Goal: Information Seeking & Learning: Learn about a topic

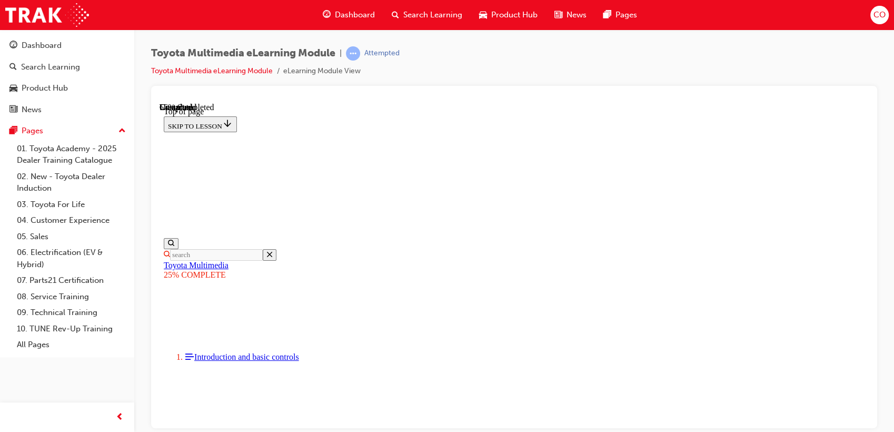
scroll to position [952, 0]
drag, startPoint x: 572, startPoint y: 210, endPoint x: 577, endPoint y: 192, distance: 18.7
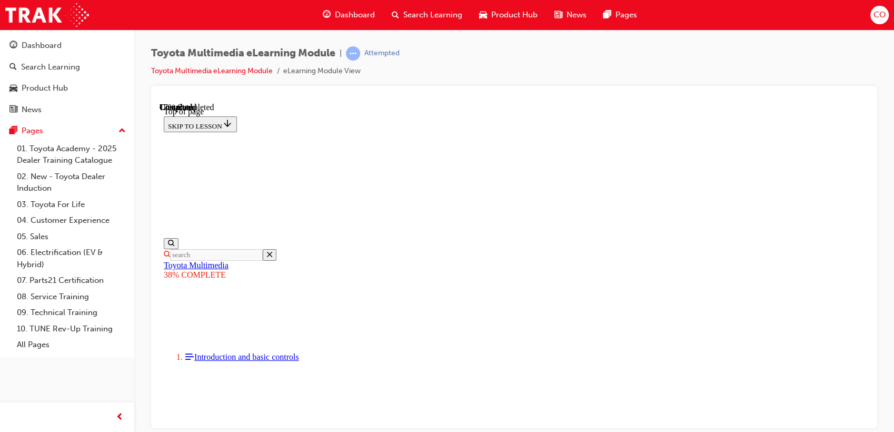
scroll to position [266, 0]
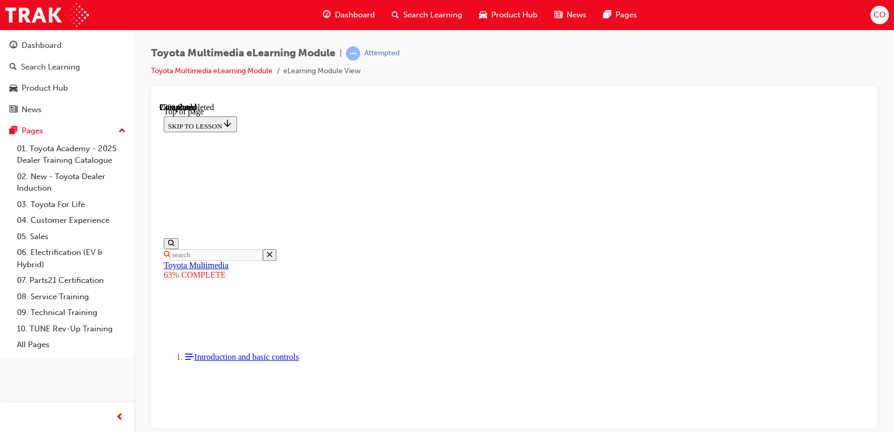
scroll to position [444, 0]
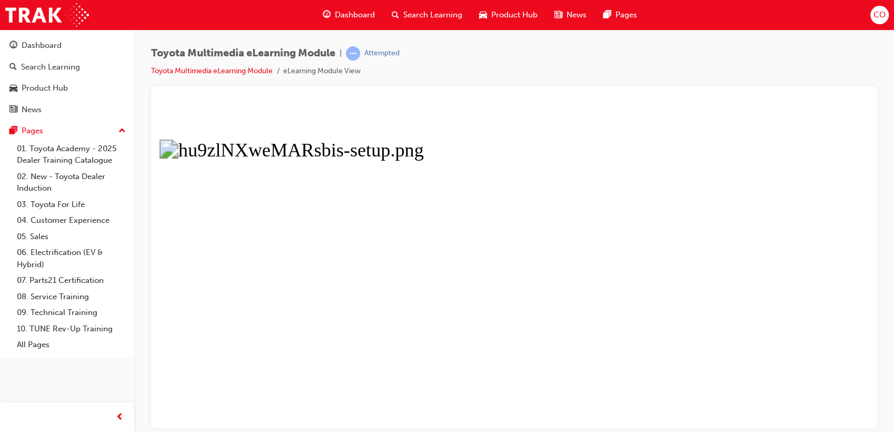
click at [492, 172] on button "Unzoom image" at bounding box center [514, 264] width 709 height 325
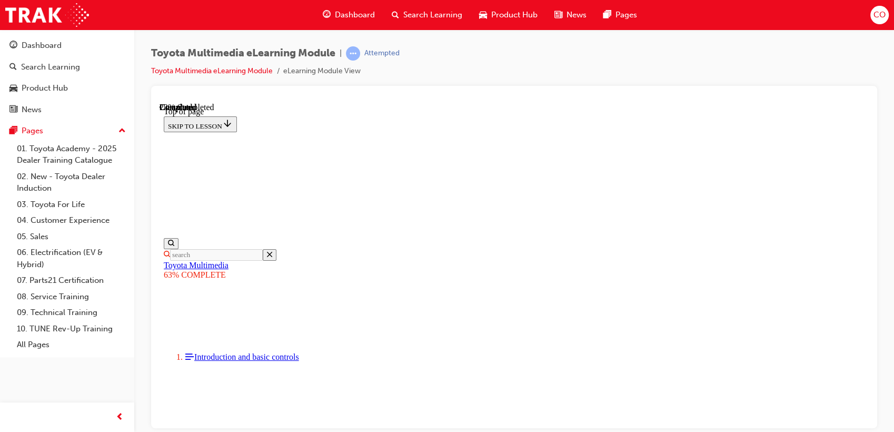
scroll to position [444, 0]
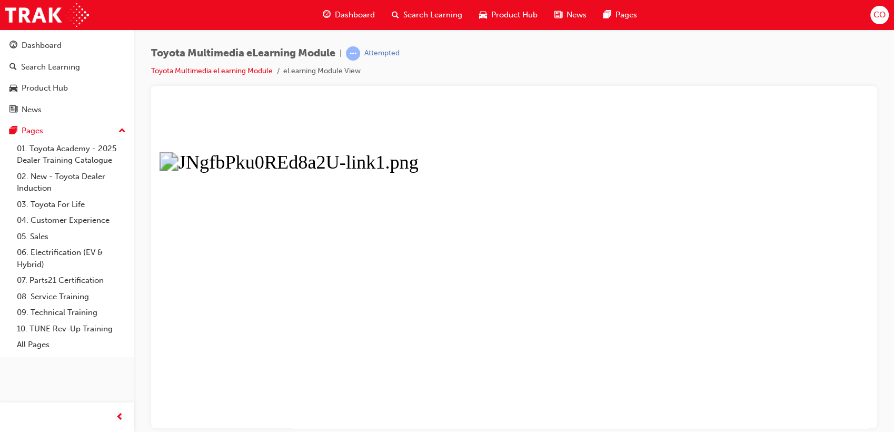
click at [637, 224] on button "Unzoom image" at bounding box center [514, 264] width 709 height 325
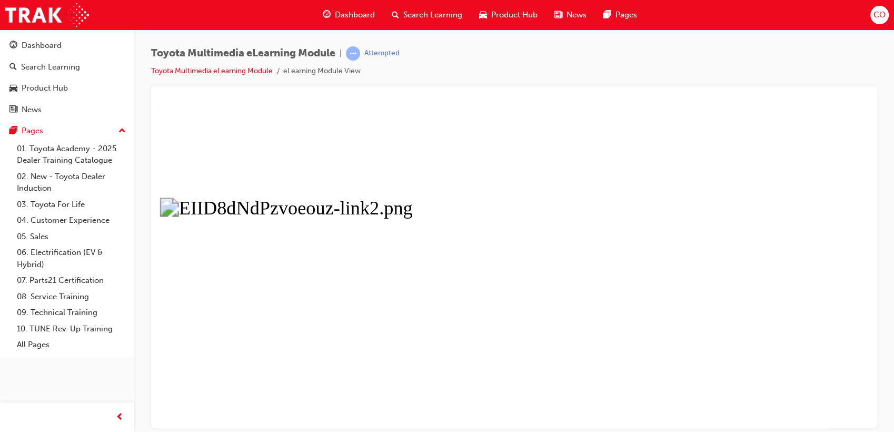
click at [512, 248] on button "Unzoom image" at bounding box center [514, 264] width 709 height 325
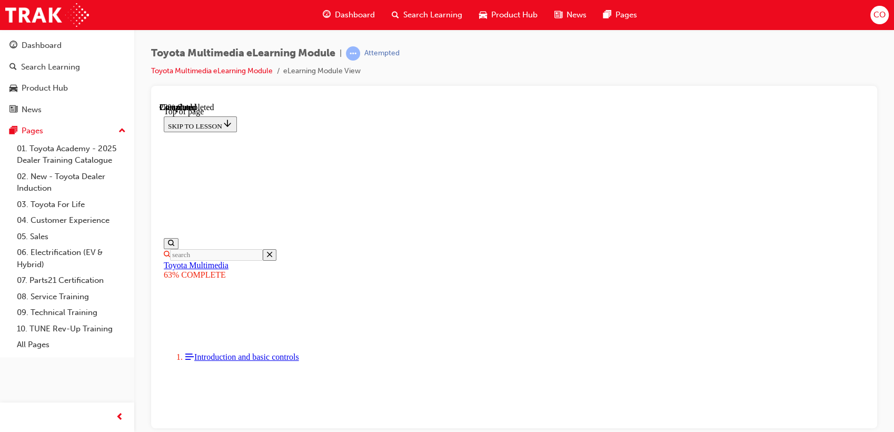
scroll to position [503, 0]
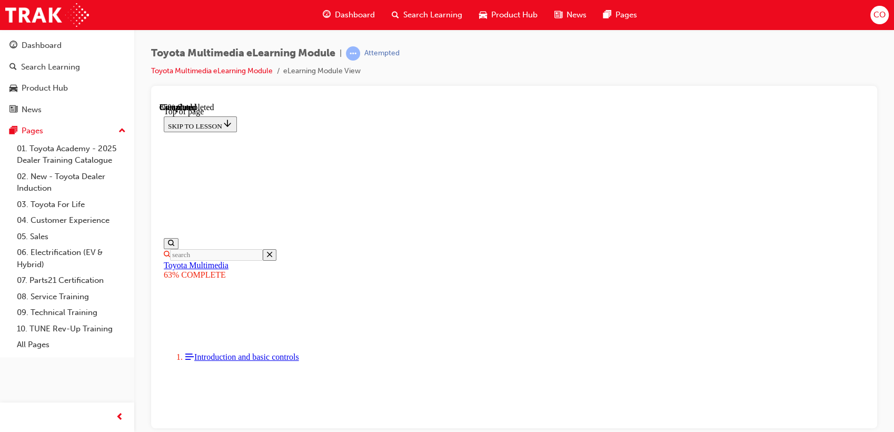
scroll to position [2527, 0]
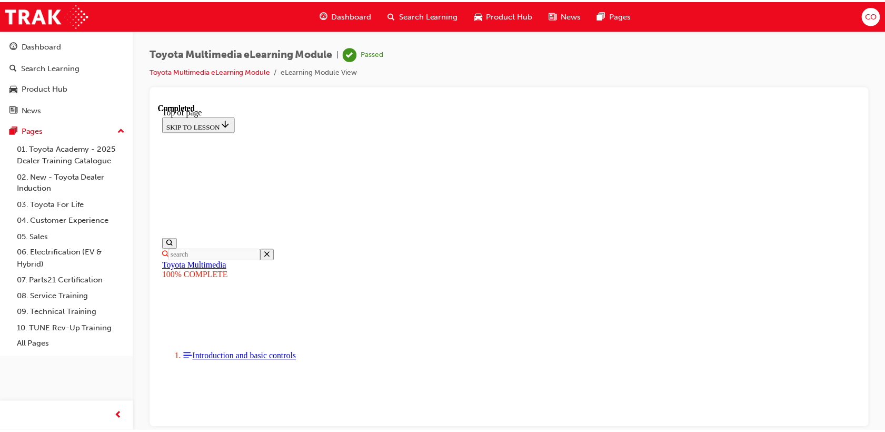
scroll to position [311, 0]
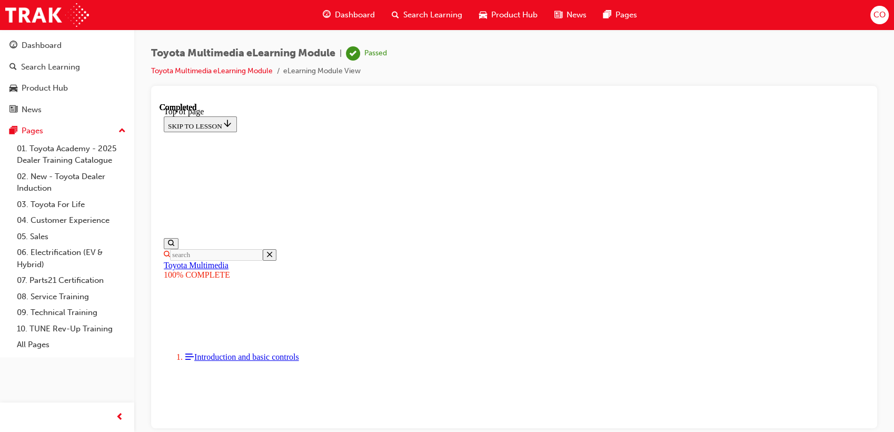
click at [431, 18] on span "Search Learning" at bounding box center [432, 15] width 59 height 12
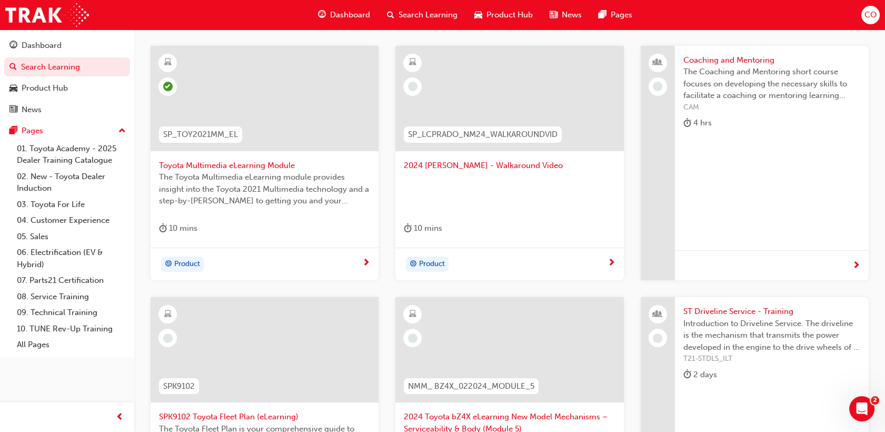
scroll to position [234, 0]
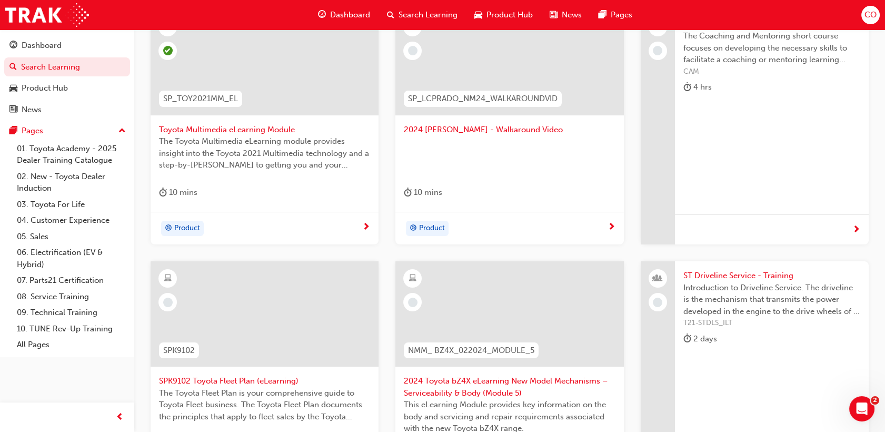
click at [553, 142] on div at bounding box center [509, 156] width 211 height 42
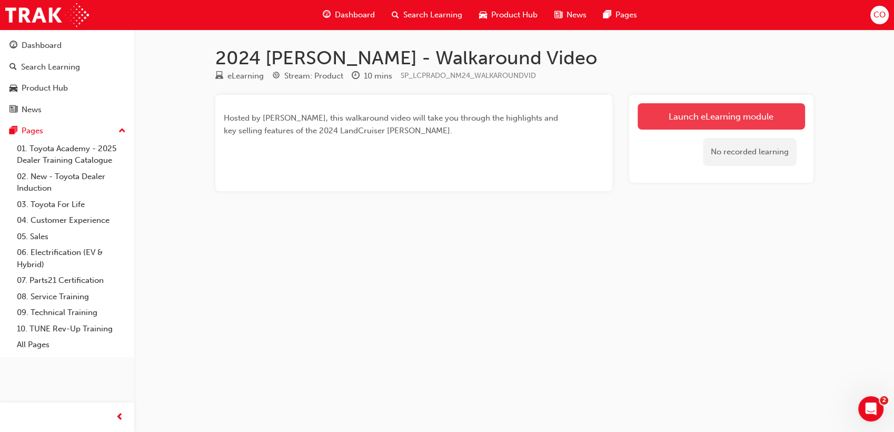
click at [690, 120] on link "Launch eLearning module" at bounding box center [720, 116] width 167 height 26
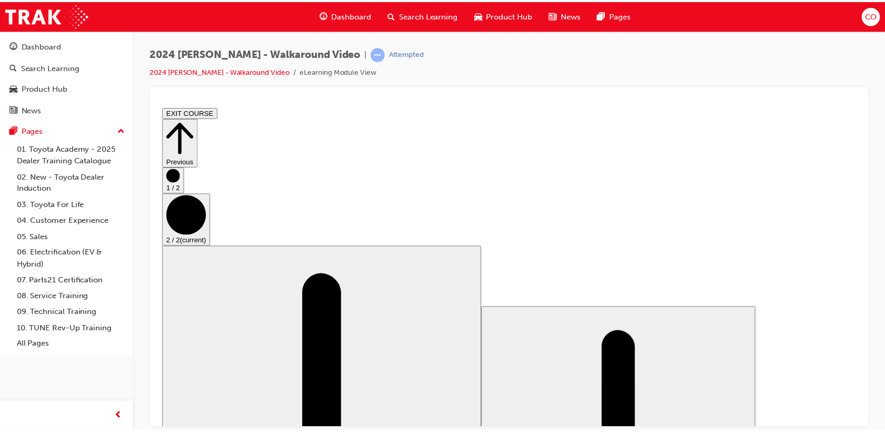
scroll to position [0, 0]
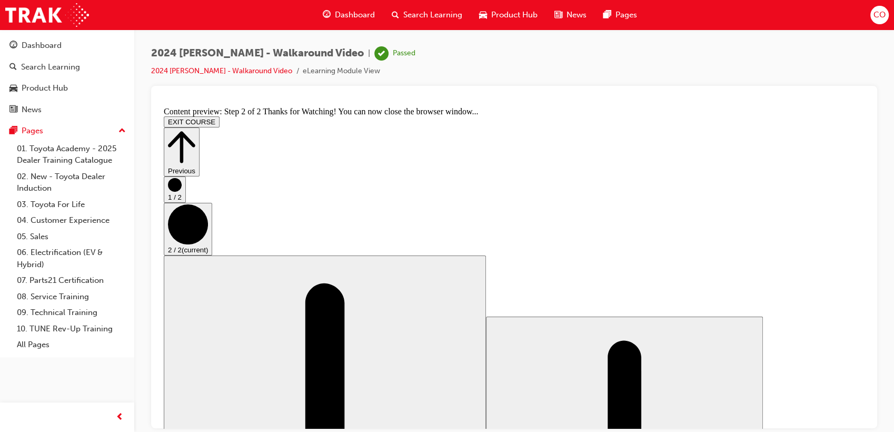
click at [416, 9] on span "Search Learning" at bounding box center [432, 15] width 59 height 12
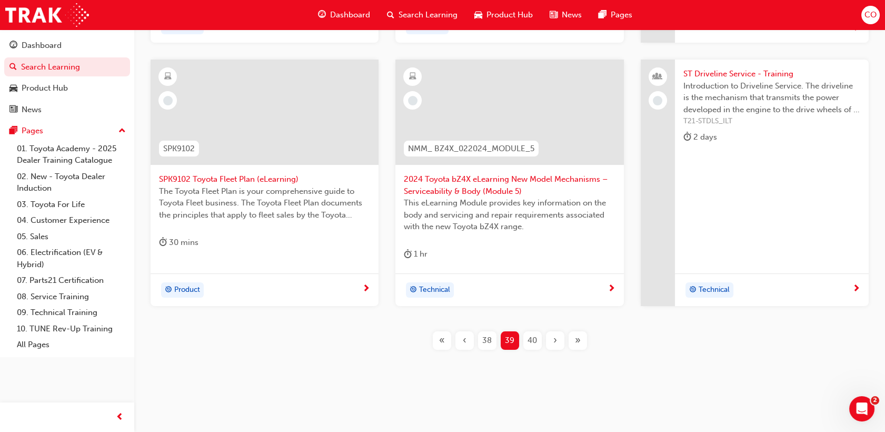
scroll to position [437, 0]
click at [531, 335] on span "40" at bounding box center [531, 338] width 9 height 12
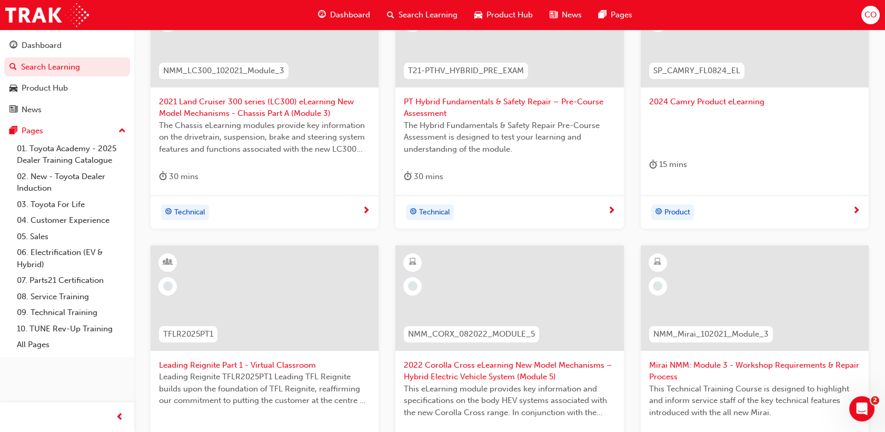
scroll to position [203, 0]
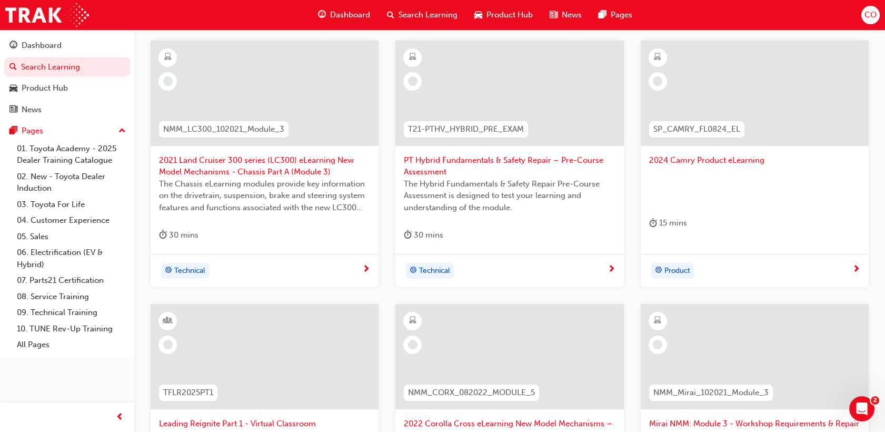
click at [793, 182] on div at bounding box center [754, 187] width 211 height 42
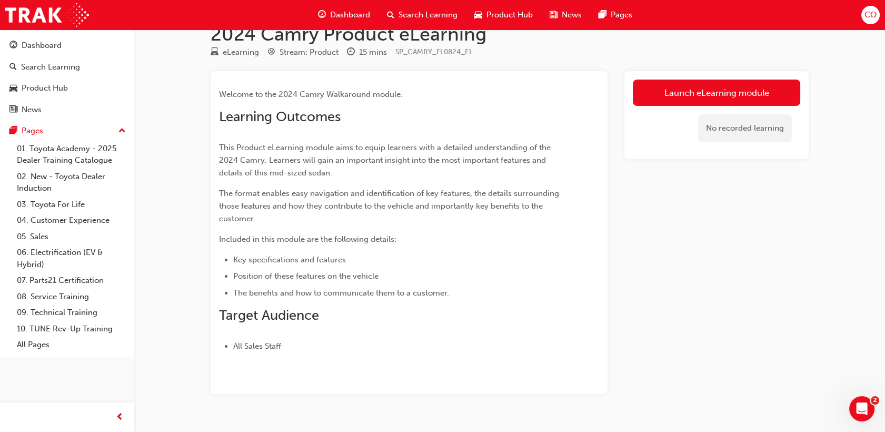
scroll to position [46, 0]
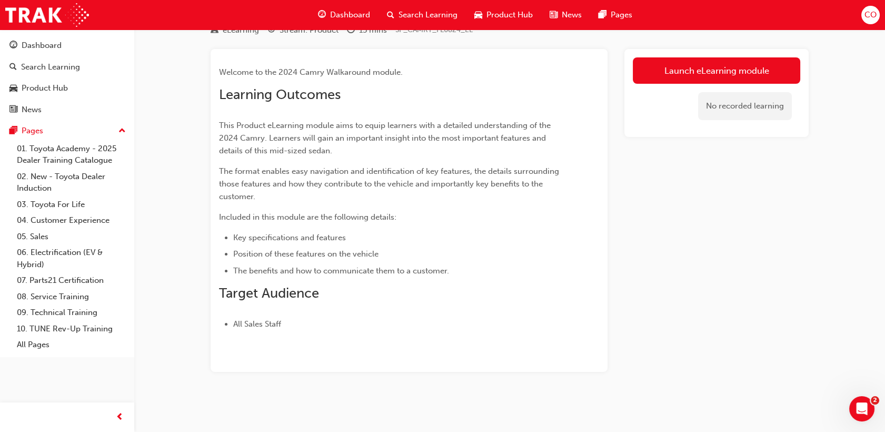
scroll to position [203, 0]
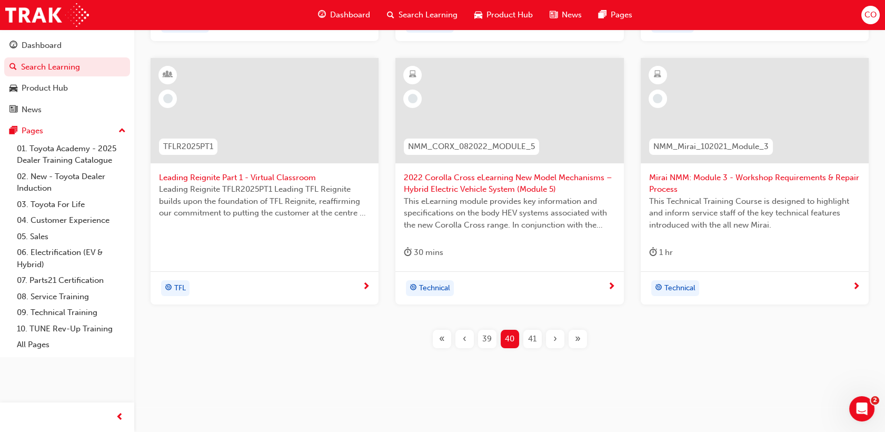
click at [534, 342] on span "41" at bounding box center [532, 339] width 8 height 12
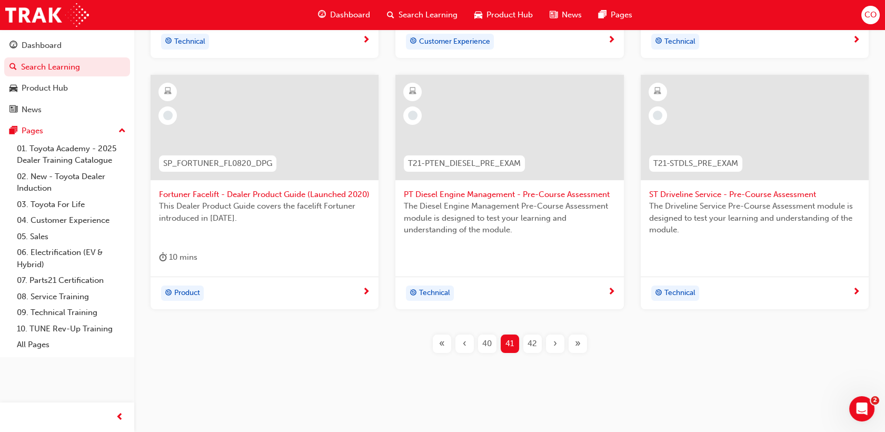
scroll to position [437, 0]
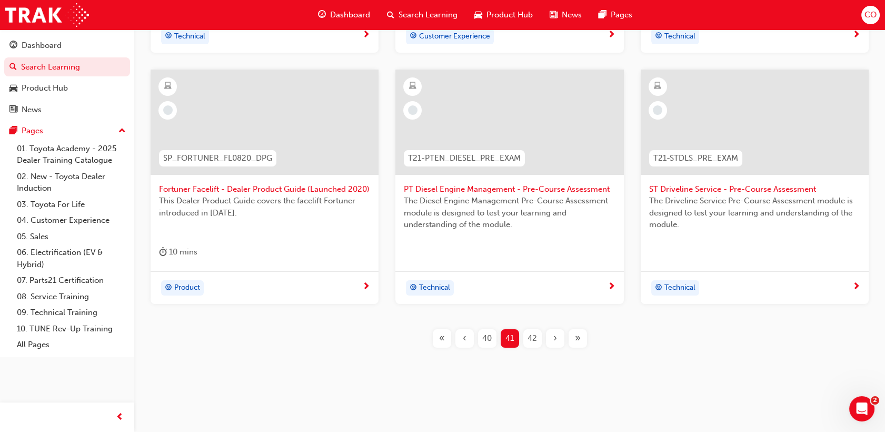
click at [535, 339] on span "42" at bounding box center [531, 338] width 9 height 12
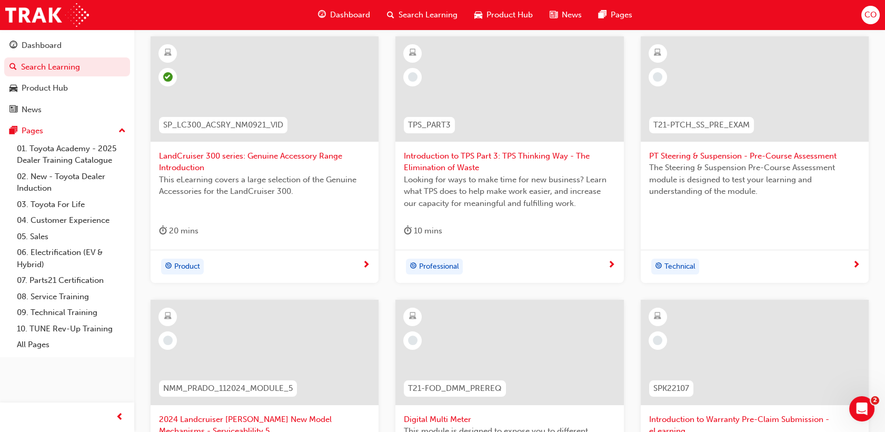
scroll to position [203, 0]
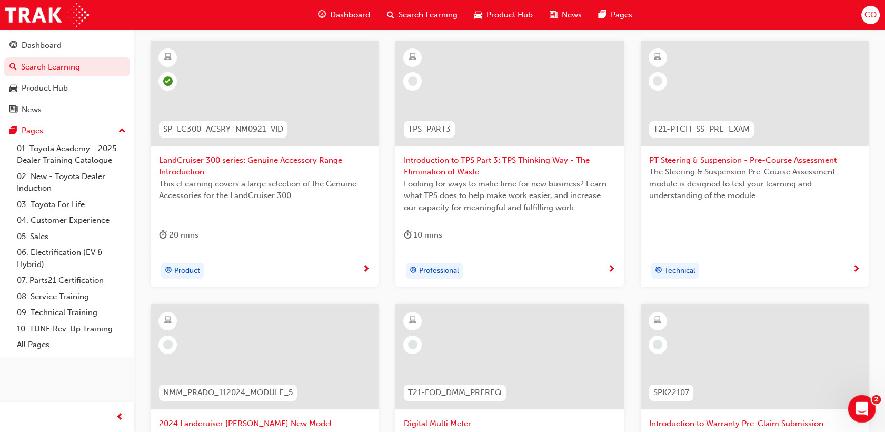
click at [871, 407] on div "Open Intercom Messenger" at bounding box center [860, 407] width 35 height 35
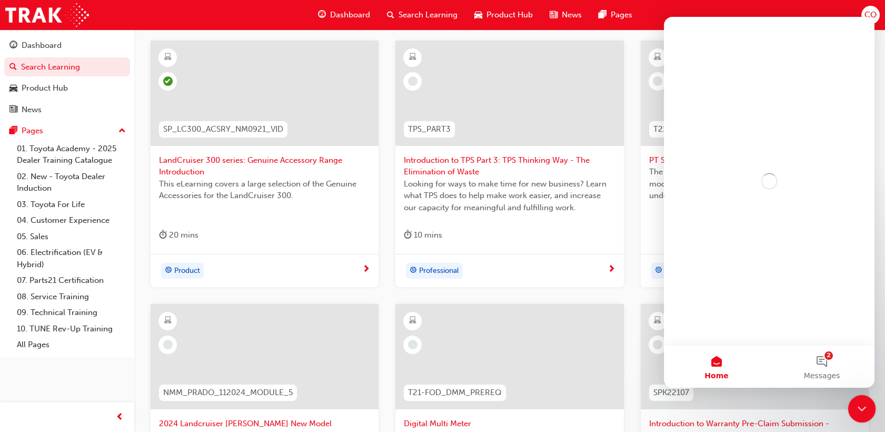
scroll to position [0, 0]
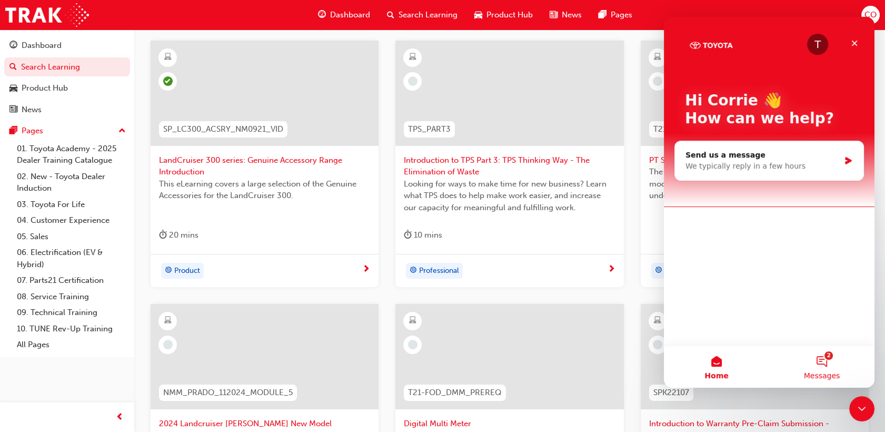
click at [821, 358] on button "2 Messages" at bounding box center [821, 366] width 105 height 42
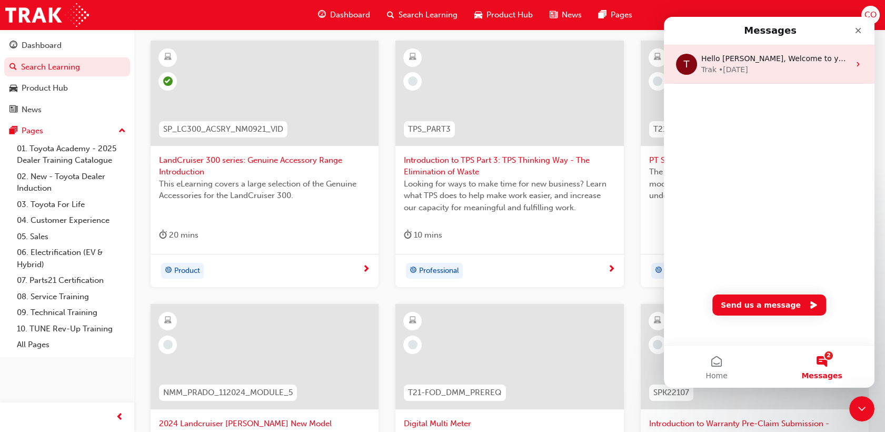
click at [856, 67] on div "T Hello Corrie, Welcome to your new Training Resource Centre! Navigate your new…" at bounding box center [769, 64] width 211 height 39
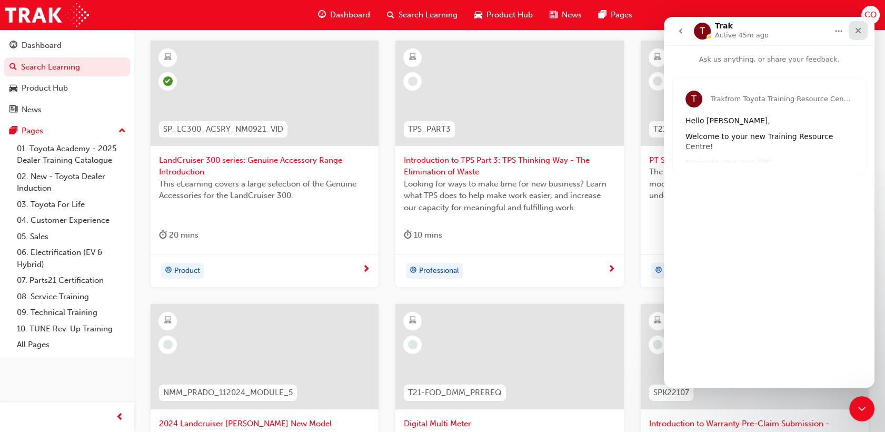
click at [859, 26] on icon "Close" at bounding box center [858, 30] width 8 height 8
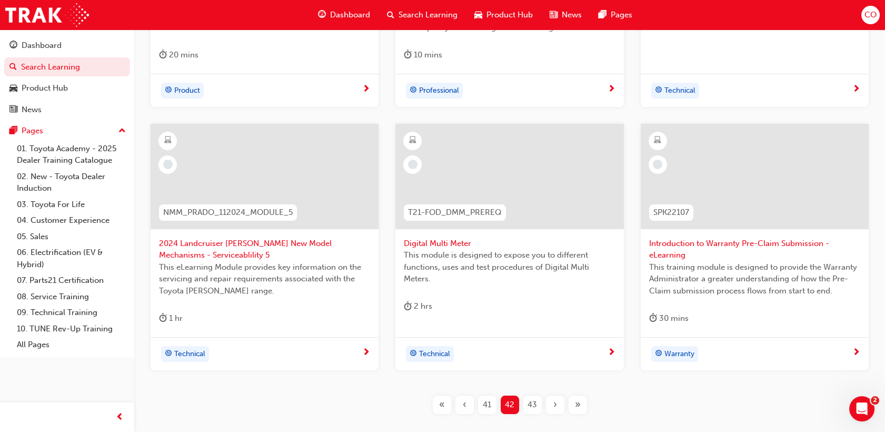
scroll to position [449, 0]
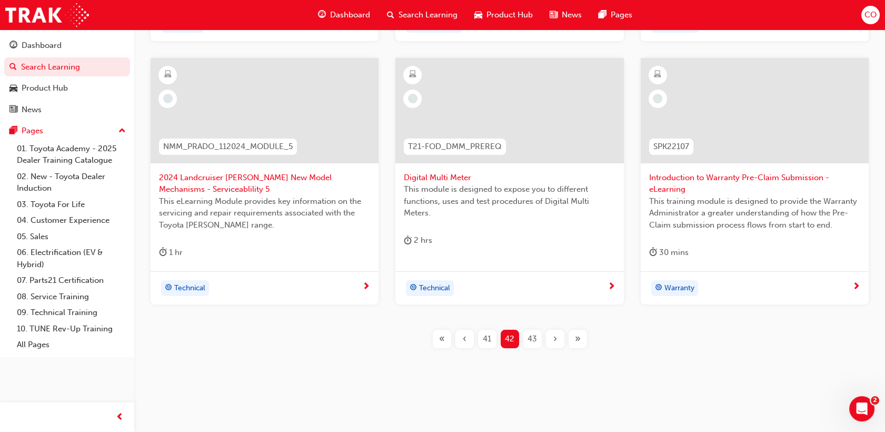
click at [534, 341] on span "43" at bounding box center [531, 339] width 9 height 12
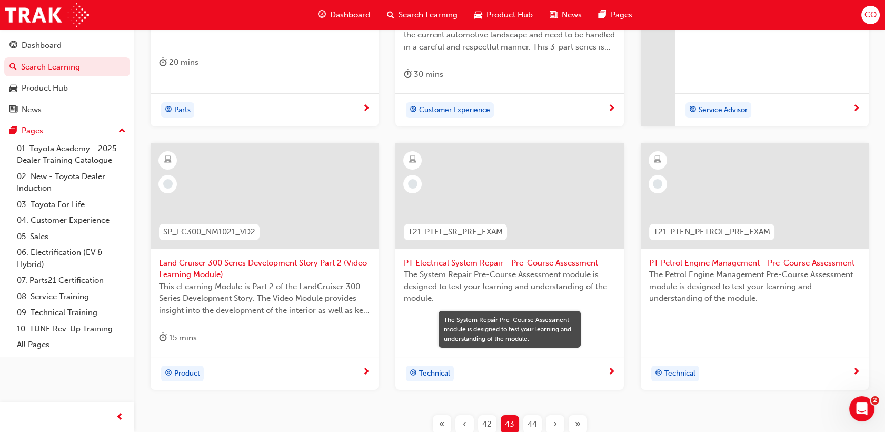
scroll to position [391, 0]
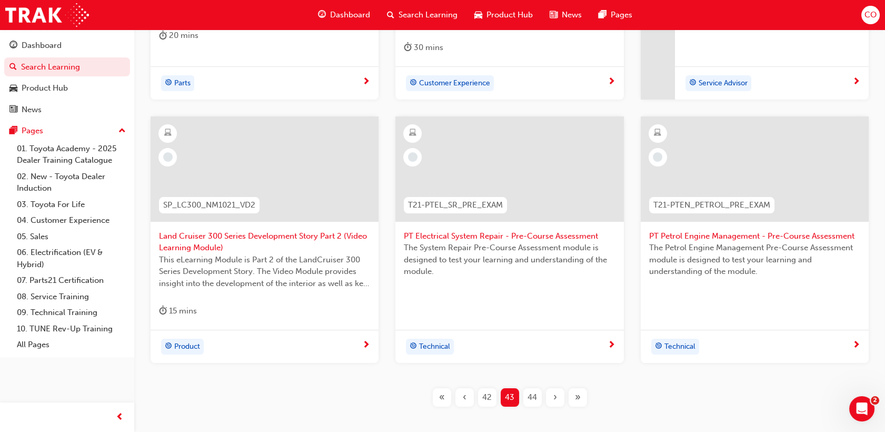
click at [535, 407] on div "SPK22039 Parts21 Expert (Exam) 20 mins Parts SDC1_EL Difficult Conversations Mo…" at bounding box center [509, 138] width 717 height 570
click at [537, 400] on div "44" at bounding box center [532, 397] width 18 height 18
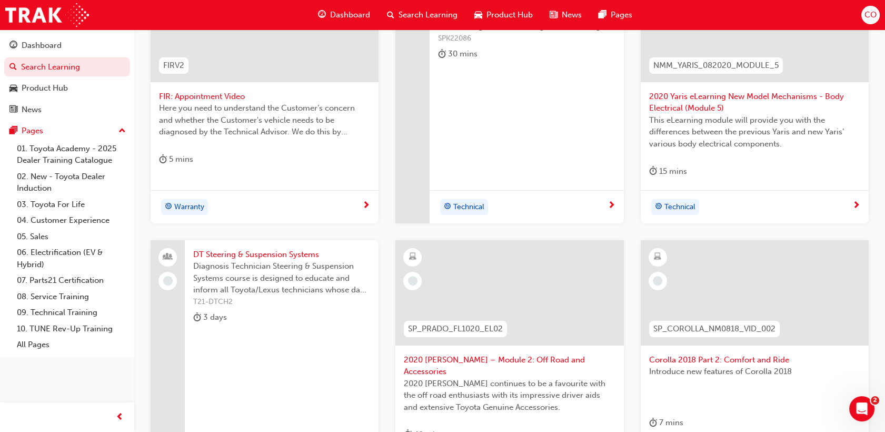
scroll to position [391, 0]
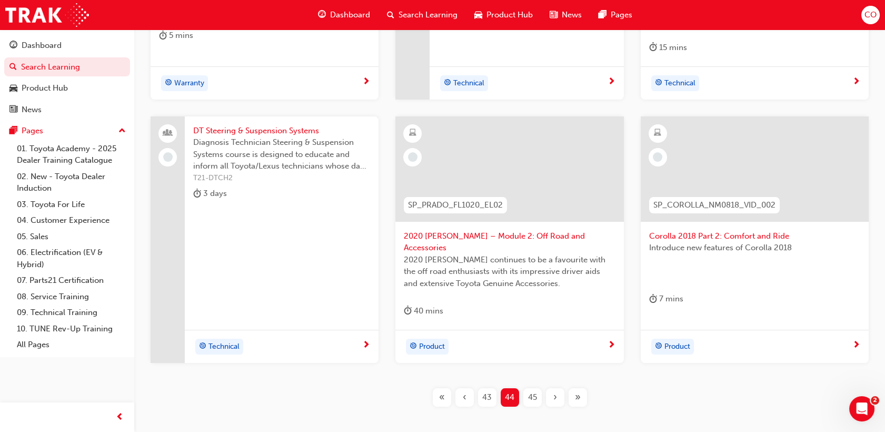
click at [539, 388] on div "45" at bounding box center [532, 397] width 18 height 18
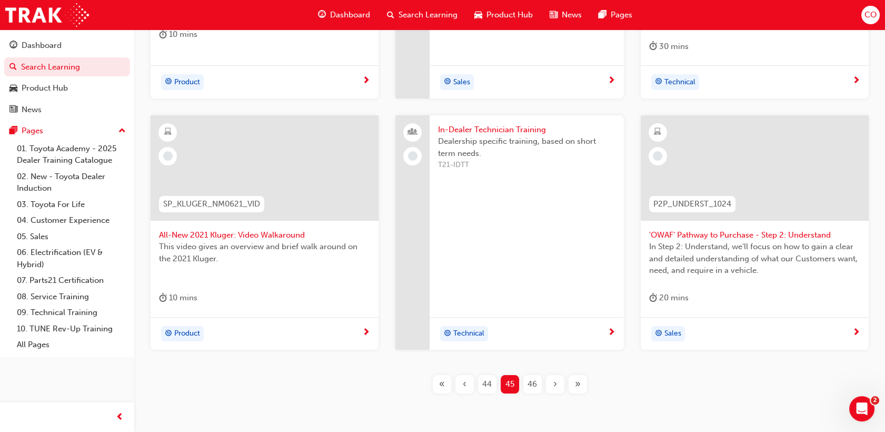
scroll to position [437, 0]
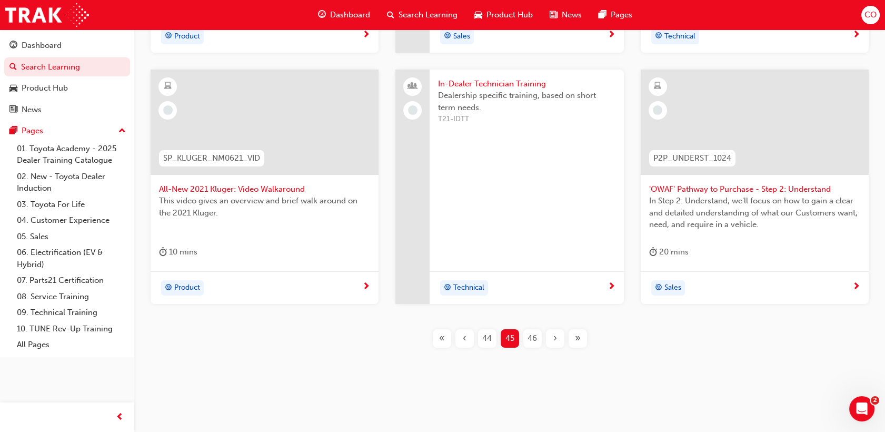
click at [530, 337] on span "46" at bounding box center [531, 338] width 9 height 12
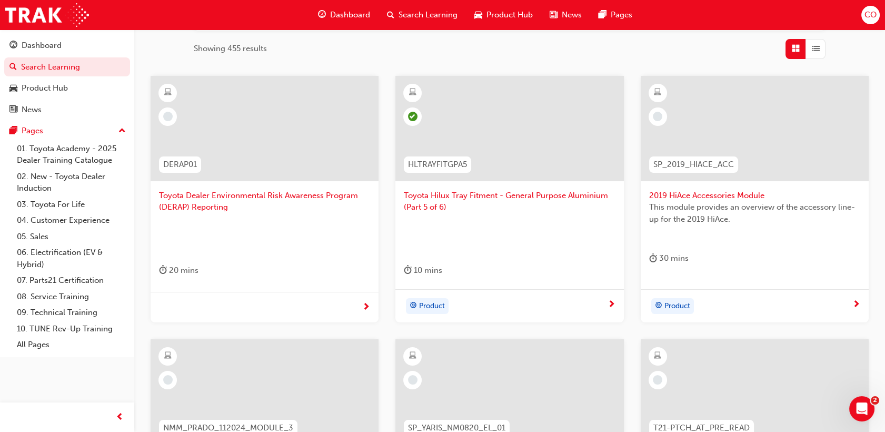
scroll to position [145, 0]
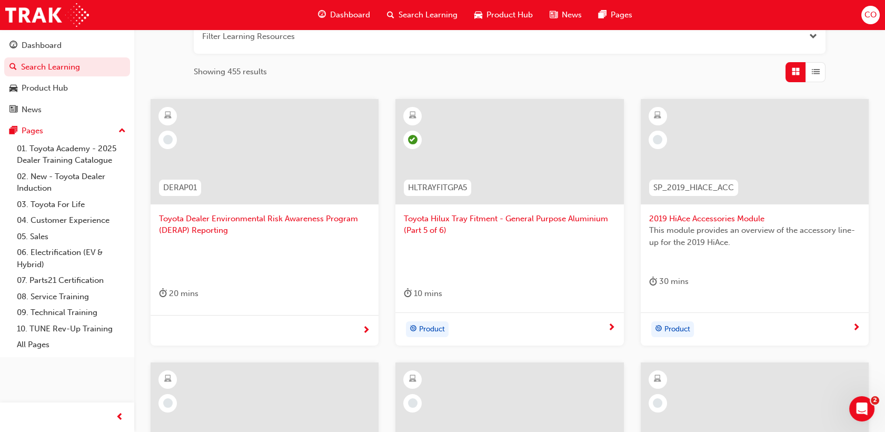
click at [792, 207] on div at bounding box center [754, 159] width 211 height 105
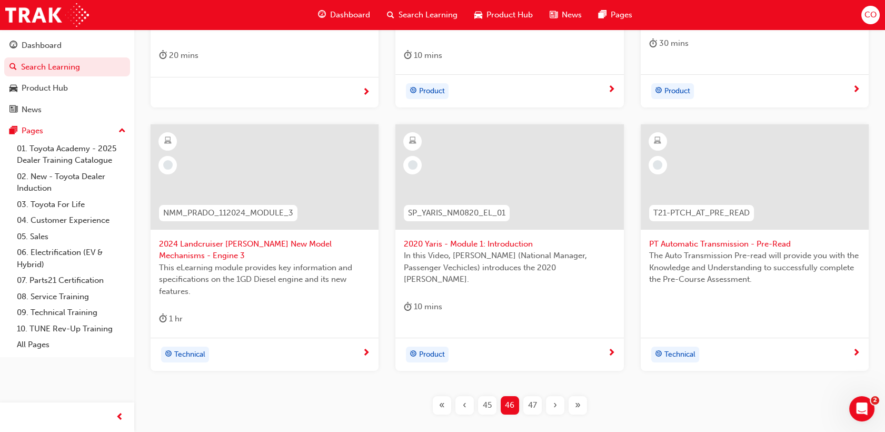
scroll to position [449, 0]
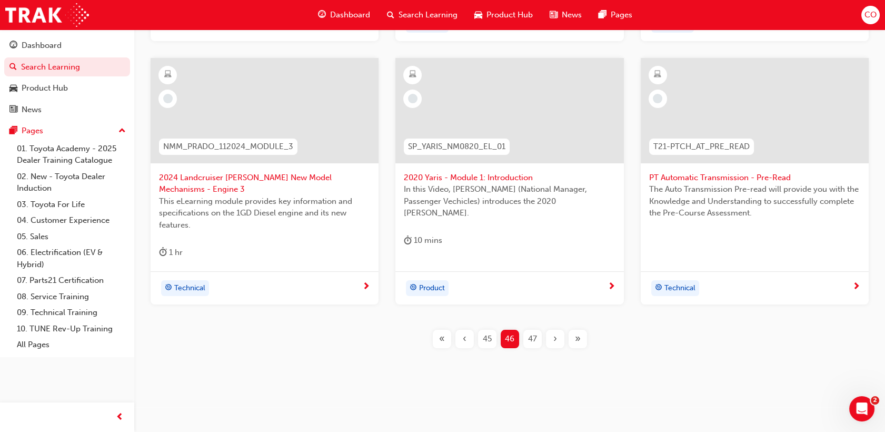
click at [535, 339] on span "47" at bounding box center [532, 339] width 9 height 12
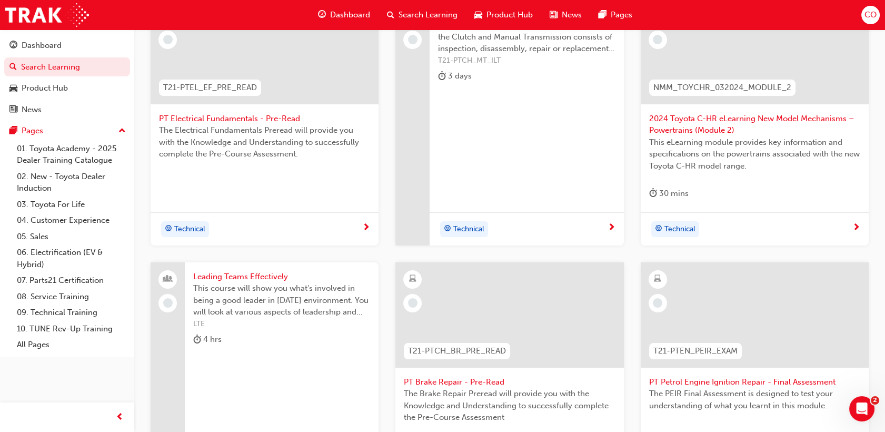
scroll to position [186, 0]
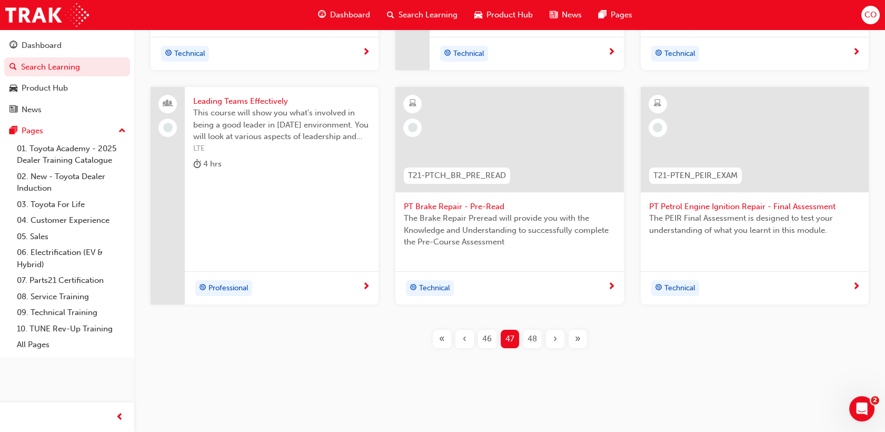
click at [539, 338] on div "48" at bounding box center [532, 339] width 18 height 18
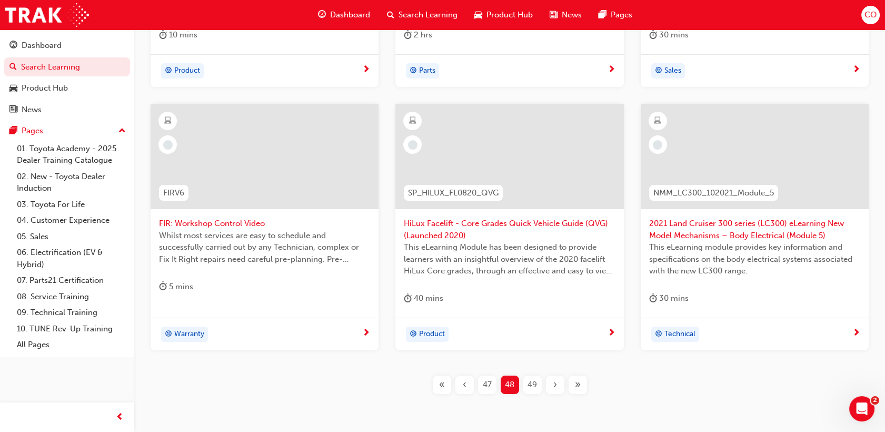
scroll to position [437, 0]
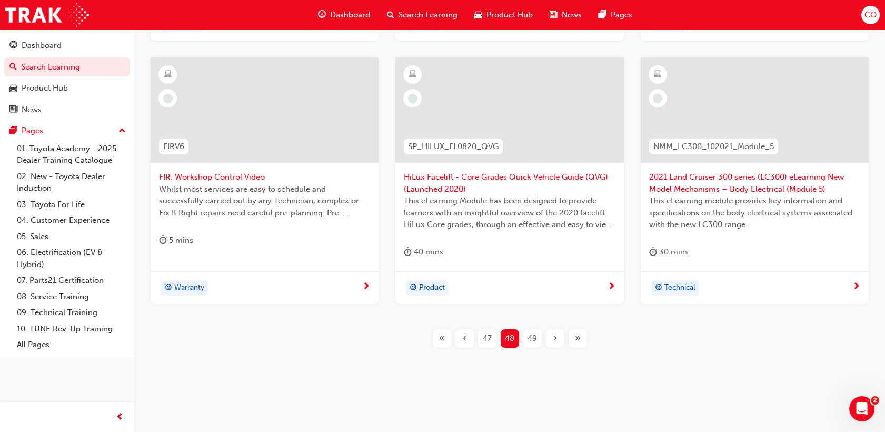
click at [539, 338] on div "49" at bounding box center [532, 338] width 18 height 18
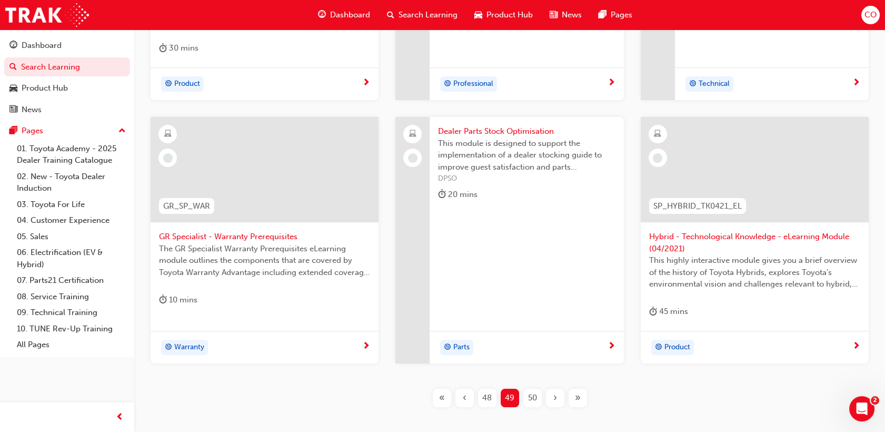
scroll to position [379, 0]
click at [536, 401] on span "50" at bounding box center [532, 397] width 9 height 12
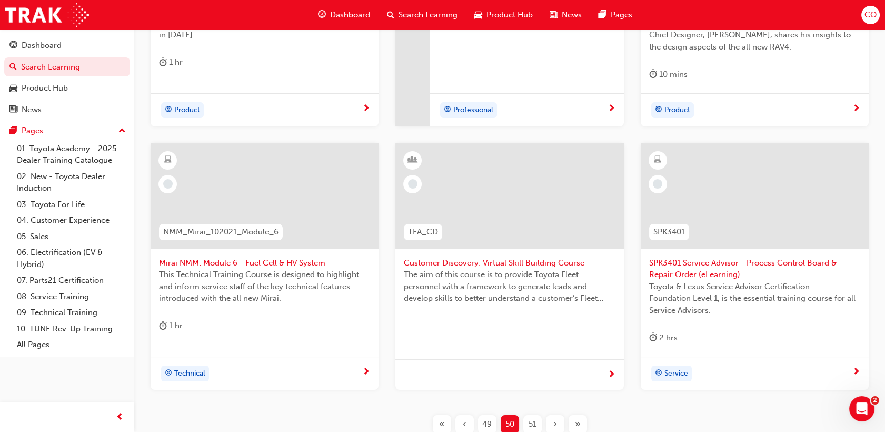
scroll to position [449, 0]
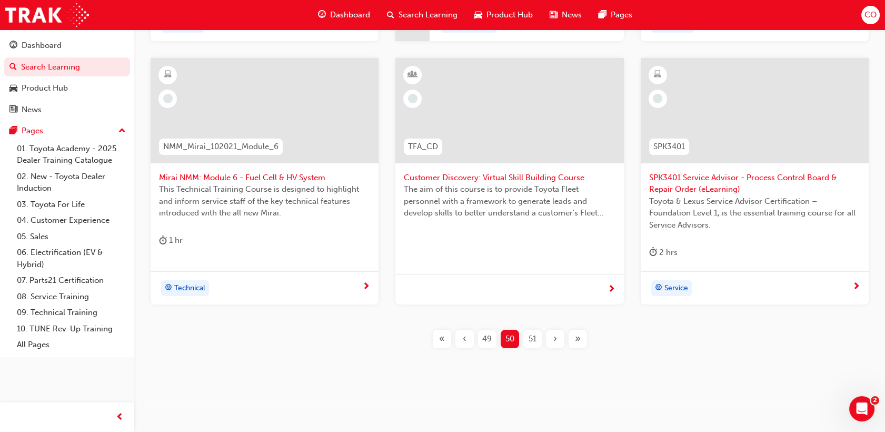
click at [526, 338] on div "51" at bounding box center [532, 339] width 18 height 18
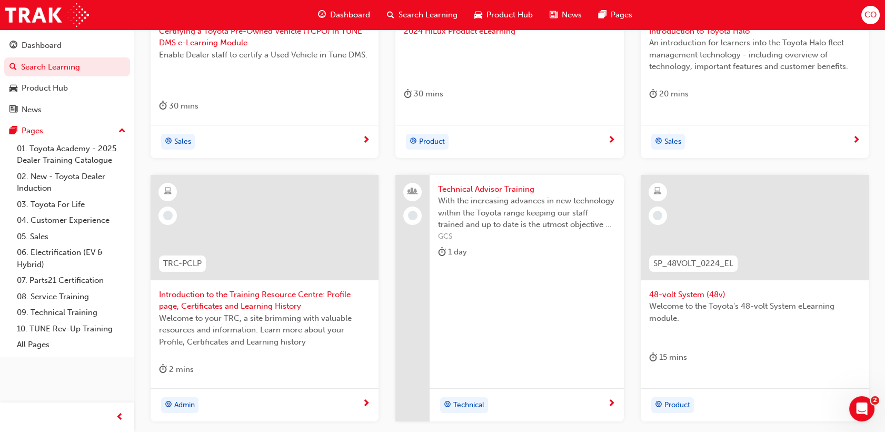
scroll to position [449, 0]
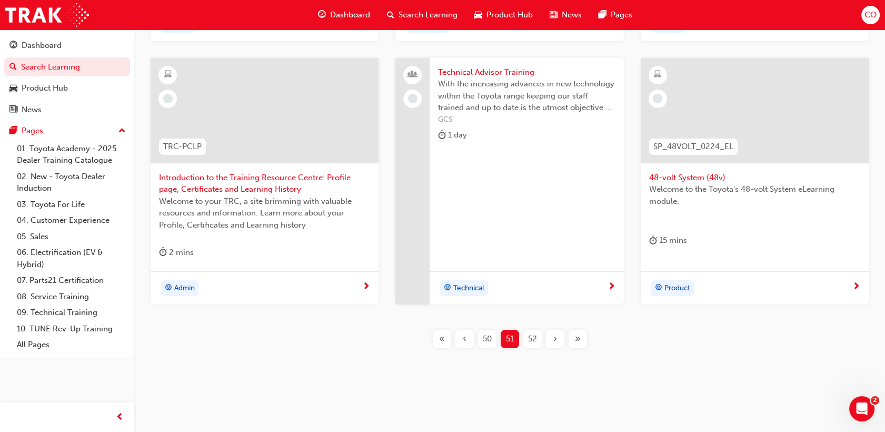
click at [539, 342] on div "52" at bounding box center [532, 339] width 18 height 18
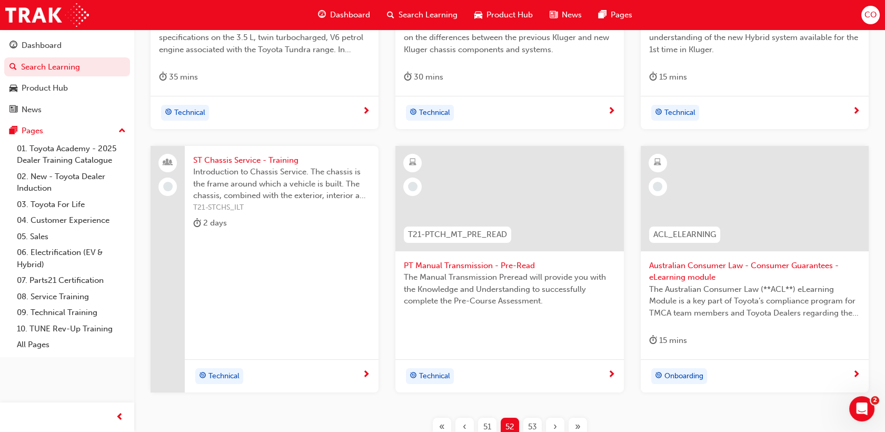
scroll to position [449, 0]
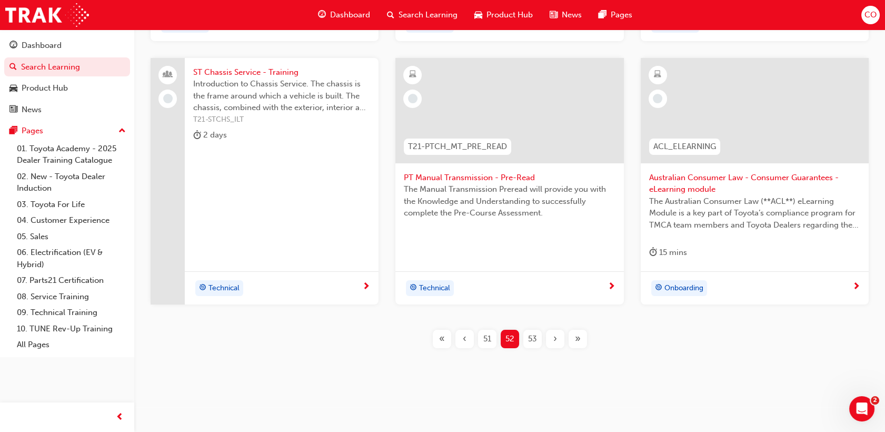
click at [537, 339] on div "53" at bounding box center [532, 339] width 18 height 18
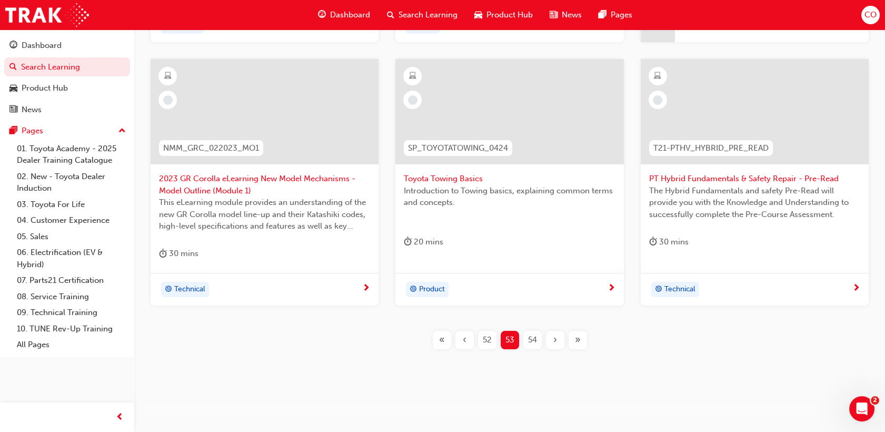
scroll to position [437, 0]
click at [539, 340] on div "54" at bounding box center [532, 338] width 18 height 18
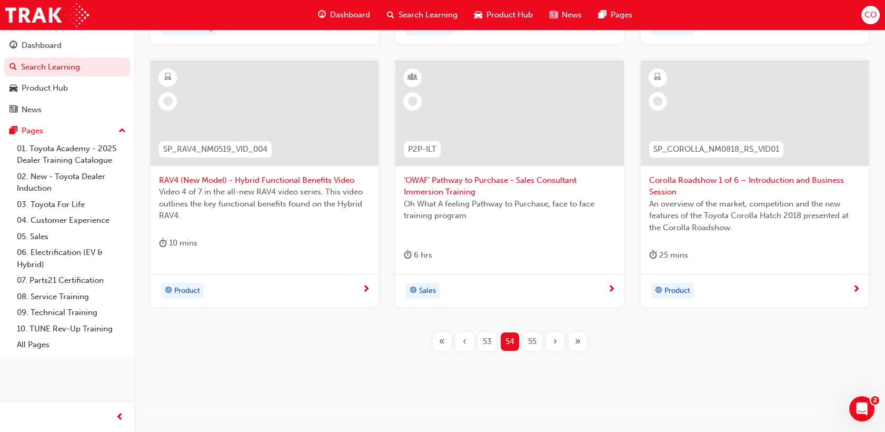
scroll to position [449, 0]
click at [534, 339] on span "55" at bounding box center [532, 339] width 8 height 12
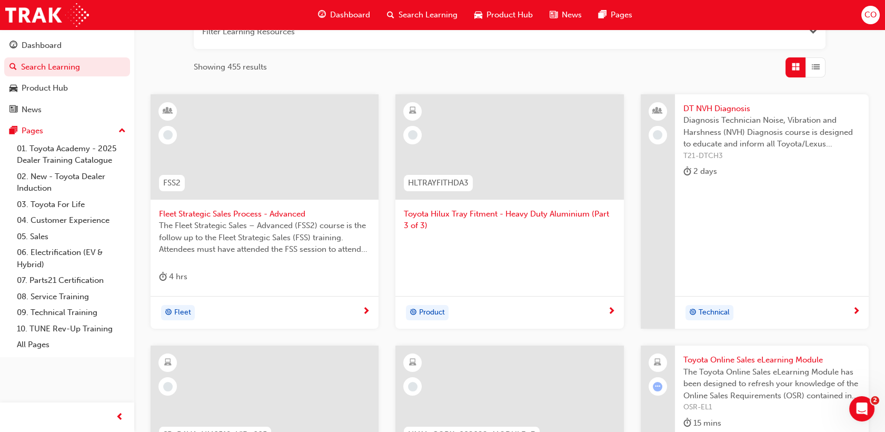
scroll to position [437, 0]
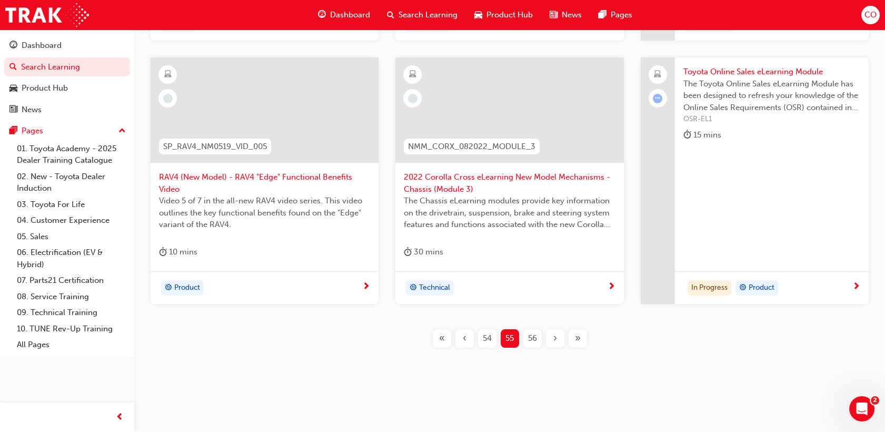
click at [799, 233] on div "Toyota Online Sales eLearning Module The Toyota Online Sales eLearning Module h…" at bounding box center [772, 180] width 194 height 246
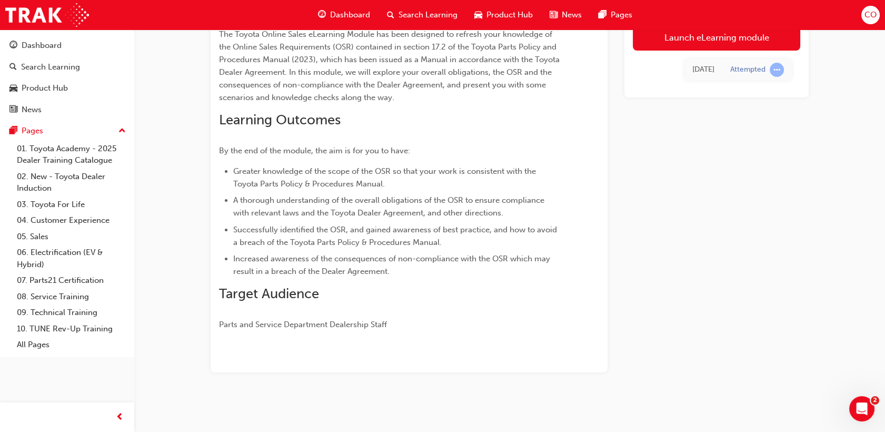
scroll to position [84, 0]
click at [415, 15] on span "Search Learning" at bounding box center [427, 15] width 59 height 12
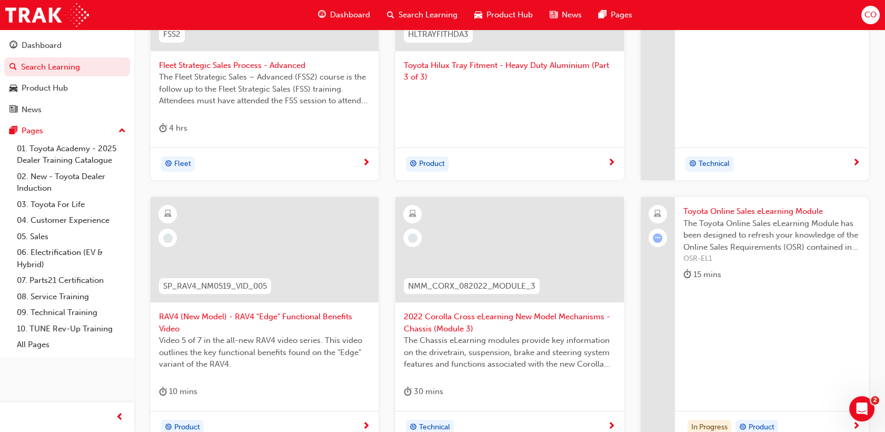
scroll to position [435, 0]
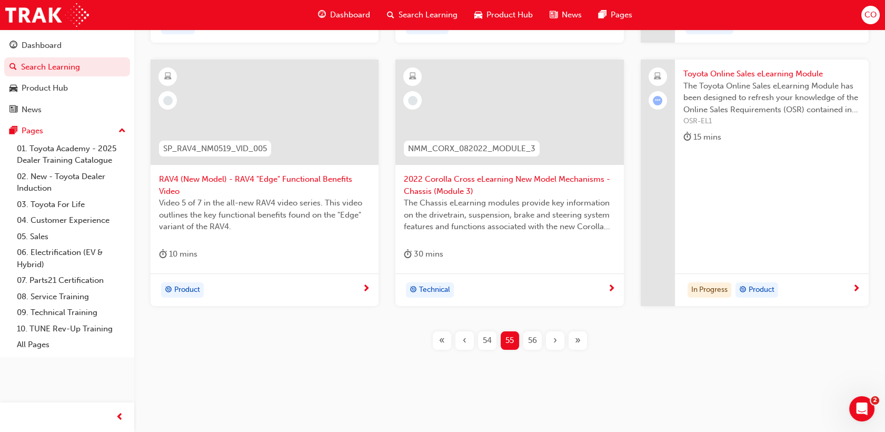
click at [528, 335] on span "56" at bounding box center [532, 340] width 9 height 12
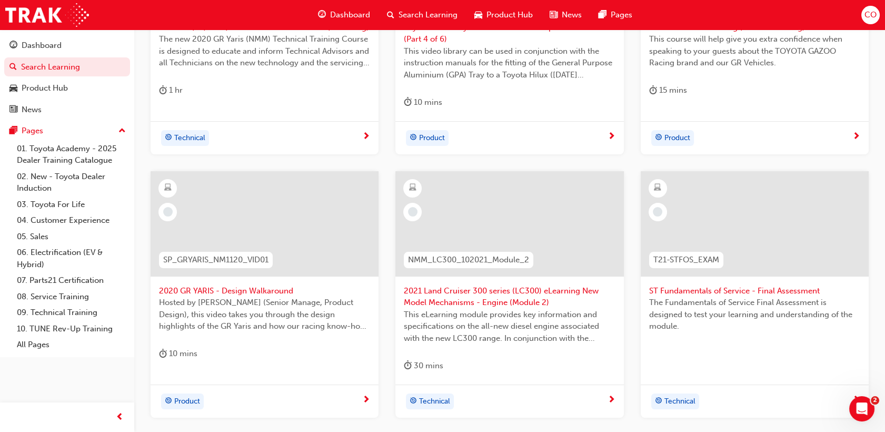
scroll to position [143, 0]
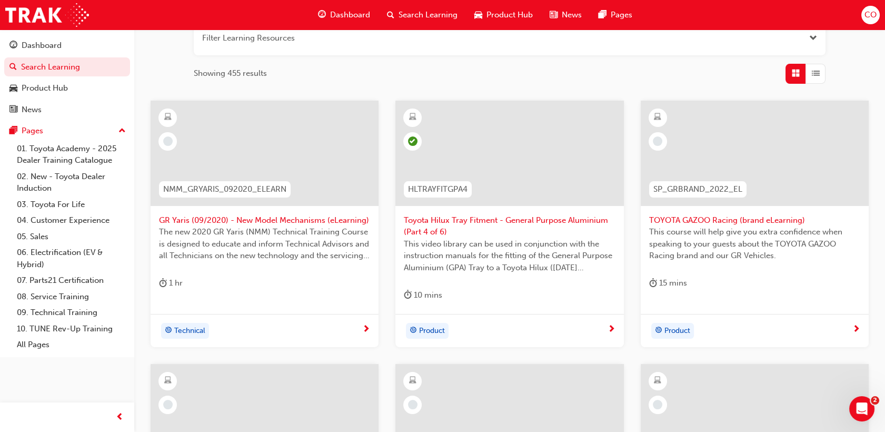
click at [805, 269] on div "TOYOTA GAZOO Racing (brand eLearning) This course will help give you extra conf…" at bounding box center [755, 202] width 228 height 202
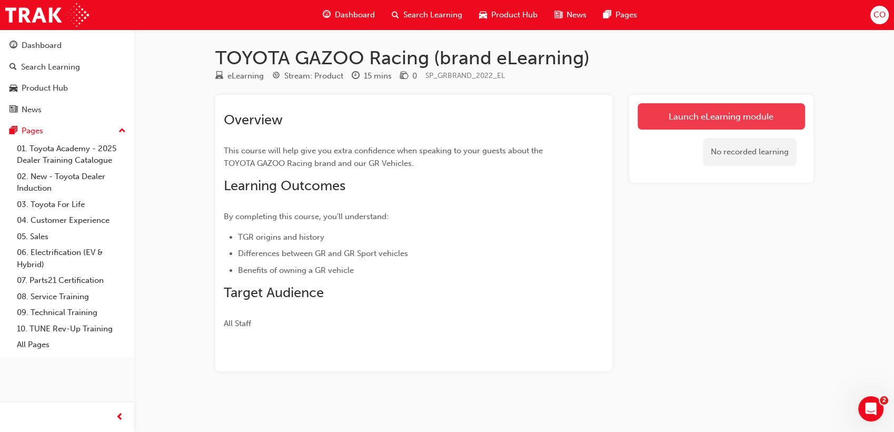
click at [691, 104] on link "Launch eLearning module" at bounding box center [720, 116] width 167 height 26
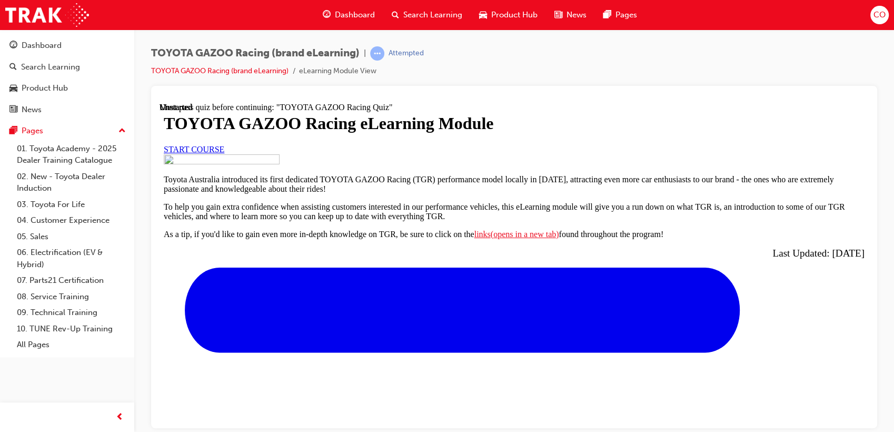
click at [224, 153] on link "START COURSE" at bounding box center [194, 148] width 61 height 9
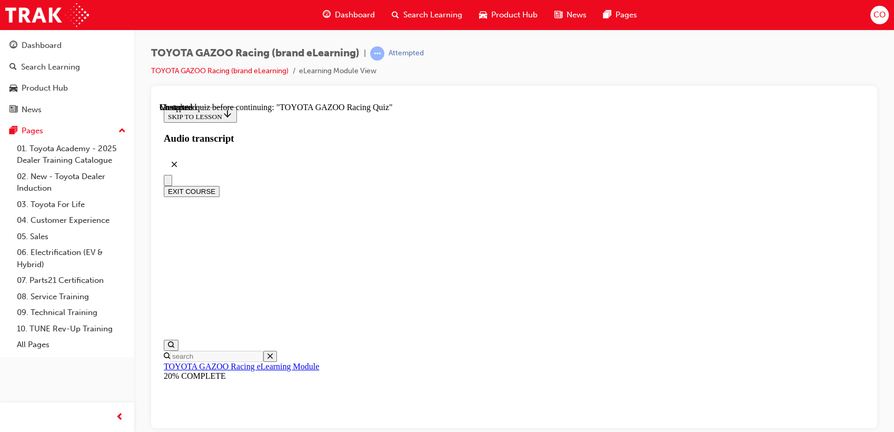
scroll to position [3542, 0]
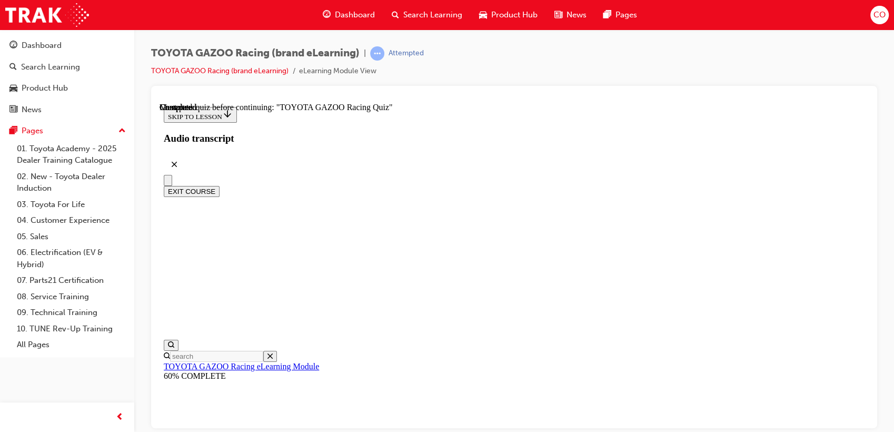
radio input "true"
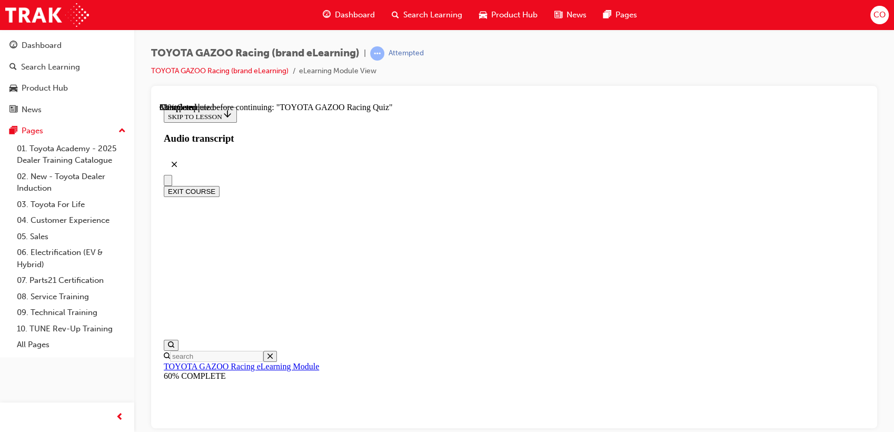
radio input "true"
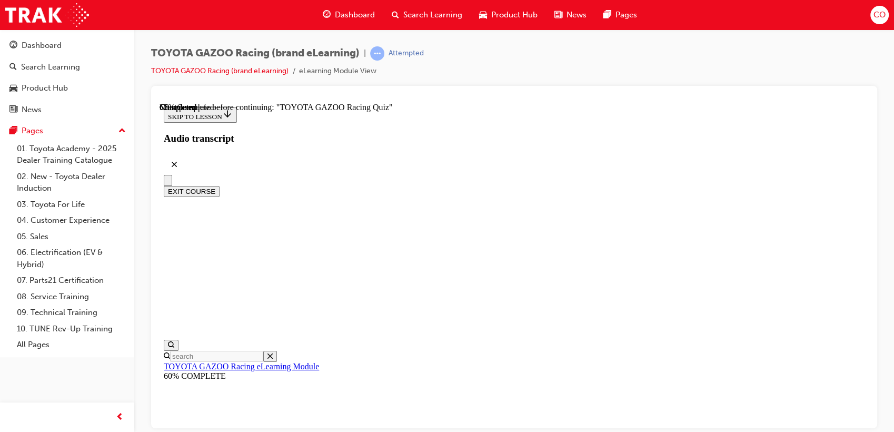
radio input "true"
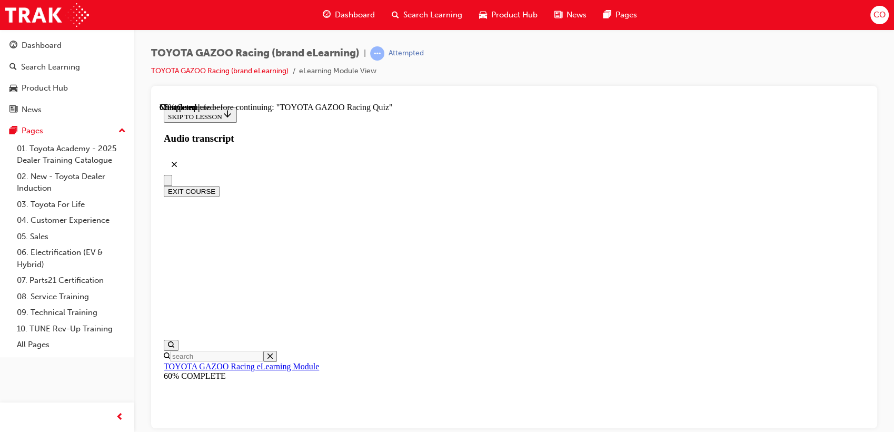
radio input "true"
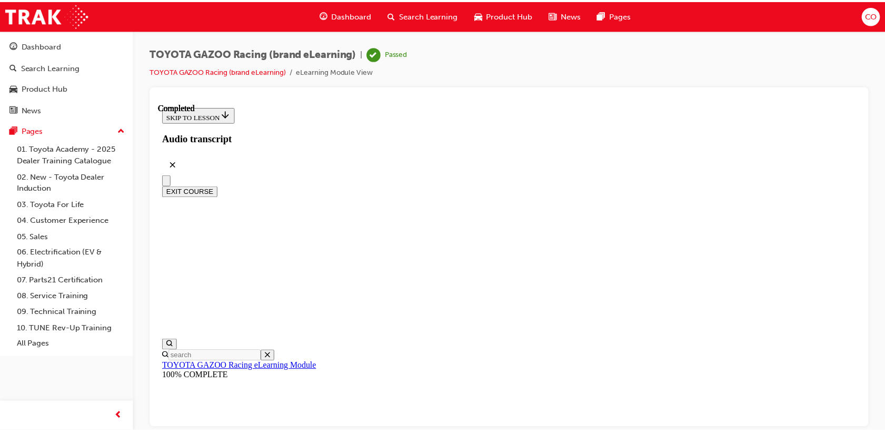
scroll to position [1108, 0]
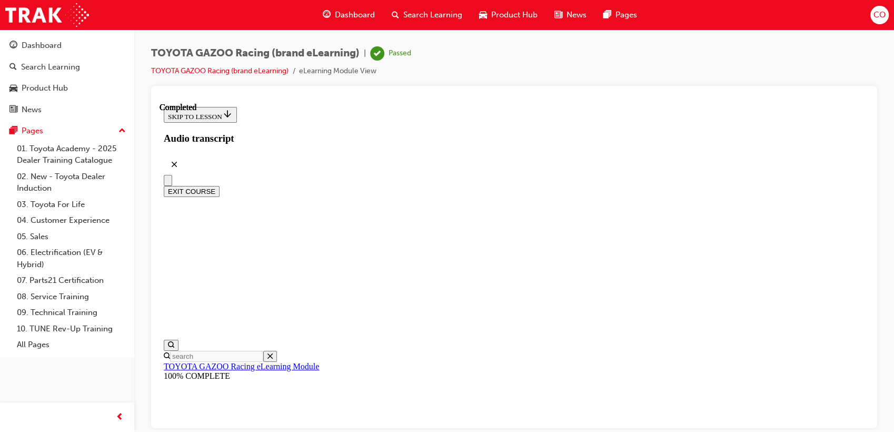
click at [426, 9] on span "Search Learning" at bounding box center [432, 15] width 59 height 12
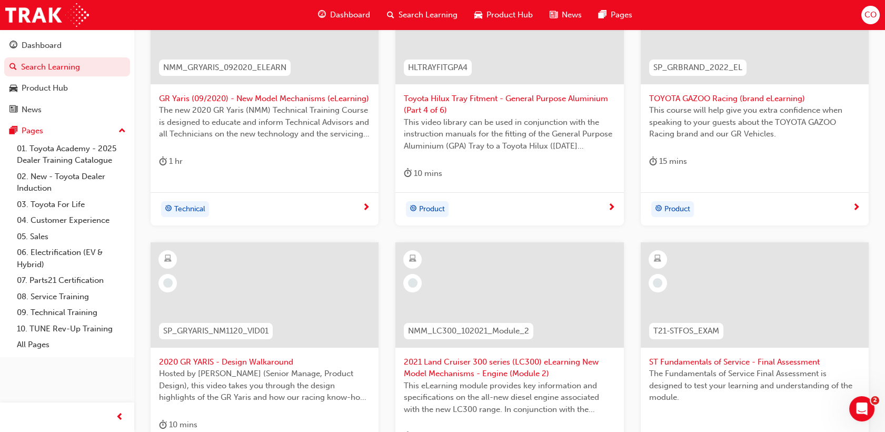
scroll to position [292, 0]
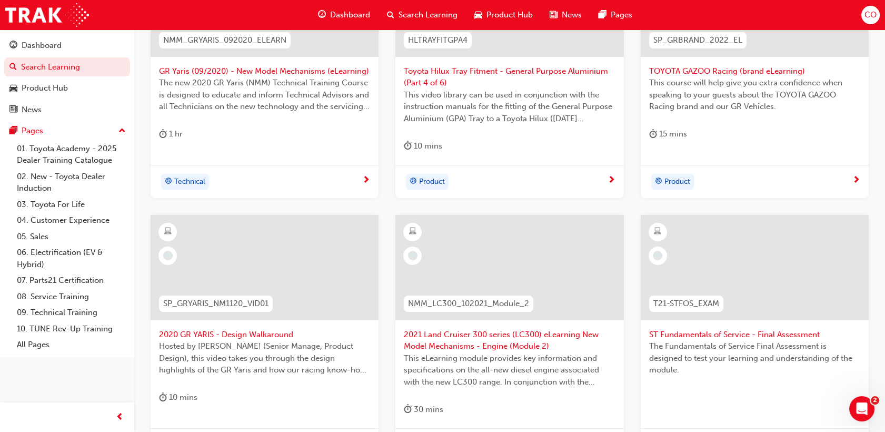
click at [288, 268] on div at bounding box center [265, 267] width 228 height 105
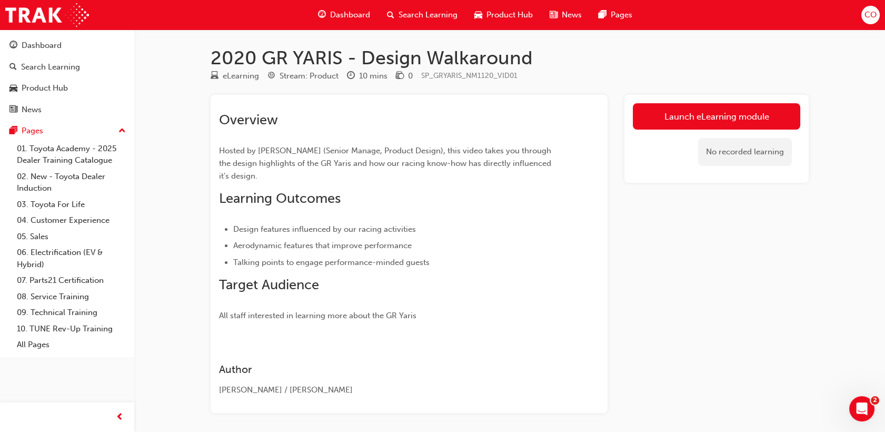
scroll to position [41, 0]
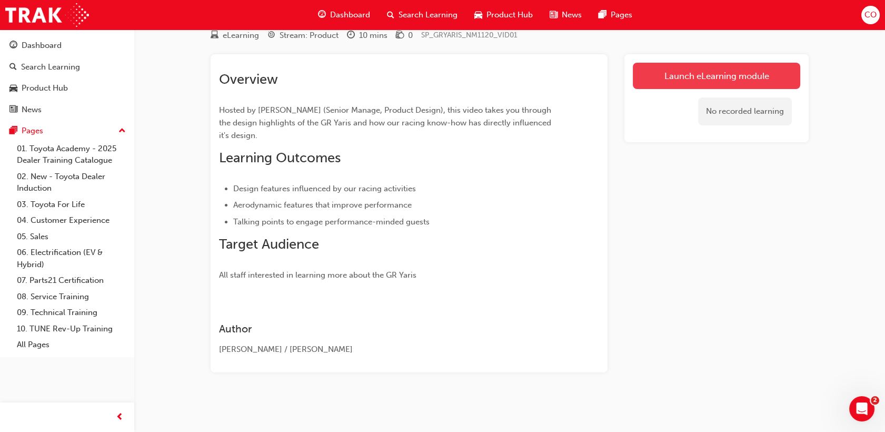
click at [679, 72] on link "Launch eLearning module" at bounding box center [716, 76] width 167 height 26
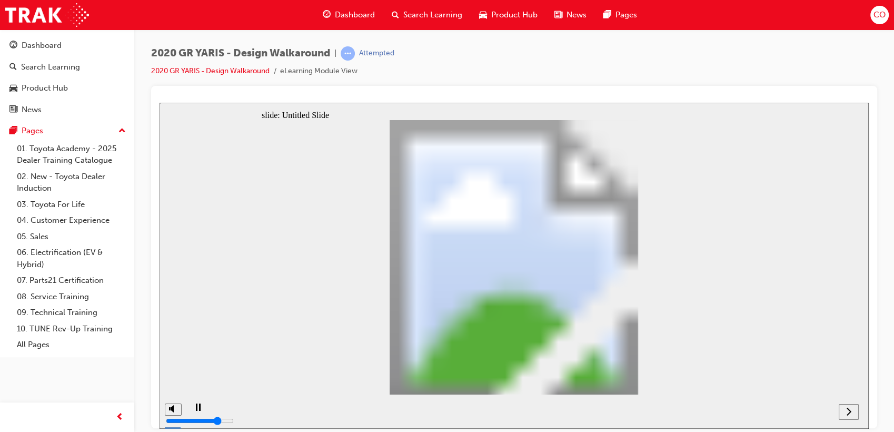
click at [847, 409] on icon "next" at bounding box center [848, 410] width 5 height 9
click at [852, 412] on div "next" at bounding box center [849, 411] width 12 height 11
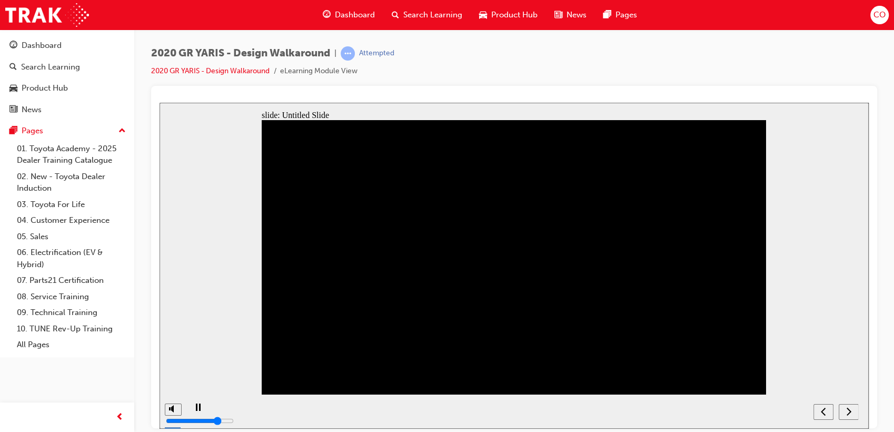
click at [851, 414] on icon "next" at bounding box center [848, 410] width 5 height 9
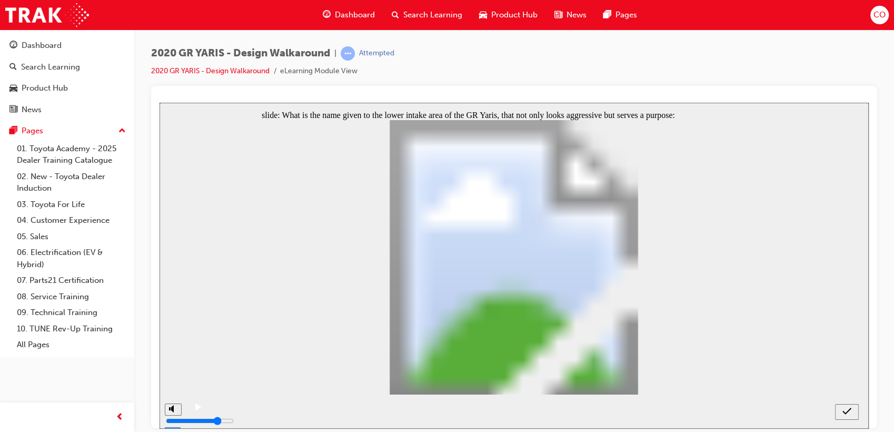
radio input "false"
radio input "true"
click at [850, 413] on icon "submit" at bounding box center [846, 410] width 9 height 9
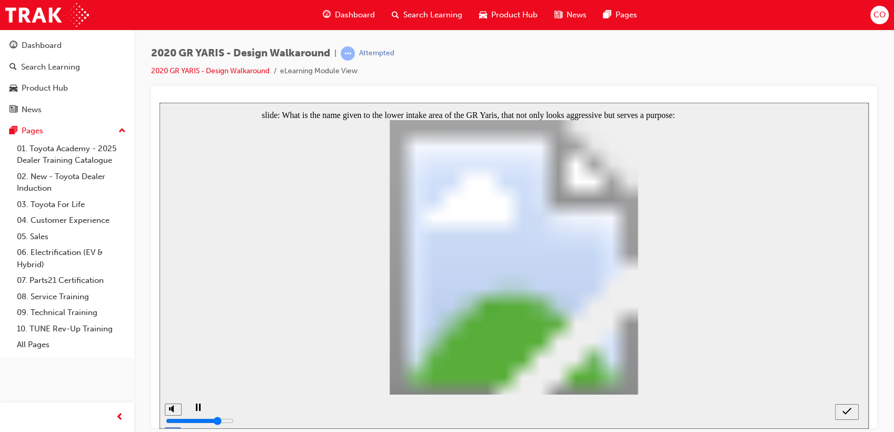
radio input "true"
click at [854, 412] on div "submit" at bounding box center [846, 411] width 15 height 11
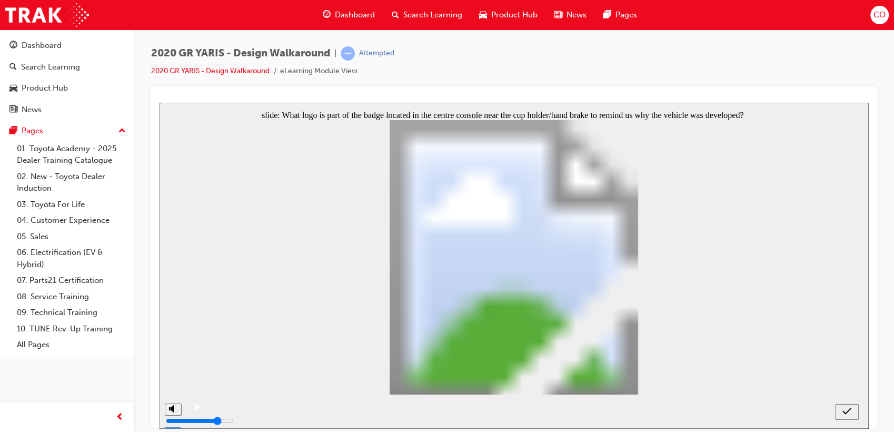
radio input "true"
click at [840, 409] on div "submit" at bounding box center [846, 411] width 15 height 11
click at [851, 408] on div "submit" at bounding box center [846, 411] width 15 height 11
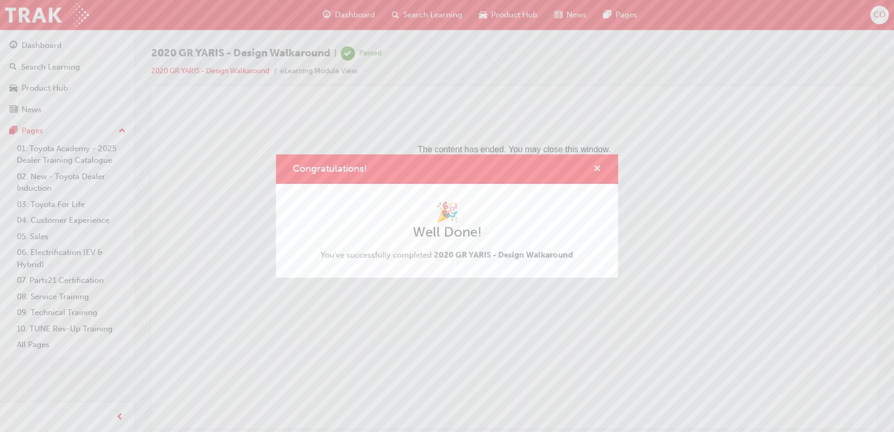
click at [599, 166] on span "cross-icon" at bounding box center [597, 169] width 8 height 9
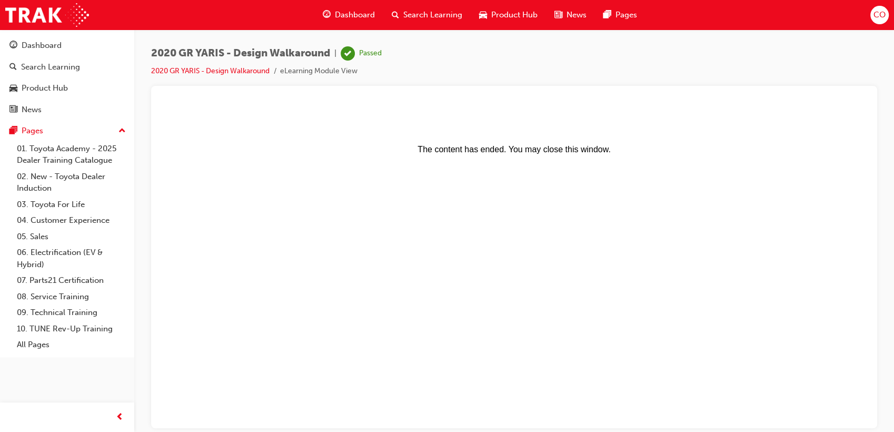
click at [429, 7] on div "Search Learning" at bounding box center [426, 15] width 87 height 22
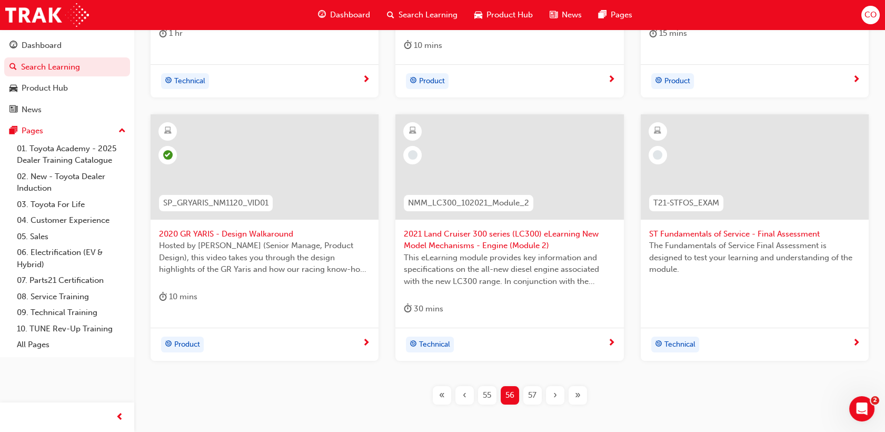
scroll to position [409, 0]
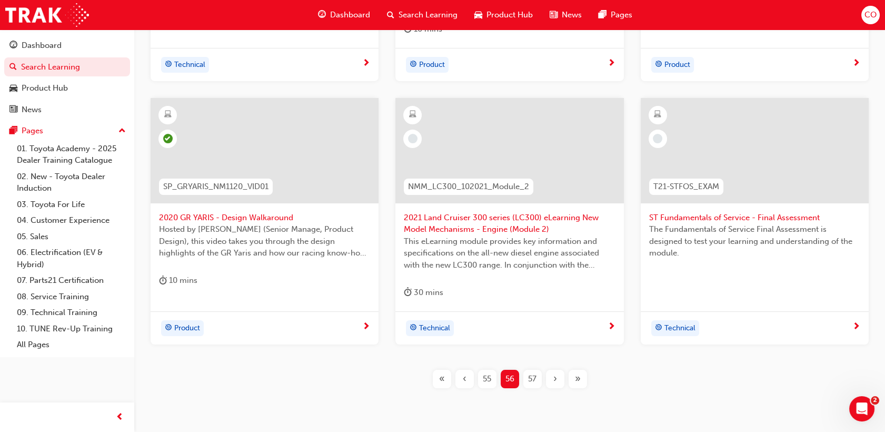
click at [526, 383] on div "57" at bounding box center [532, 379] width 18 height 18
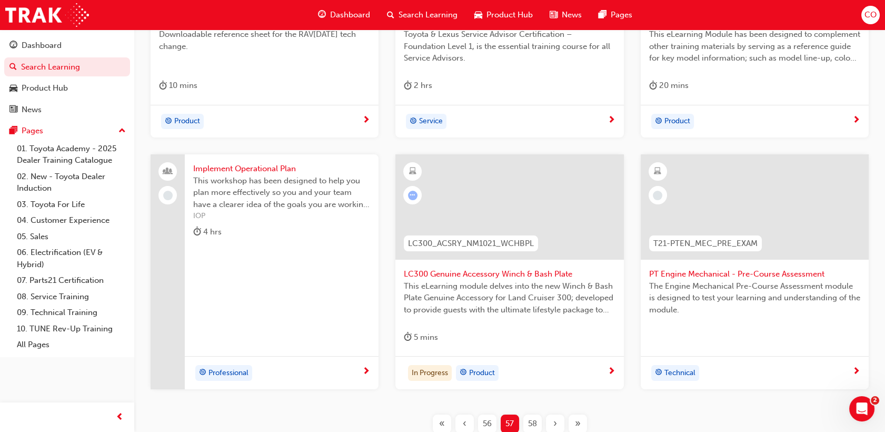
scroll to position [425, 0]
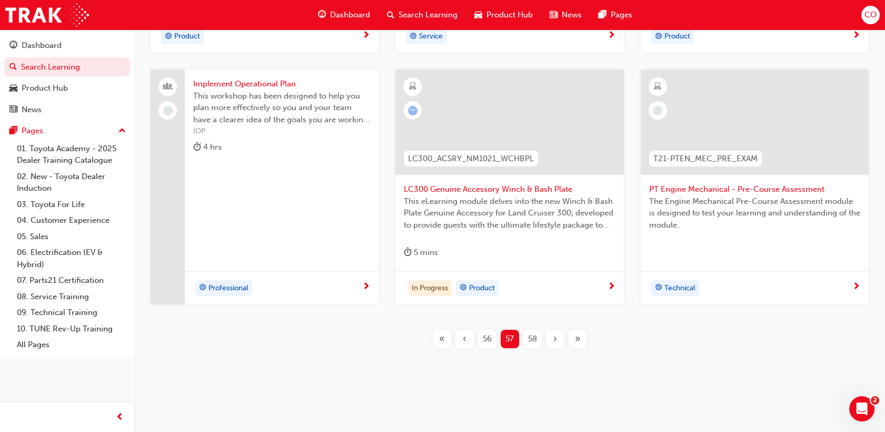
click at [528, 339] on span "58" at bounding box center [532, 339] width 9 height 12
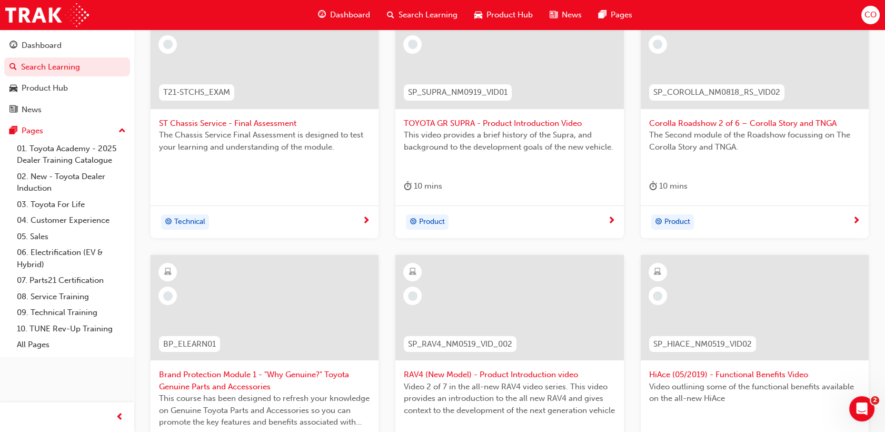
scroll to position [192, 0]
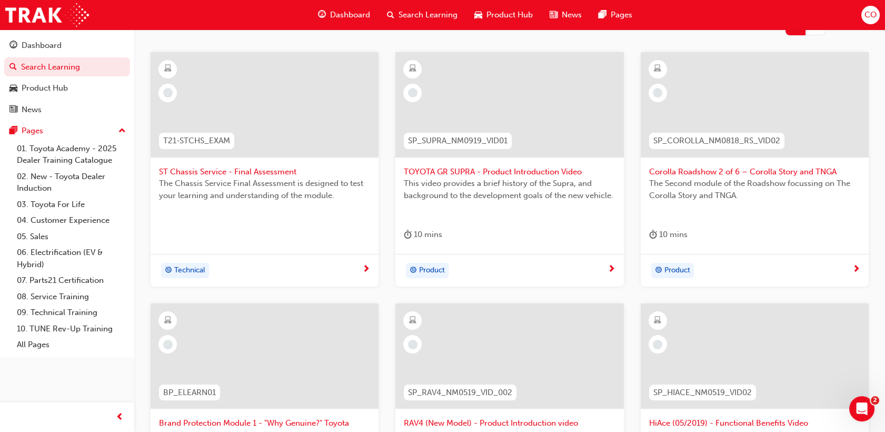
click at [534, 216] on div "This video provides a brief history of the Supra, and background to the develop…" at bounding box center [509, 198] width 211 height 42
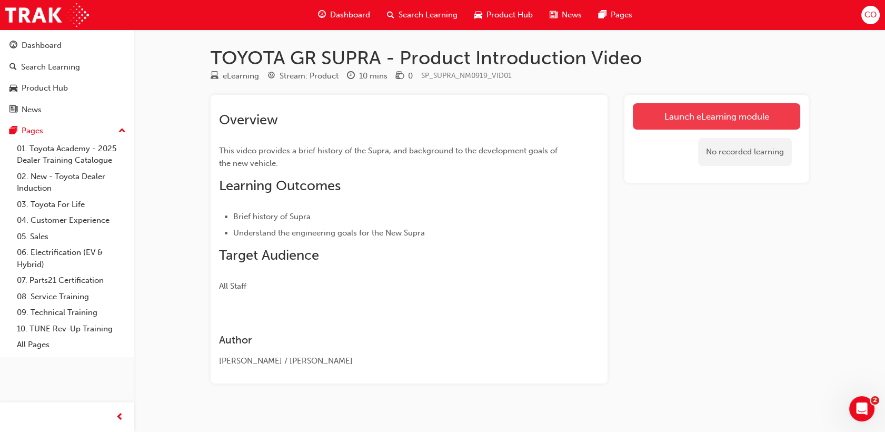
click at [671, 107] on link "Launch eLearning module" at bounding box center [716, 116] width 167 height 26
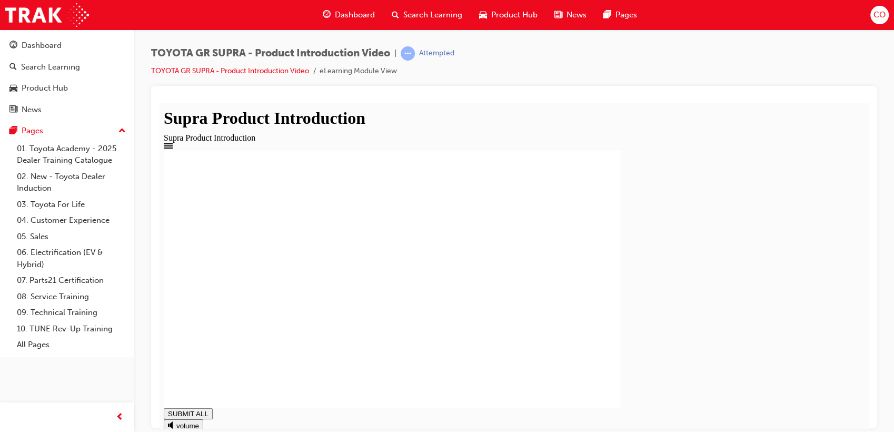
drag, startPoint x: 449, startPoint y: 301, endPoint x: 453, endPoint y: 294, distance: 8.5
type input "1"
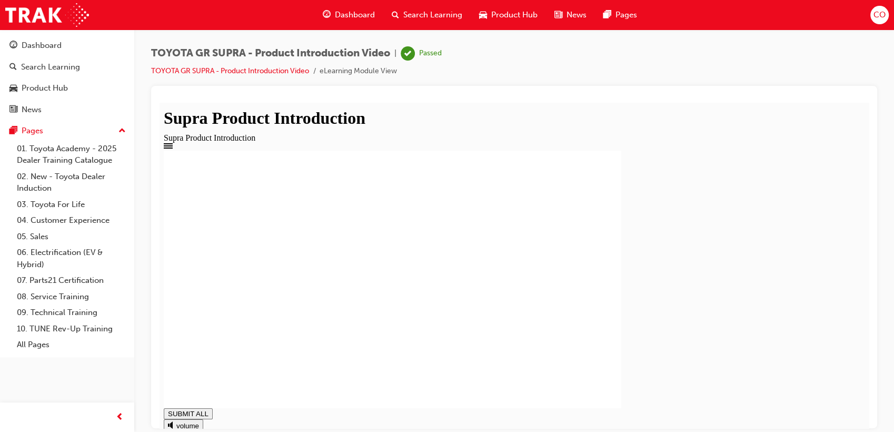
click at [423, 8] on div "Search Learning" at bounding box center [426, 15] width 87 height 22
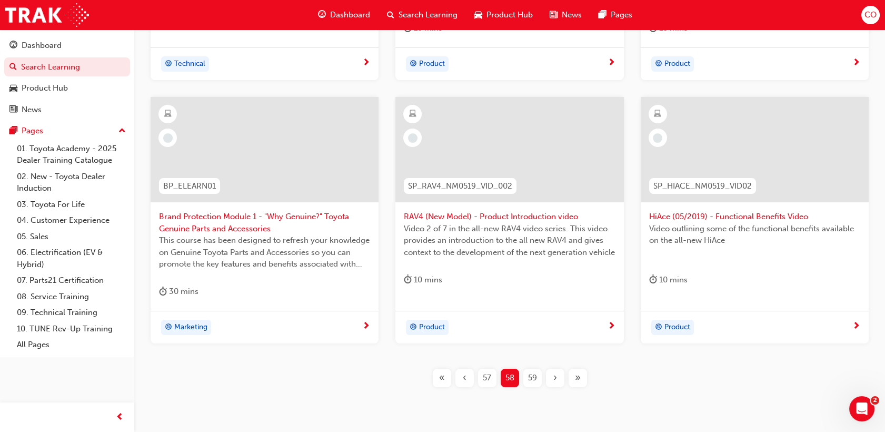
scroll to position [379, 0]
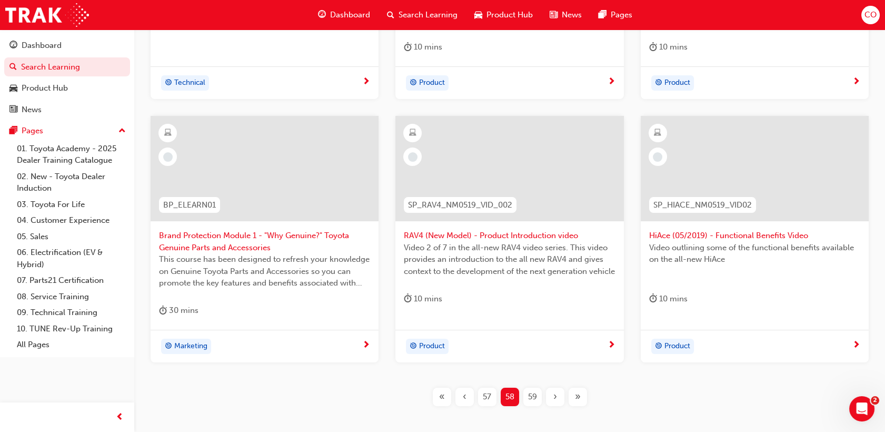
click at [746, 237] on span "HiAce (05/2019) - Functional Benefits Video" at bounding box center [754, 236] width 211 height 12
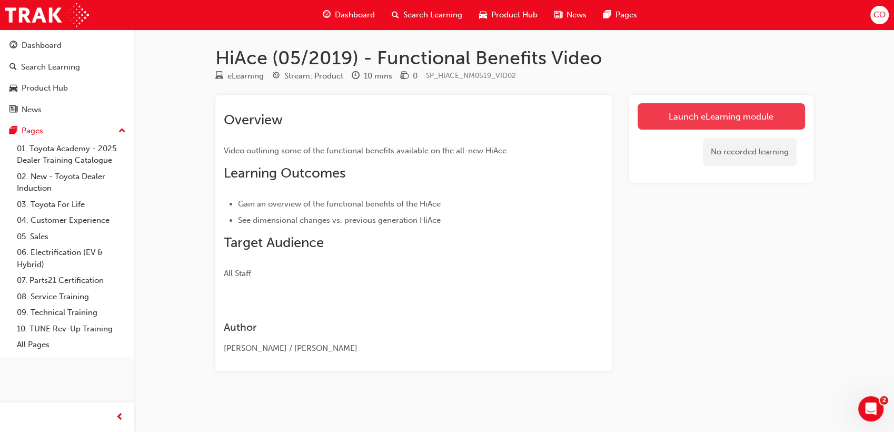
click at [694, 111] on link "Launch eLearning module" at bounding box center [720, 116] width 167 height 26
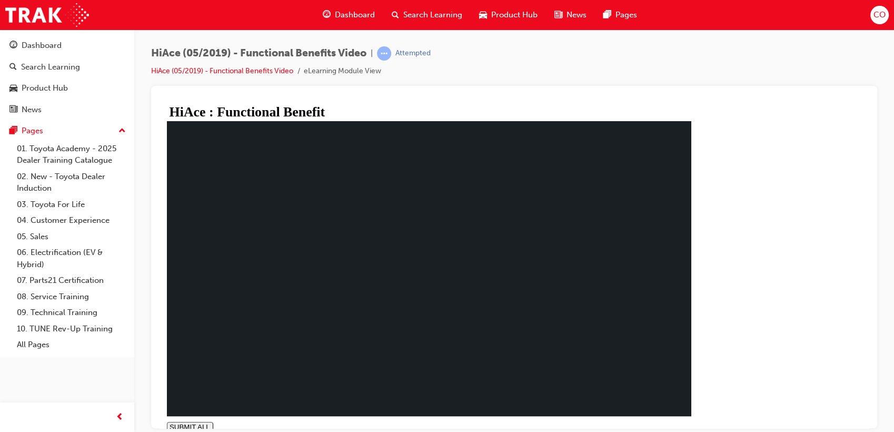
type input "1"
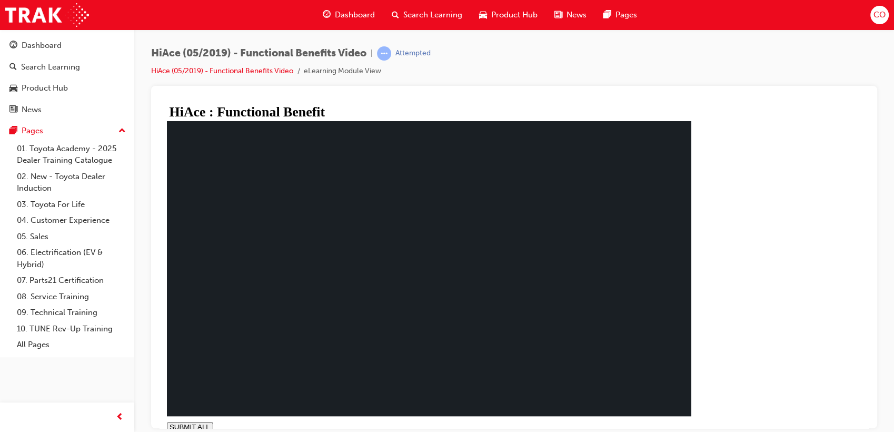
click at [440, 15] on span "Search Learning" at bounding box center [432, 15] width 59 height 12
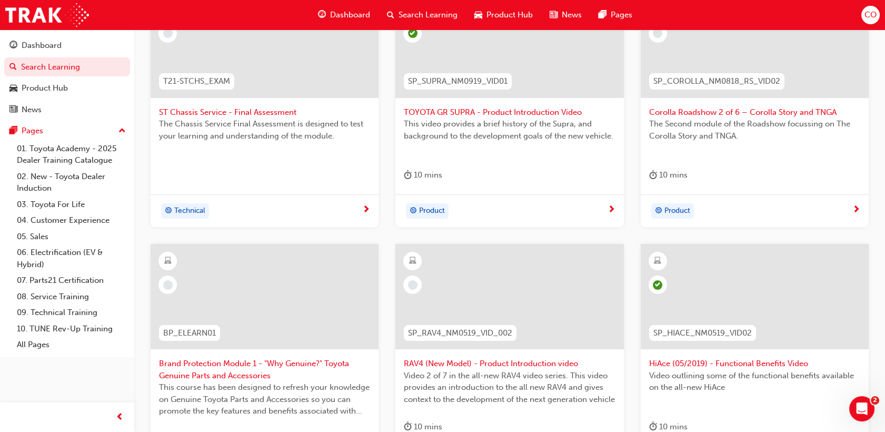
scroll to position [351, 0]
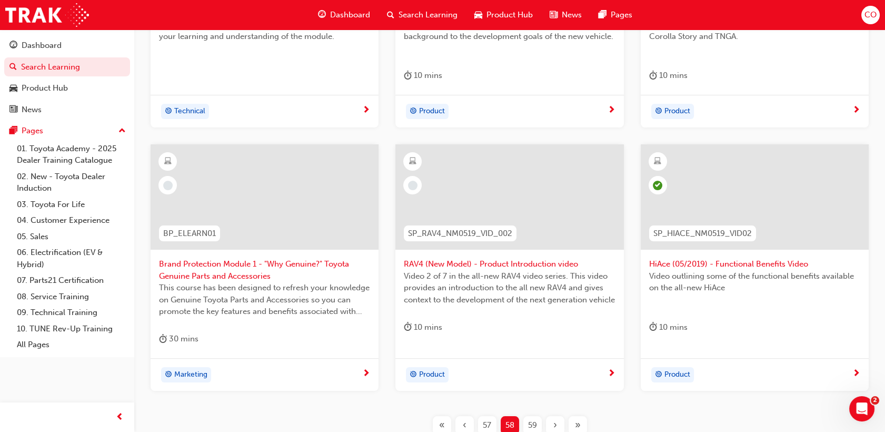
click at [511, 264] on span "RAV4 (New Model) - Product Introduction video" at bounding box center [509, 264] width 211 height 12
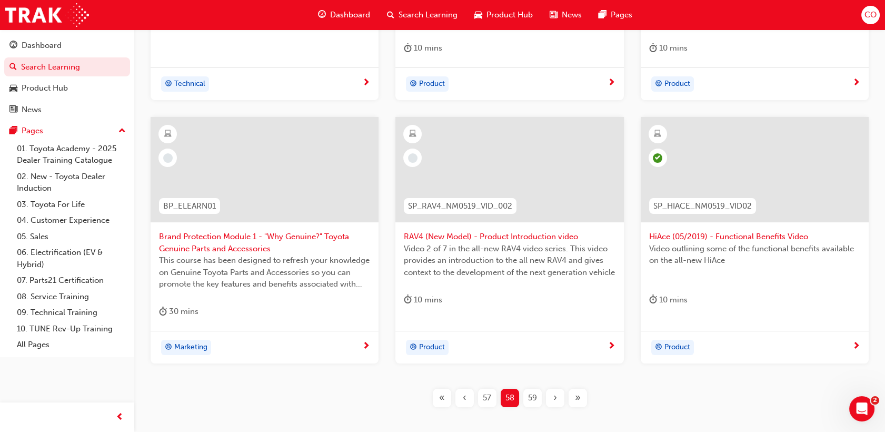
scroll to position [437, 0]
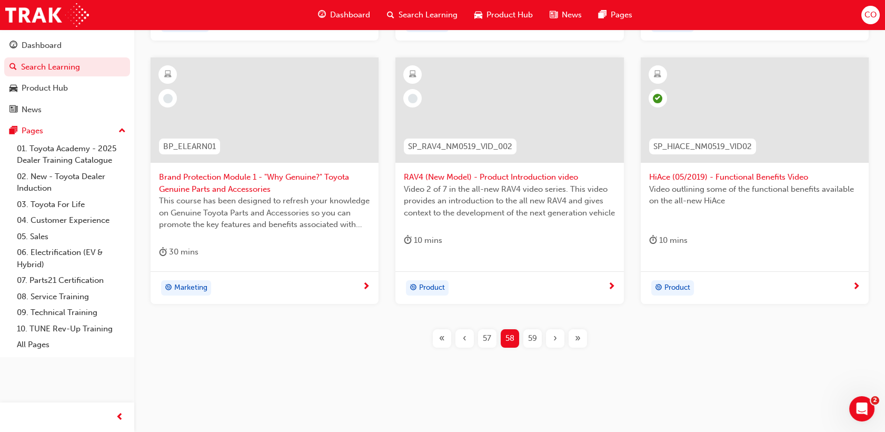
click at [528, 336] on span "59" at bounding box center [532, 338] width 9 height 12
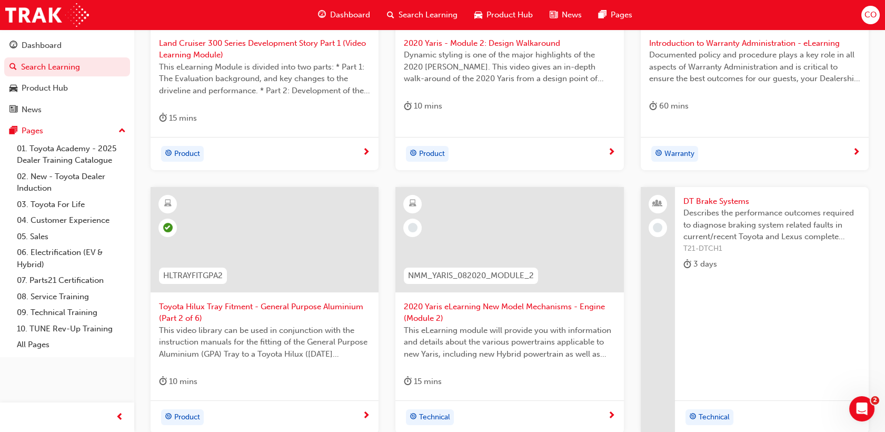
scroll to position [449, 0]
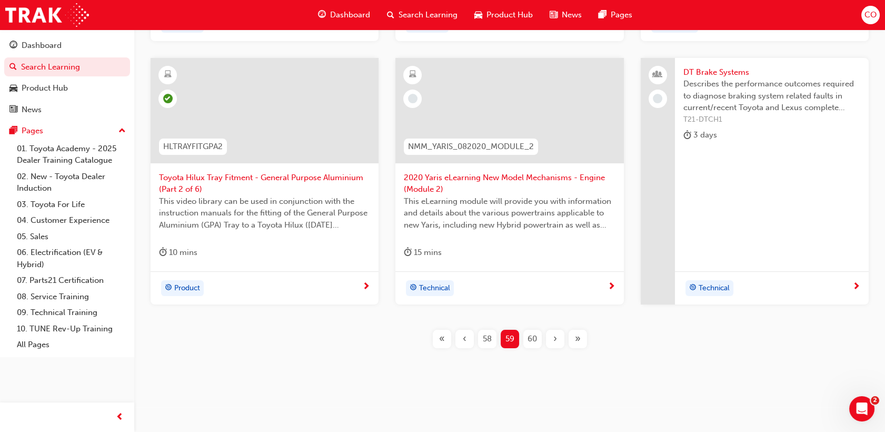
click at [531, 337] on span "60" at bounding box center [531, 339] width 9 height 12
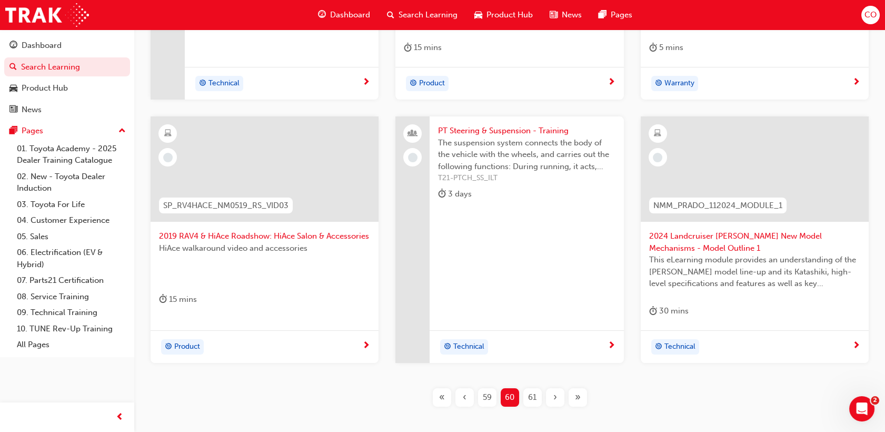
scroll to position [379, 0]
click at [311, 234] on span "2019 RAV4 & HiAce Roadshow: HiAce Salon & Accessories" at bounding box center [264, 236] width 211 height 12
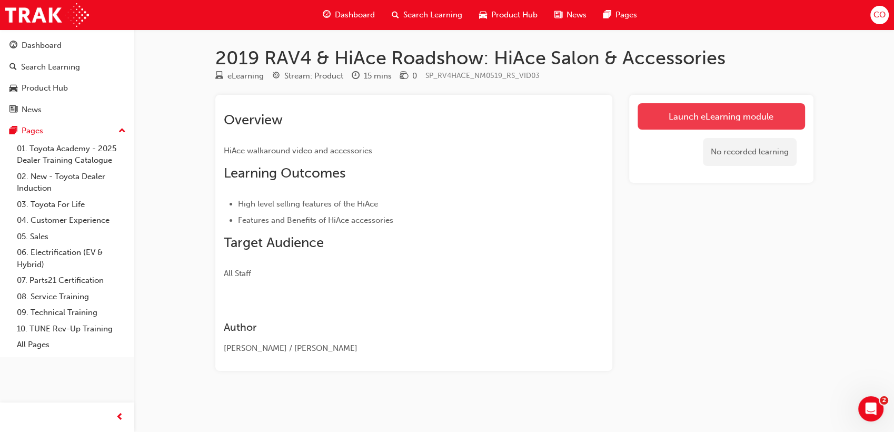
click at [713, 117] on link "Launch eLearning module" at bounding box center [720, 116] width 167 height 26
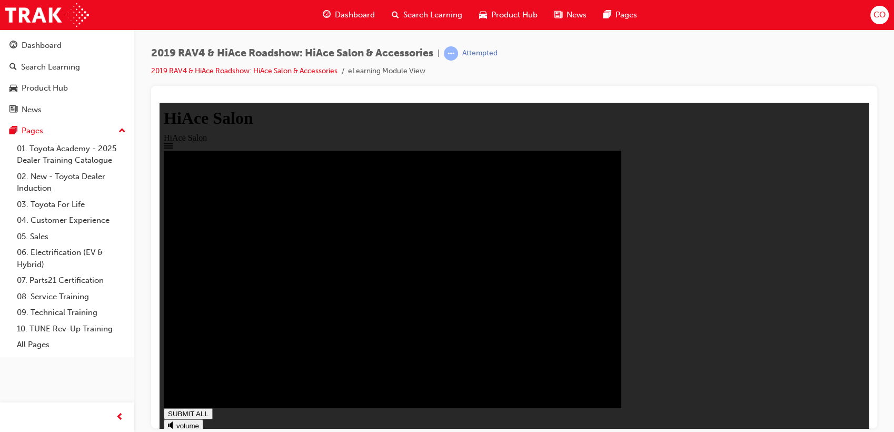
click at [778, 327] on div at bounding box center [514, 278] width 701 height 257
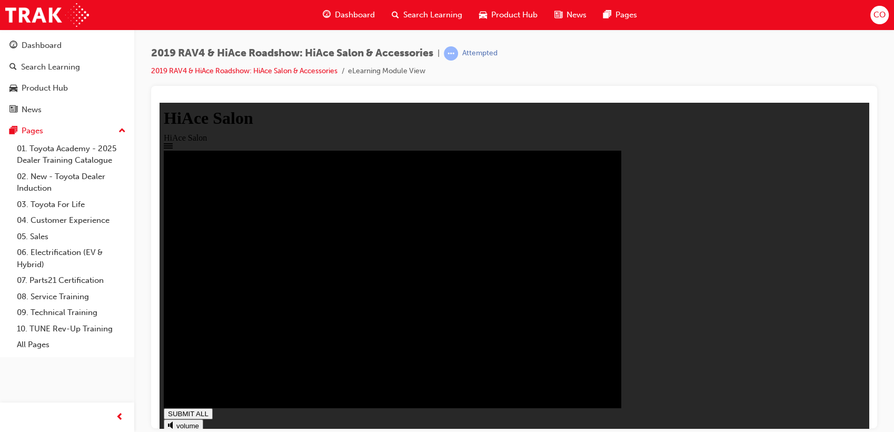
type input "1"
click at [402, 15] on div "Search Learning" at bounding box center [426, 15] width 87 height 22
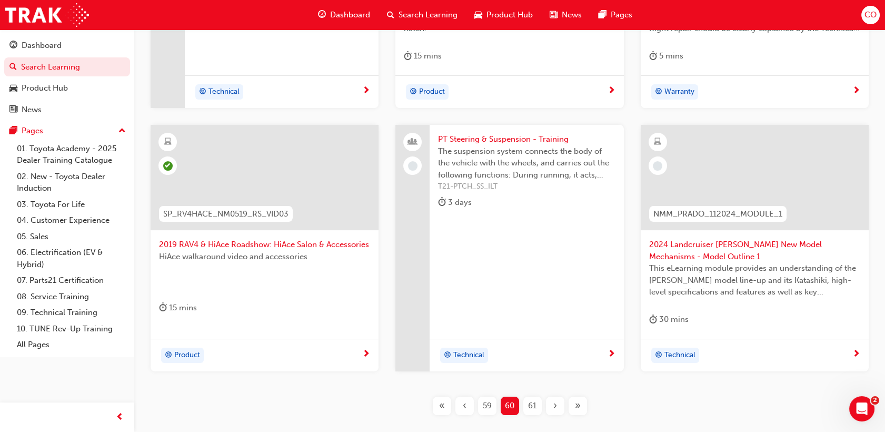
scroll to position [437, 0]
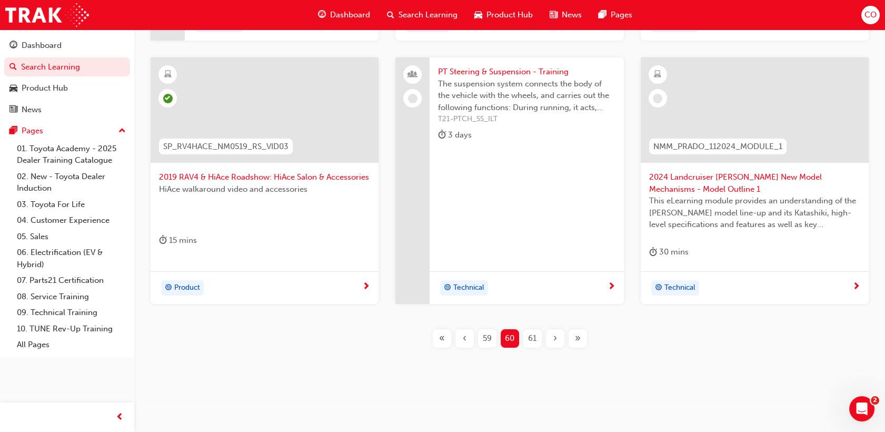
click at [529, 335] on span "61" at bounding box center [532, 338] width 8 height 12
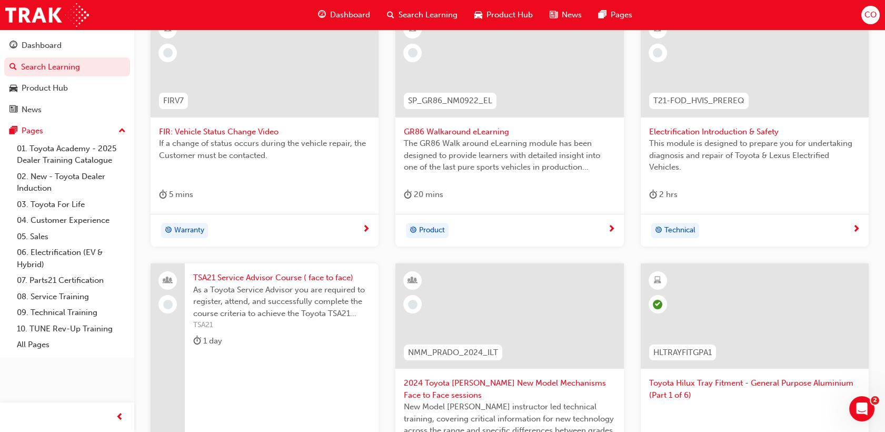
scroll to position [203, 0]
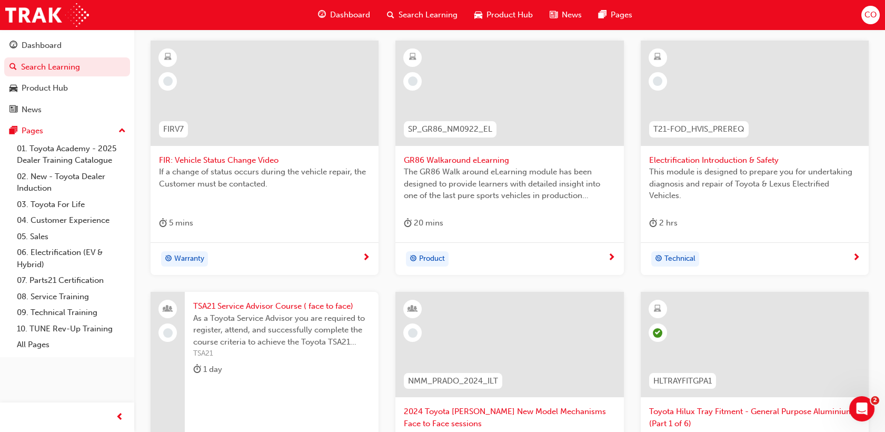
click at [564, 173] on span "The GR86 Walk around eLearning module has been designed to provide learners wit…" at bounding box center [509, 184] width 211 height 36
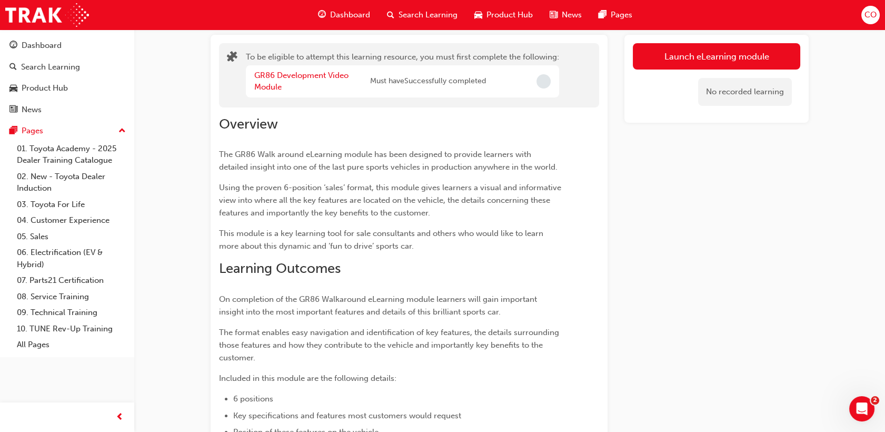
scroll to position [37, 0]
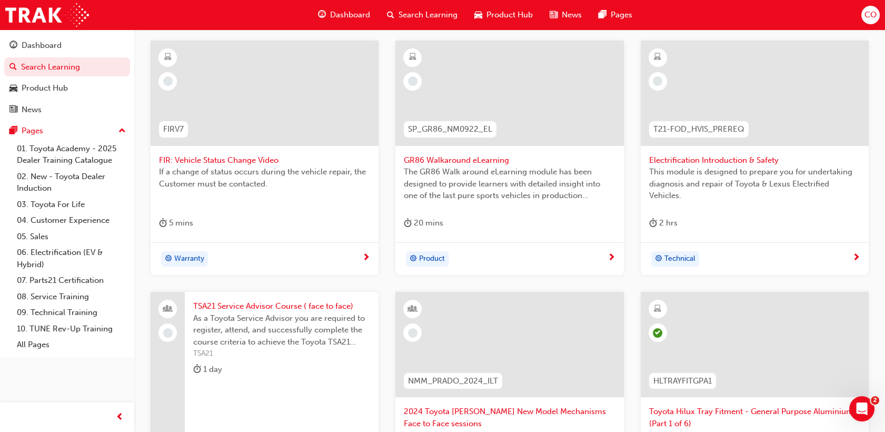
scroll to position [379, 0]
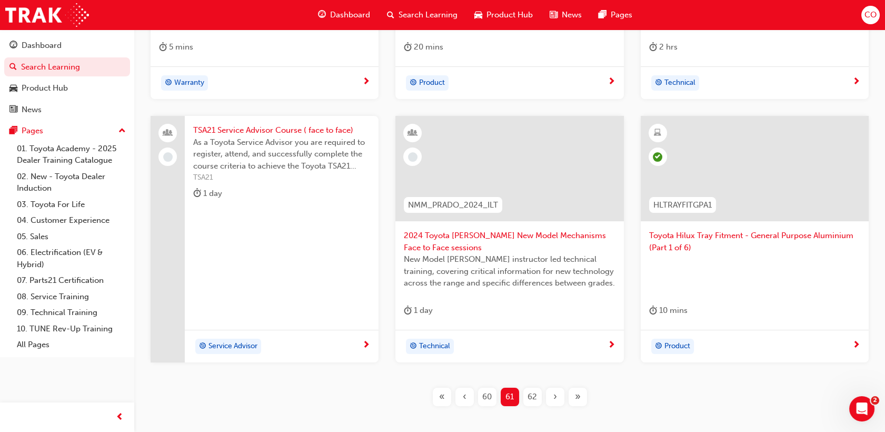
click at [533, 396] on span "62" at bounding box center [531, 397] width 9 height 12
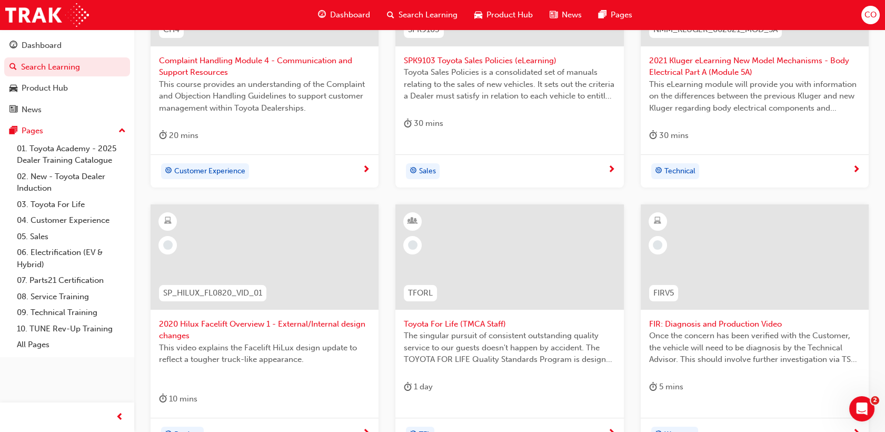
scroll to position [437, 0]
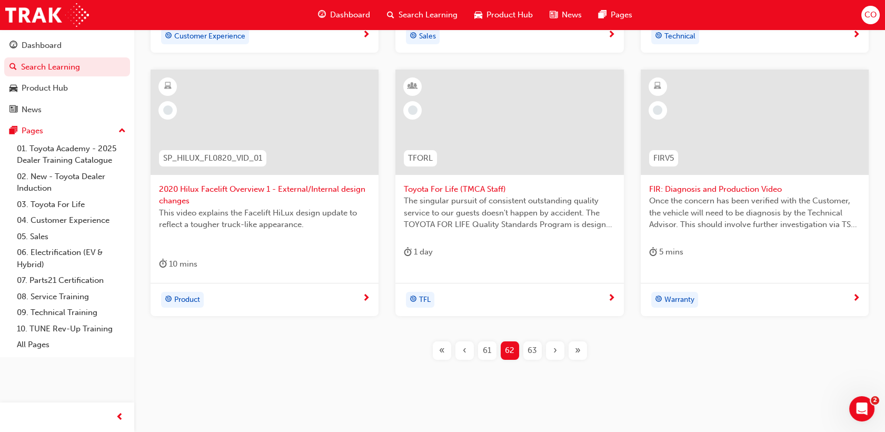
click at [535, 350] on span "63" at bounding box center [531, 350] width 9 height 12
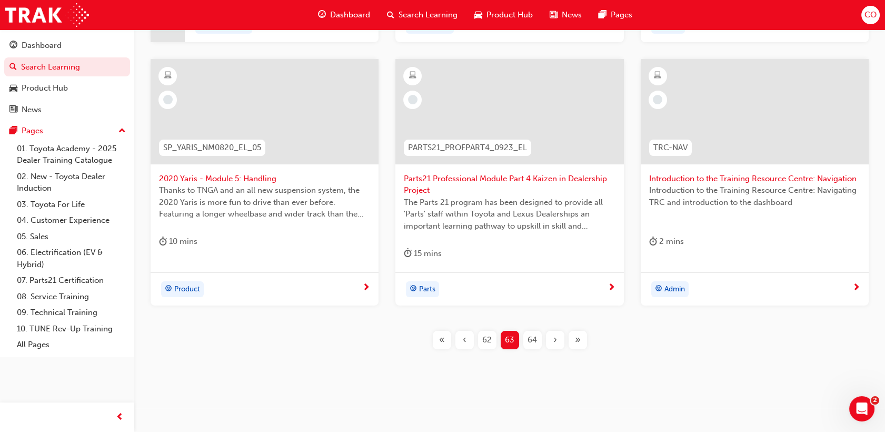
scroll to position [449, 0]
click at [531, 338] on span "64" at bounding box center [531, 339] width 9 height 12
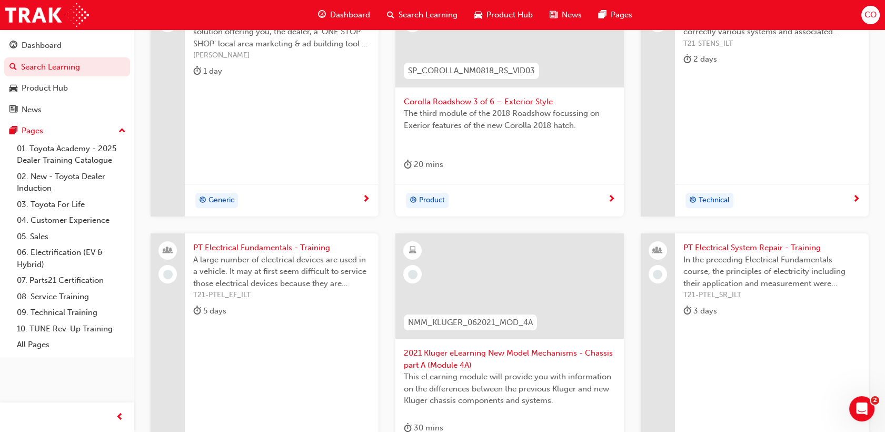
scroll to position [437, 0]
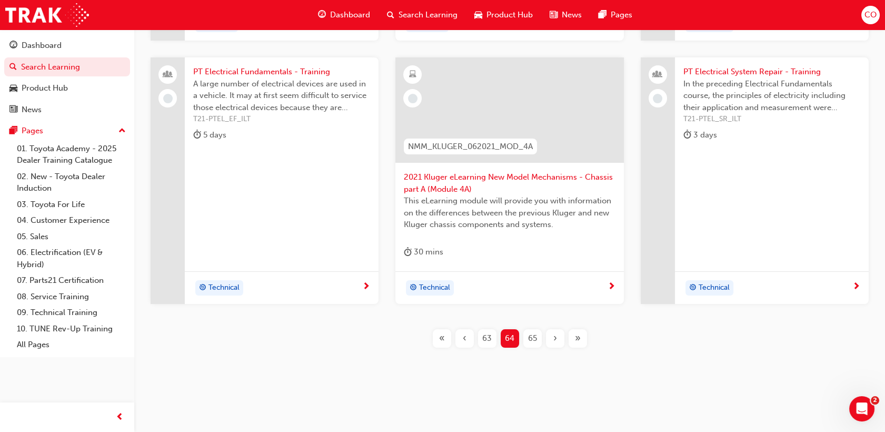
click at [525, 338] on div "65" at bounding box center [532, 338] width 18 height 18
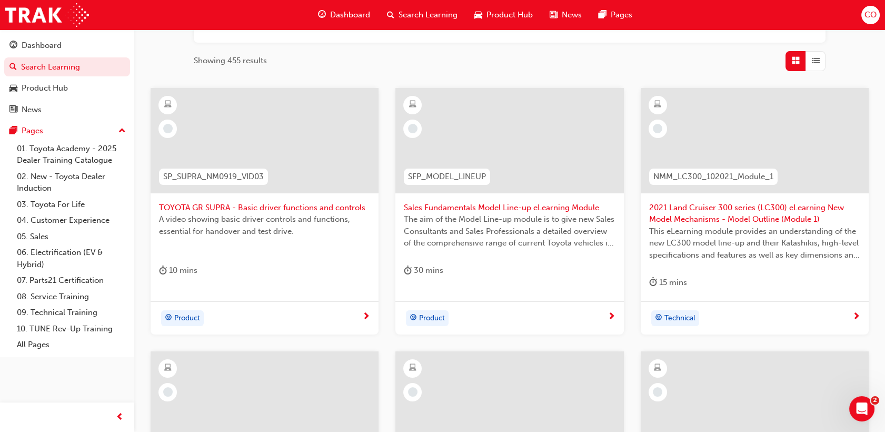
scroll to position [145, 0]
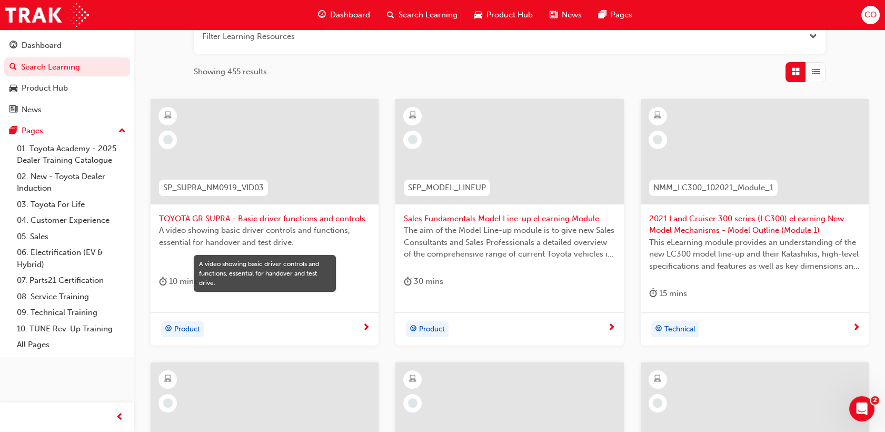
click at [328, 223] on span "TOYOTA GR SUPRA - Basic driver functions and controls" at bounding box center [264, 219] width 211 height 12
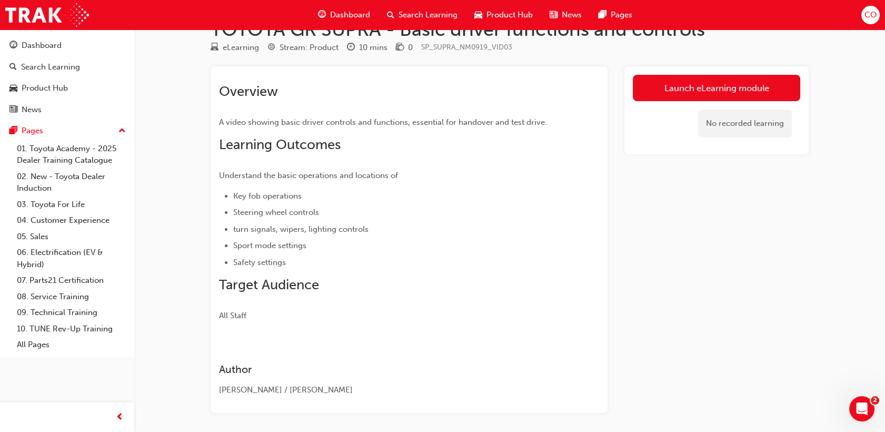
scroll to position [69, 0]
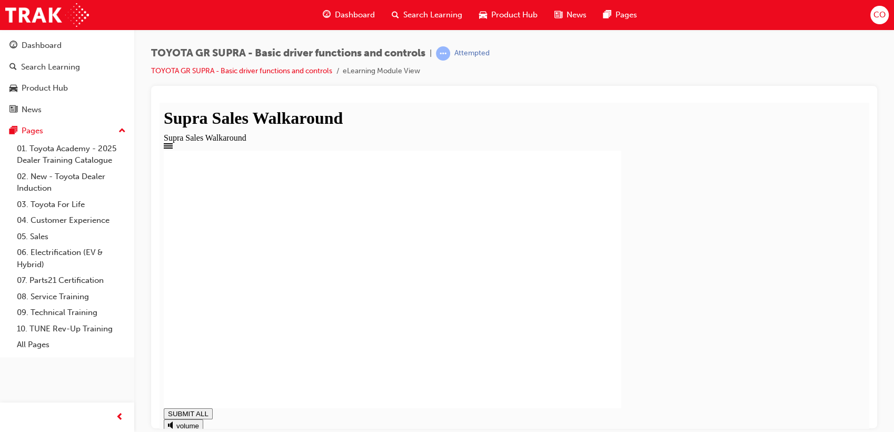
type input "0.874"
click at [408, 9] on span "Search Learning" at bounding box center [432, 15] width 59 height 12
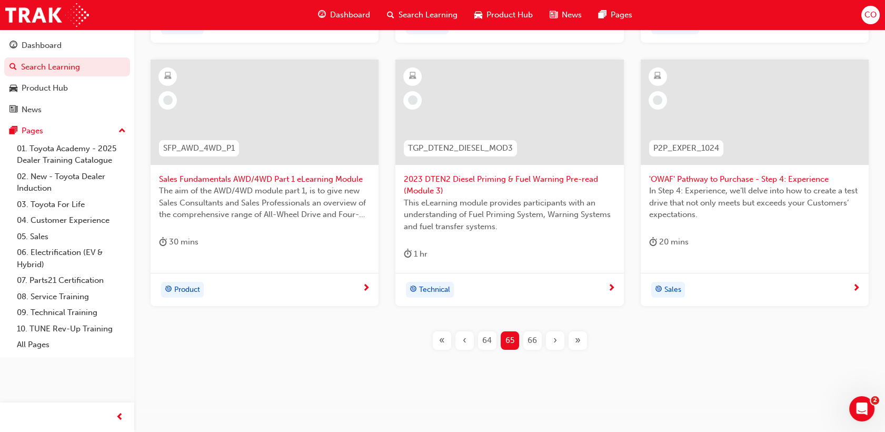
scroll to position [449, 0]
click at [531, 335] on span "66" at bounding box center [531, 339] width 9 height 12
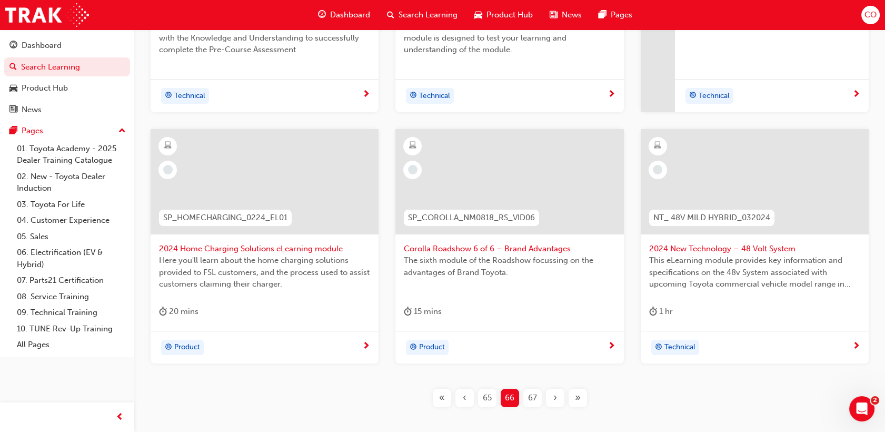
scroll to position [350, 0]
click at [539, 396] on div "67" at bounding box center [532, 397] width 18 height 18
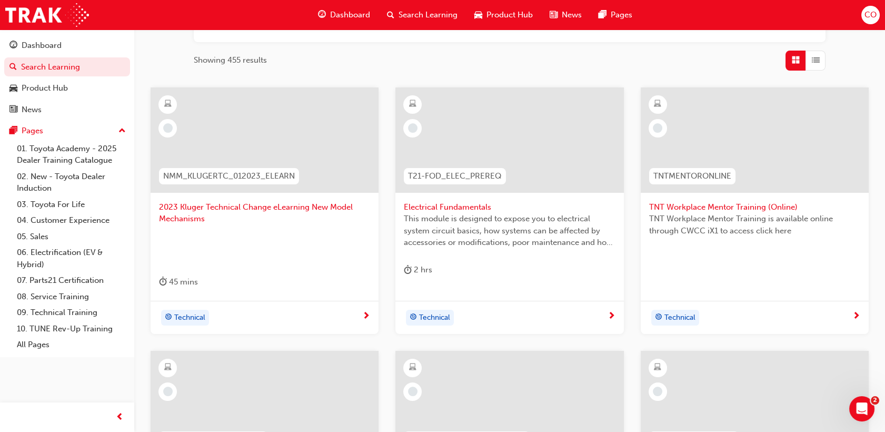
scroll to position [391, 0]
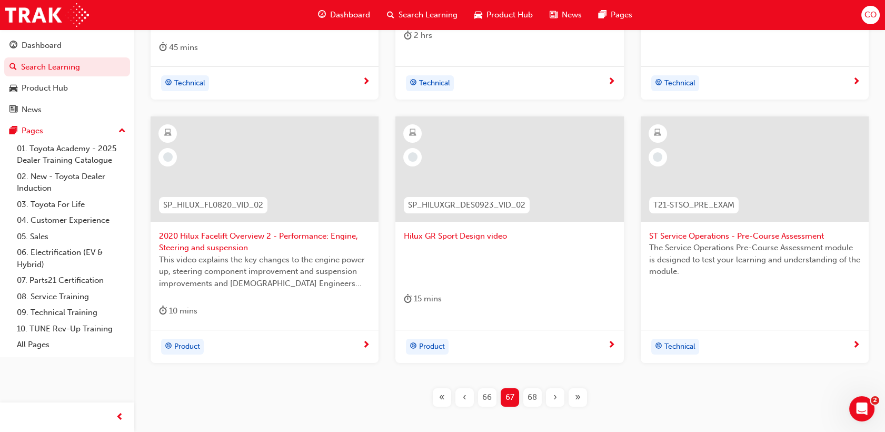
click at [563, 222] on div at bounding box center [509, 177] width 211 height 105
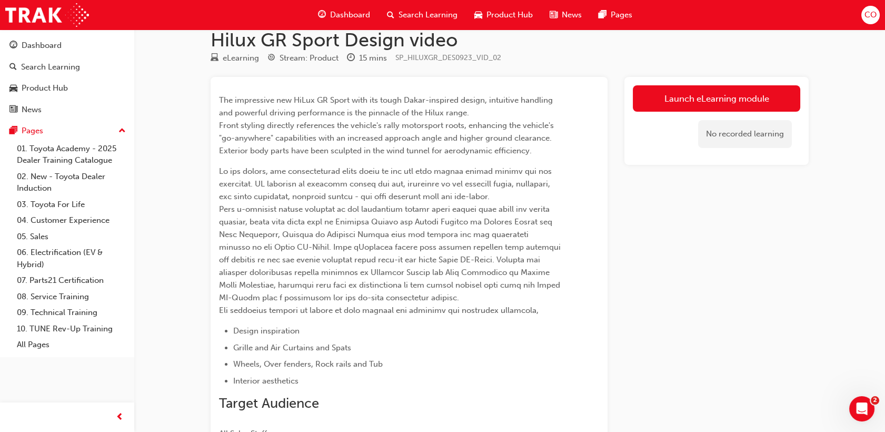
scroll to position [11, 0]
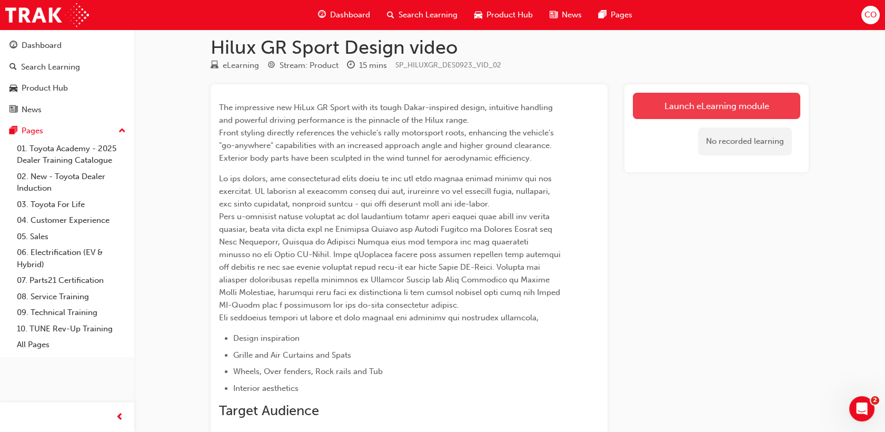
click at [684, 109] on link "Launch eLearning module" at bounding box center [716, 106] width 167 height 26
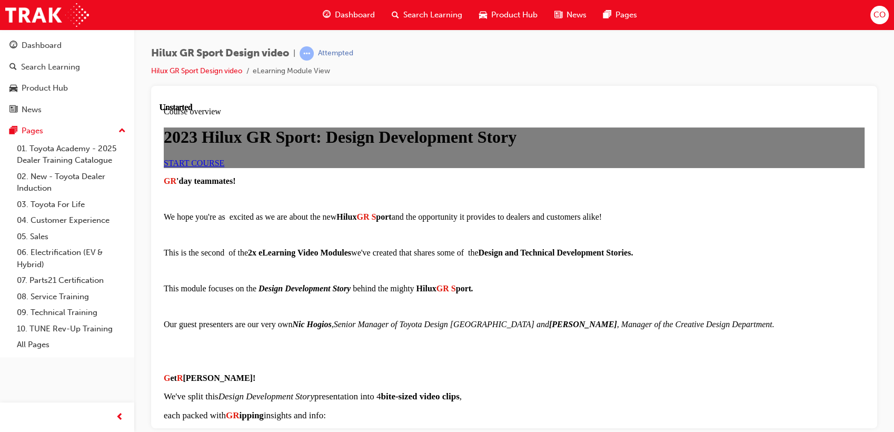
scroll to position [58, 0]
click at [224, 167] on link "START COURSE" at bounding box center [194, 162] width 61 height 9
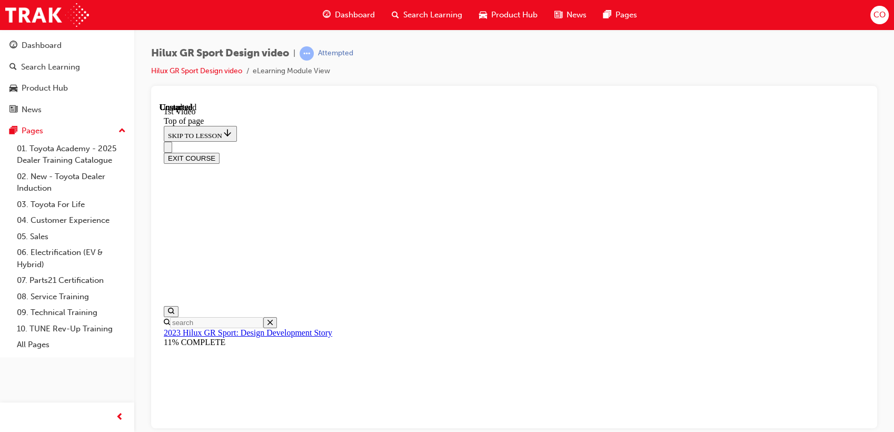
scroll to position [351, 0]
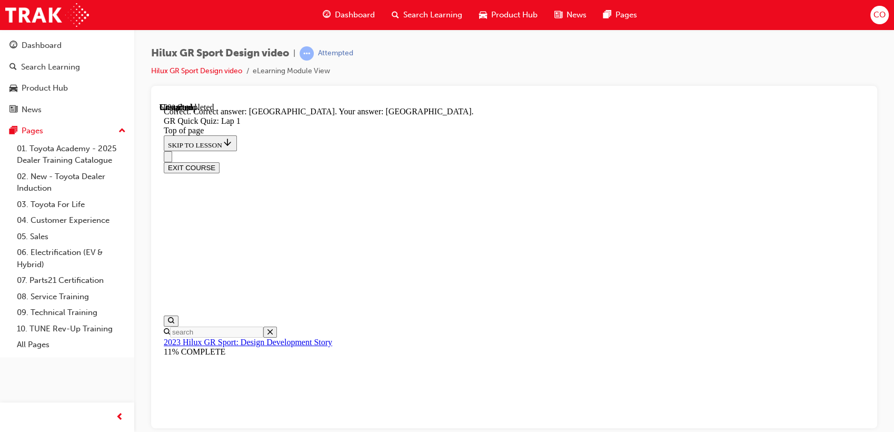
scroll to position [240, 0]
drag, startPoint x: 495, startPoint y: 346, endPoint x: 506, endPoint y: 336, distance: 14.9
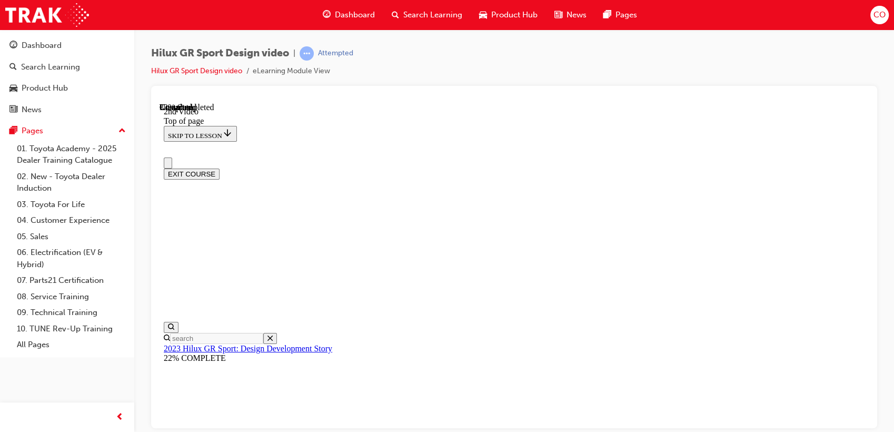
scroll to position [0, 0]
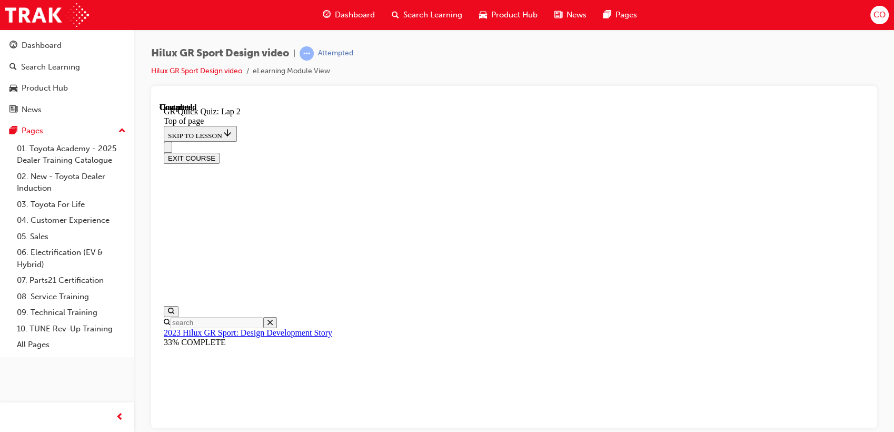
scroll to position [32, 0]
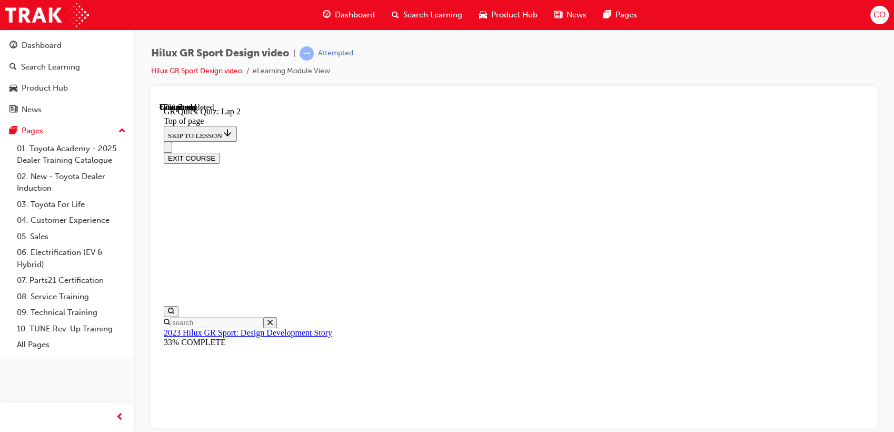
scroll to position [102, 0]
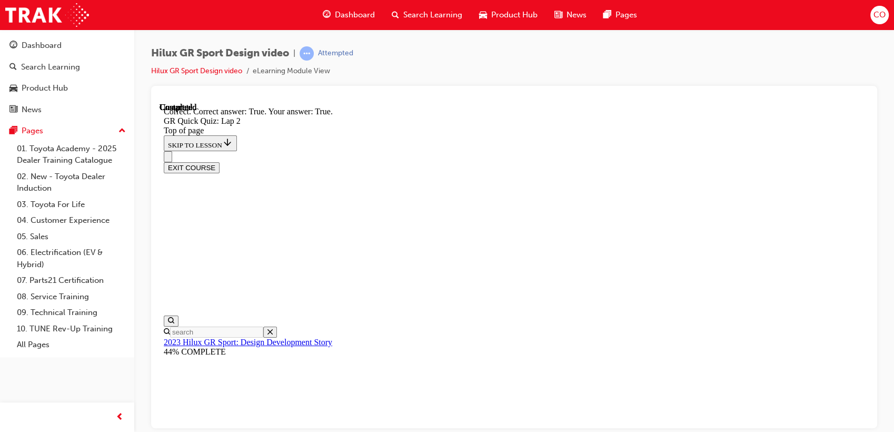
scroll to position [252, 0]
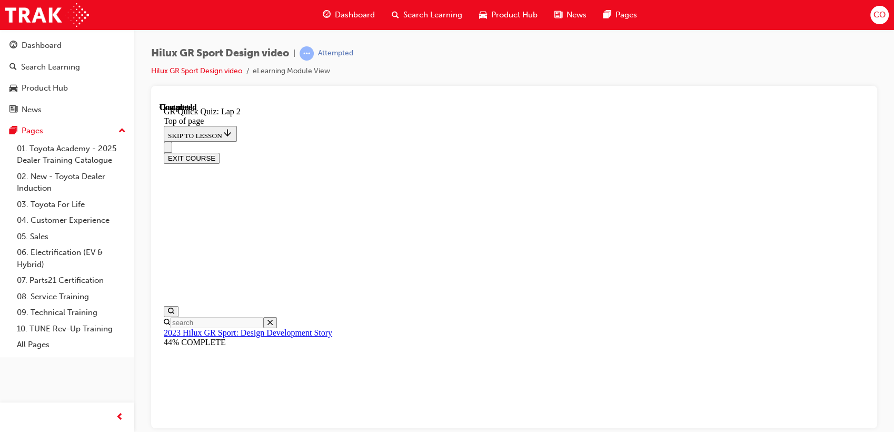
scroll to position [198, 0]
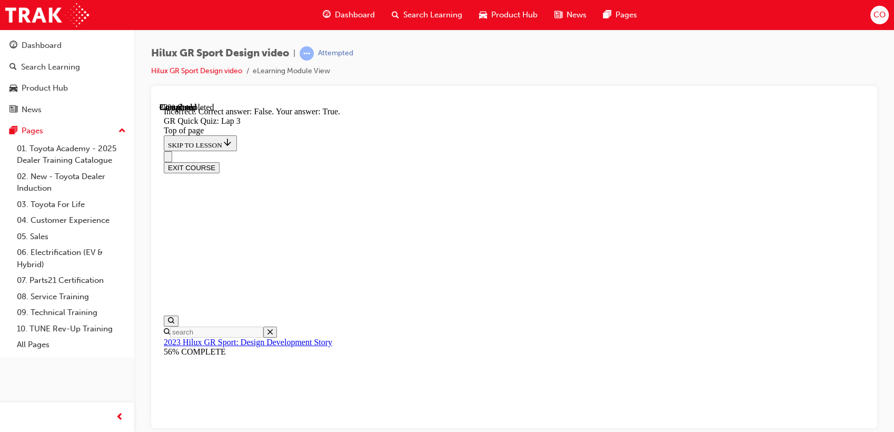
scroll to position [204, 0]
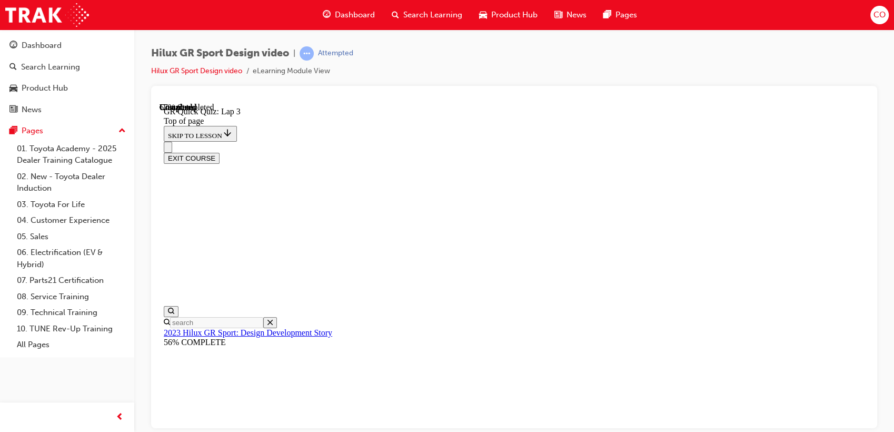
scroll to position [207, 0]
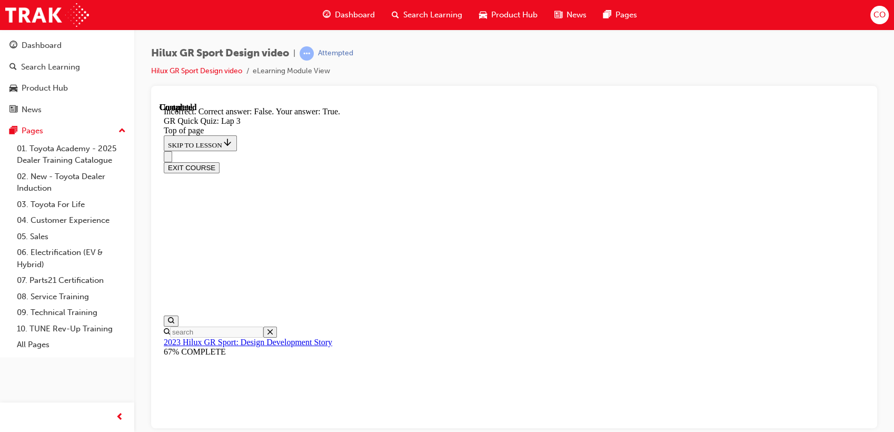
scroll to position [270, 0]
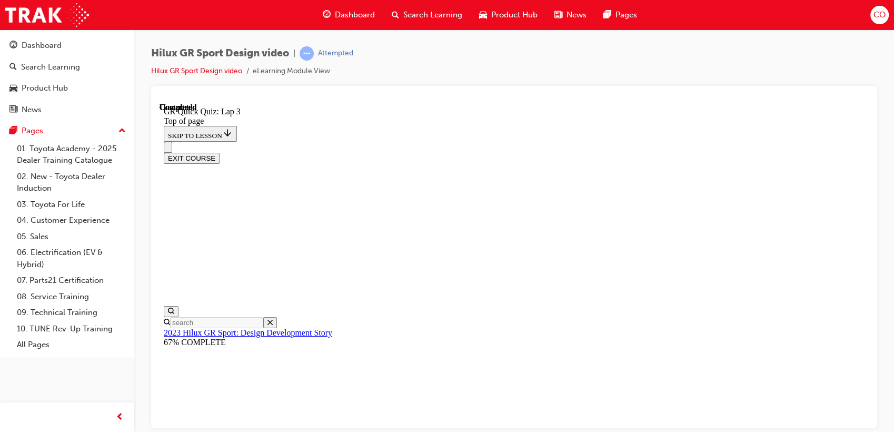
scroll to position [113, 0]
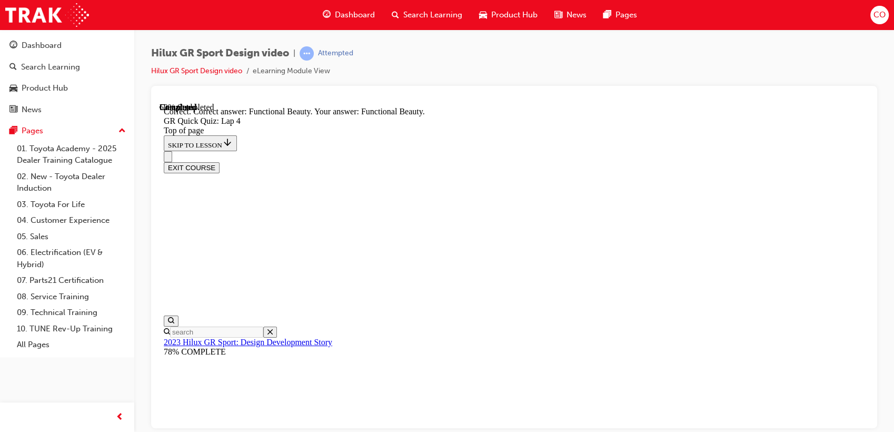
scroll to position [340, 0]
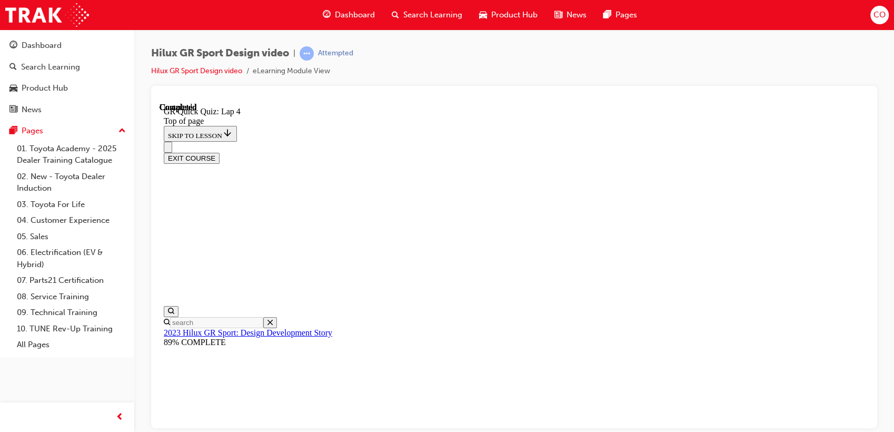
scroll to position [198, 0]
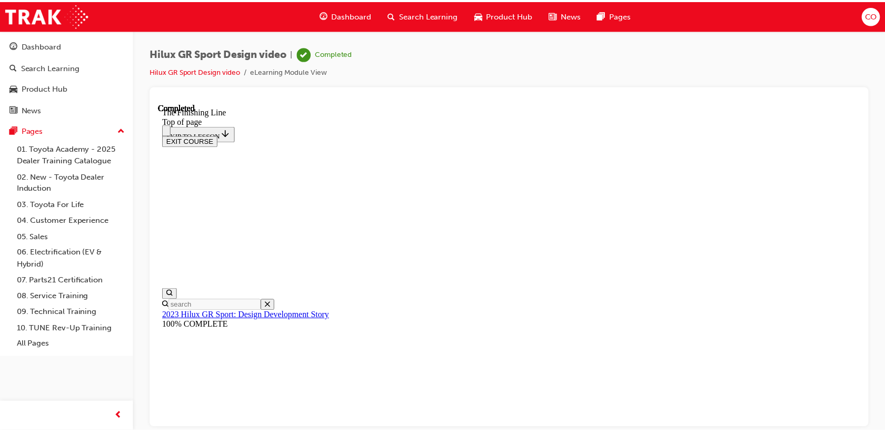
scroll to position [335, 0]
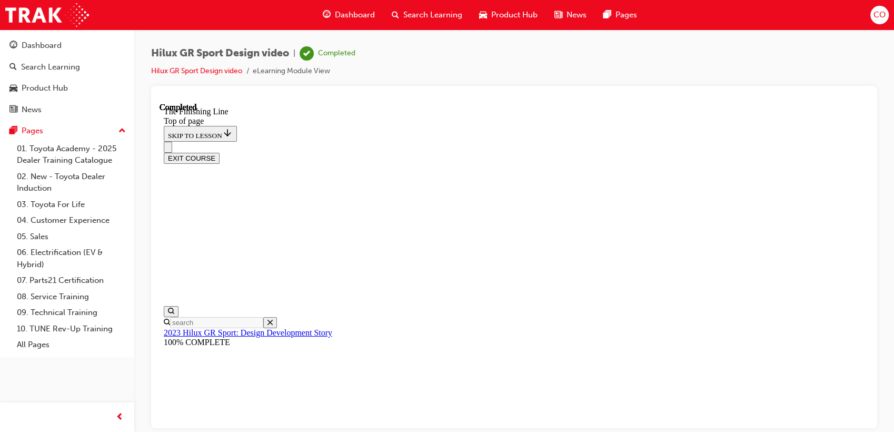
click at [427, 20] on span "Search Learning" at bounding box center [432, 15] width 59 height 12
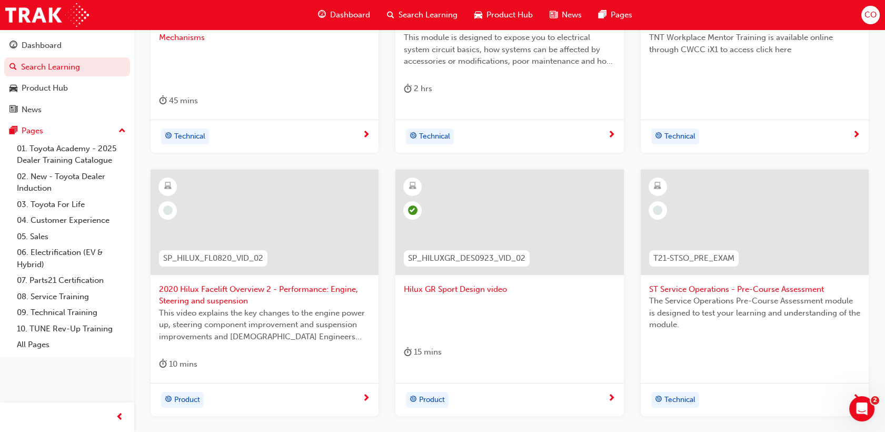
scroll to position [449, 0]
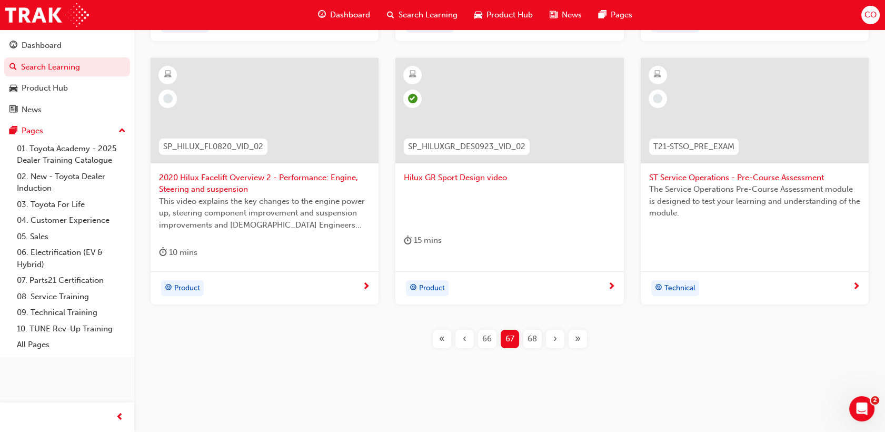
click at [530, 335] on span "68" at bounding box center [531, 339] width 9 height 12
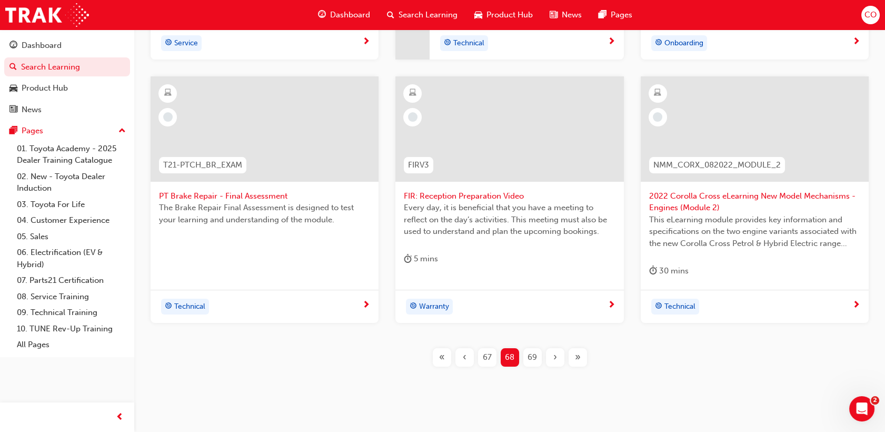
scroll to position [449, 0]
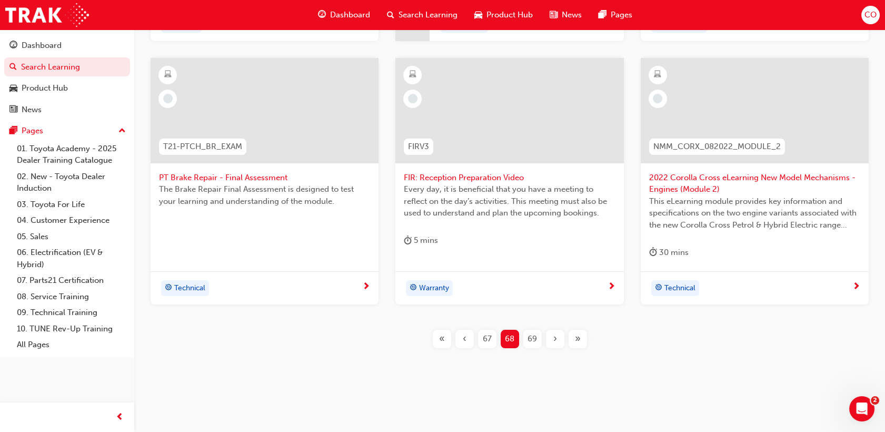
click at [535, 336] on span "69" at bounding box center [531, 339] width 9 height 12
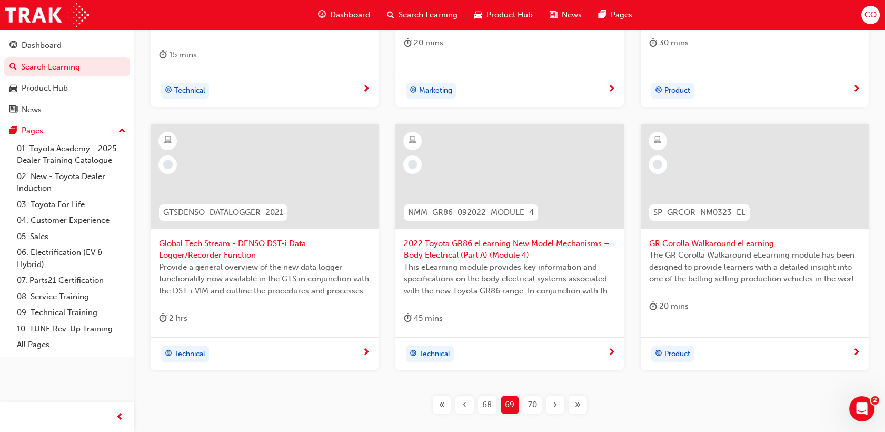
scroll to position [391, 0]
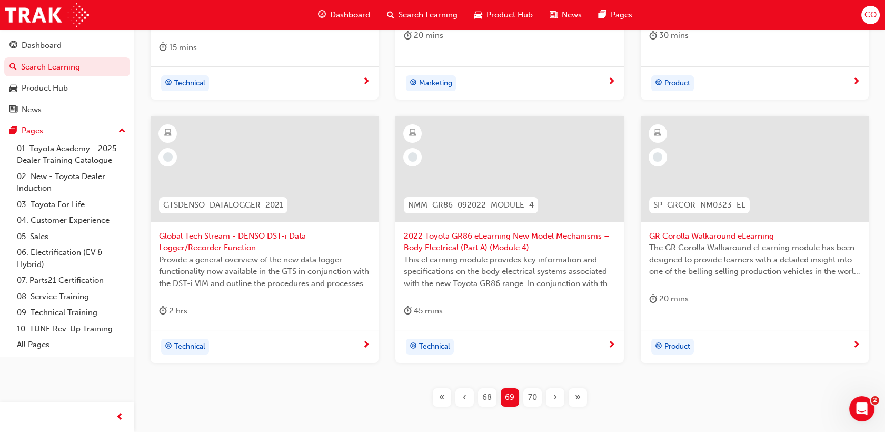
click at [530, 397] on span "70" at bounding box center [532, 397] width 9 height 12
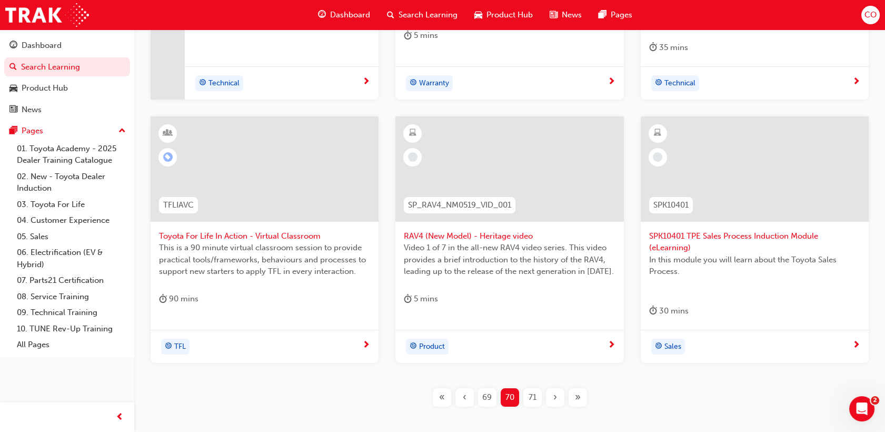
click at [486, 396] on span "69" at bounding box center [486, 397] width 9 height 12
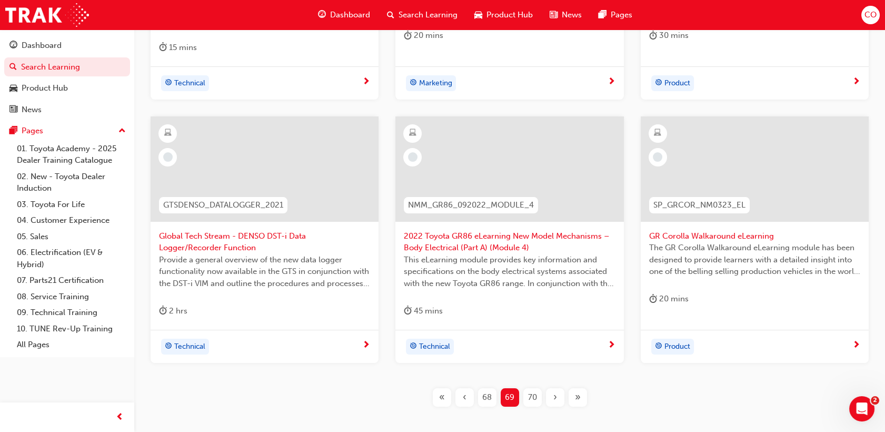
click at [789, 228] on div at bounding box center [754, 177] width 211 height 105
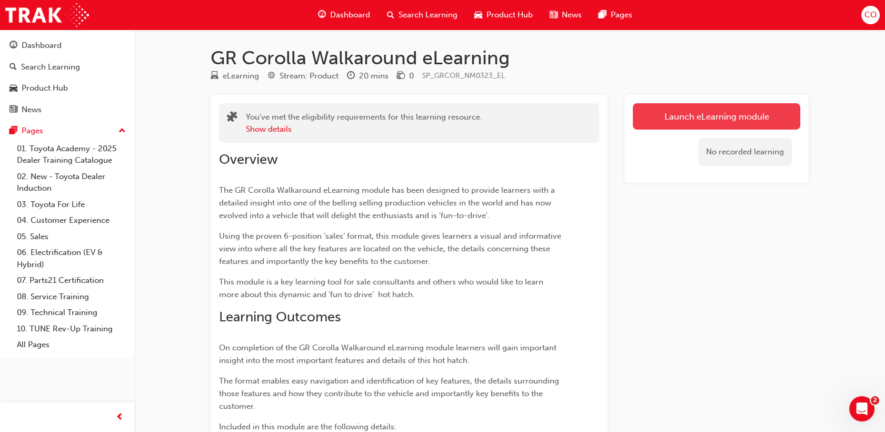
click at [717, 120] on link "Launch eLearning module" at bounding box center [716, 116] width 167 height 26
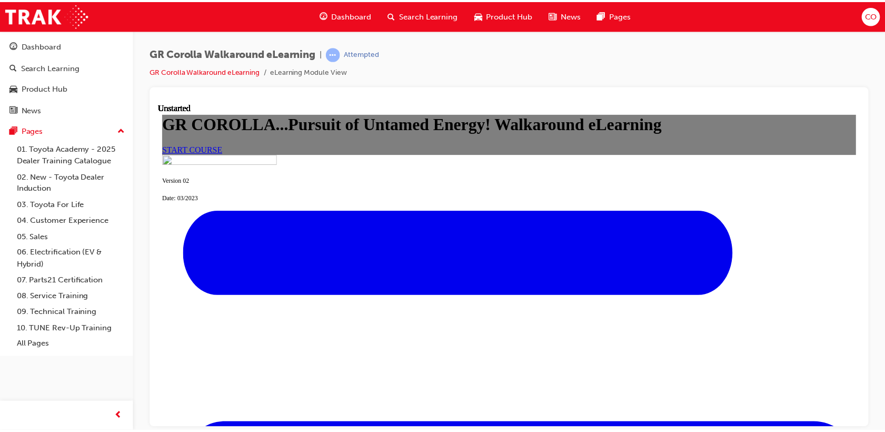
scroll to position [117, 0]
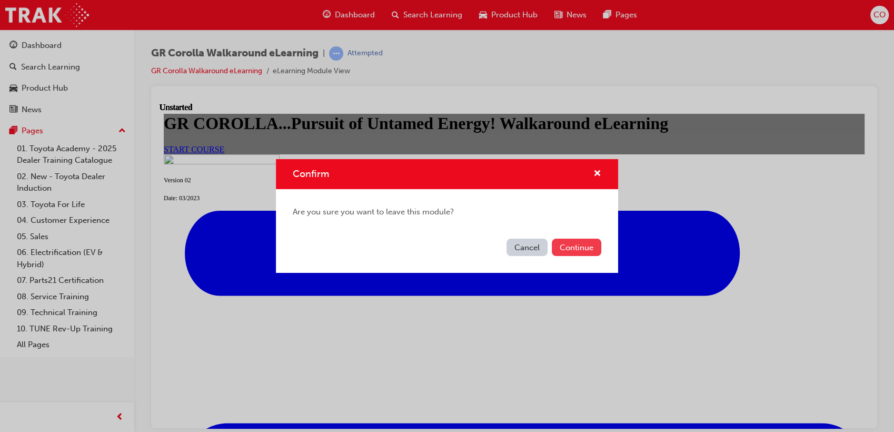
click at [581, 246] on button "Continue" at bounding box center [576, 246] width 49 height 17
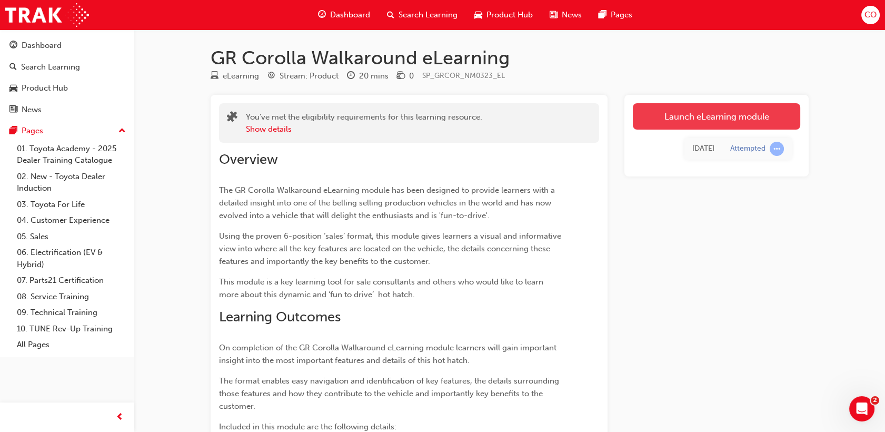
click at [656, 110] on link "Launch eLearning module" at bounding box center [716, 116] width 167 height 26
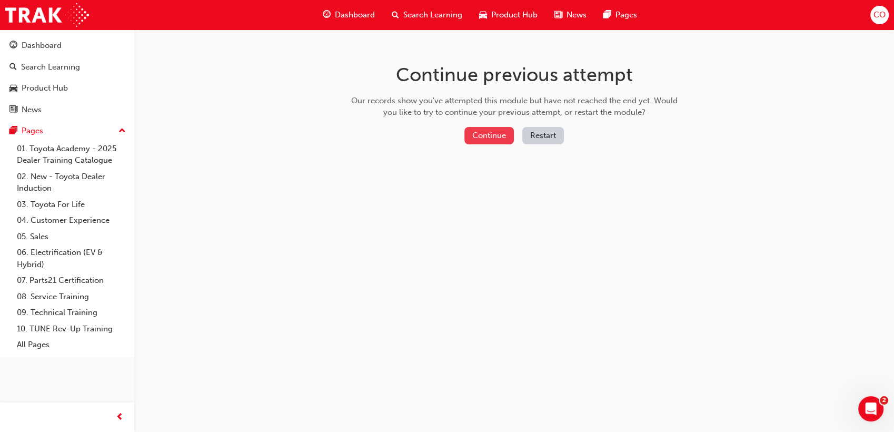
click at [494, 132] on button "Continue" at bounding box center [488, 135] width 49 height 17
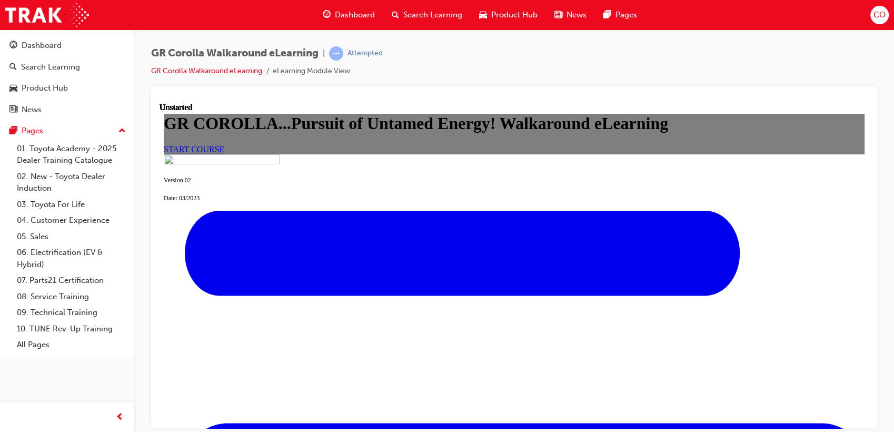
scroll to position [117, 0]
click at [224, 153] on link "START COURSE" at bounding box center [194, 148] width 61 height 9
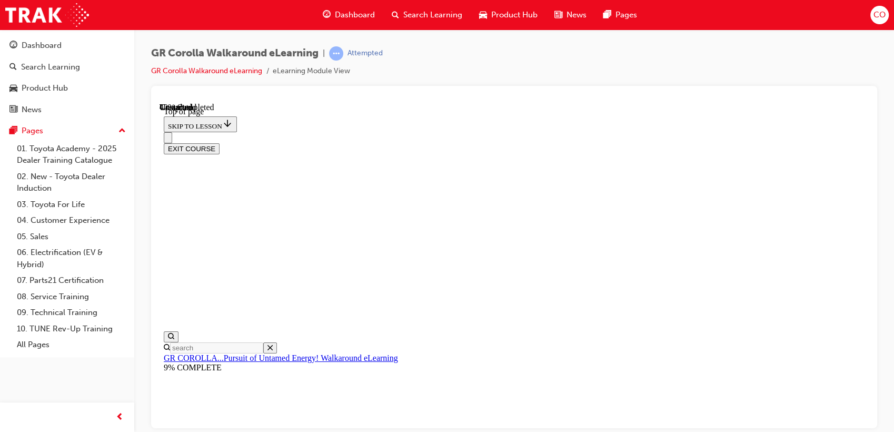
scroll to position [653, 0]
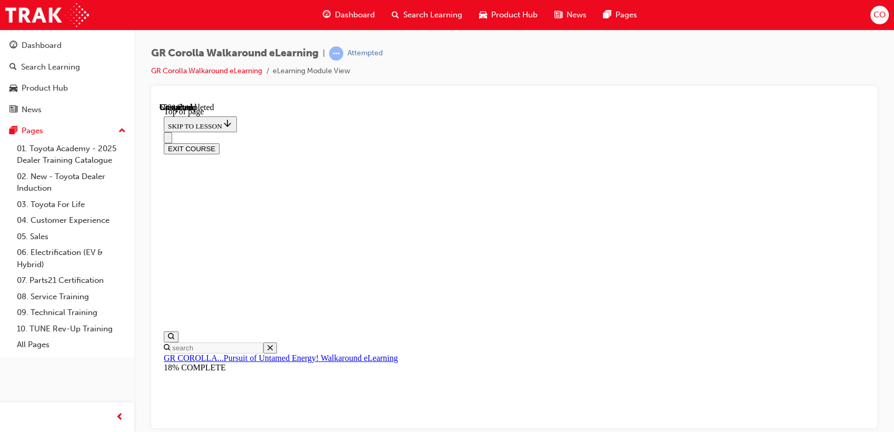
scroll to position [154, 0]
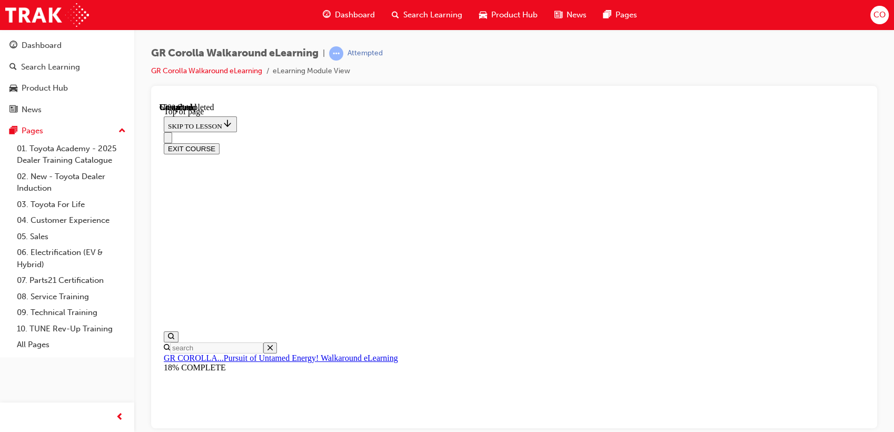
scroll to position [442, 0]
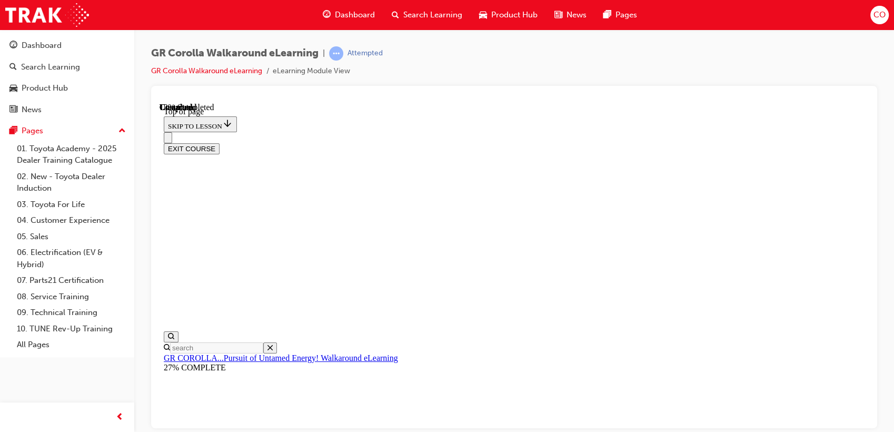
scroll to position [322, 0]
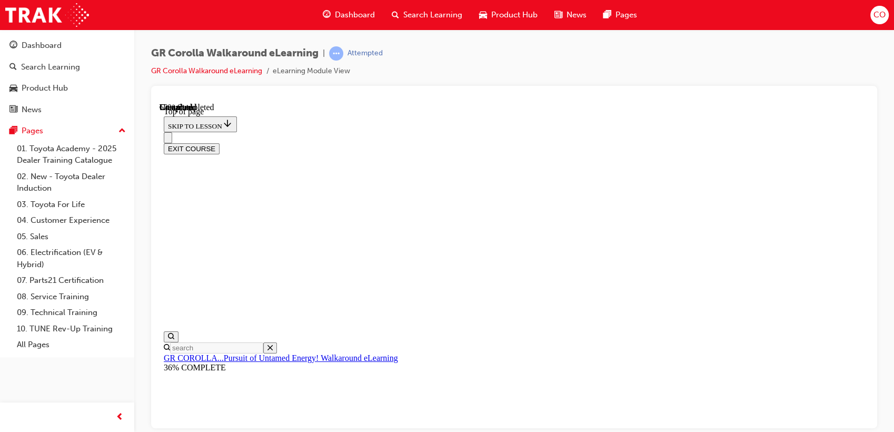
scroll to position [176, 0]
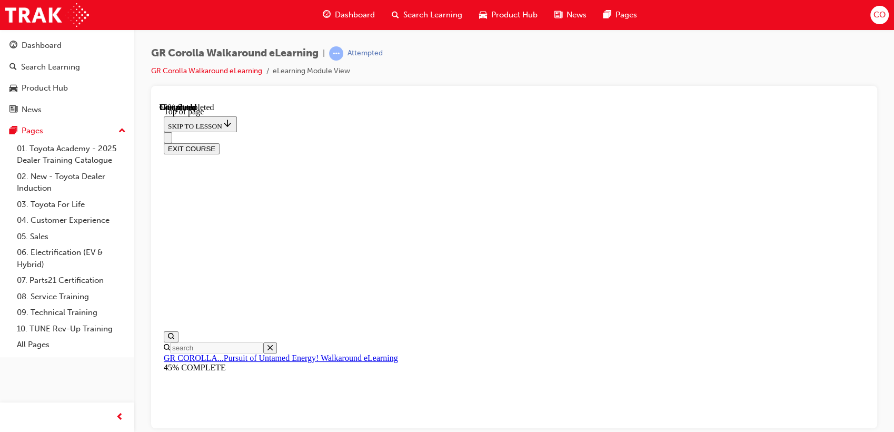
scroll to position [248, 0]
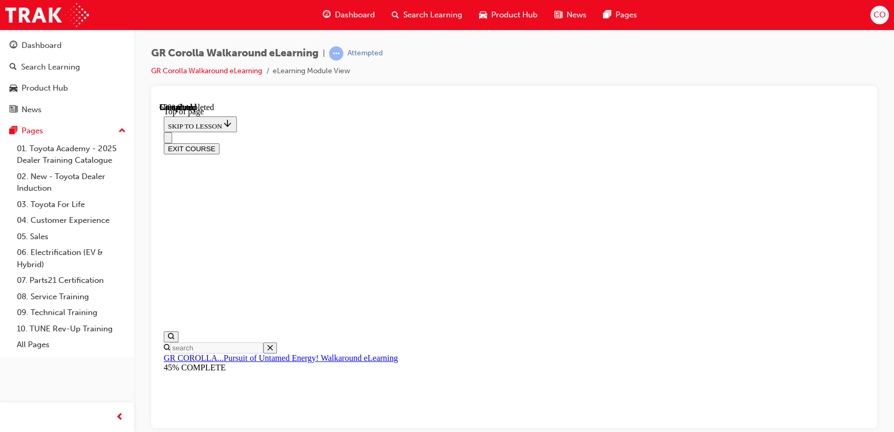
scroll to position [72, 0]
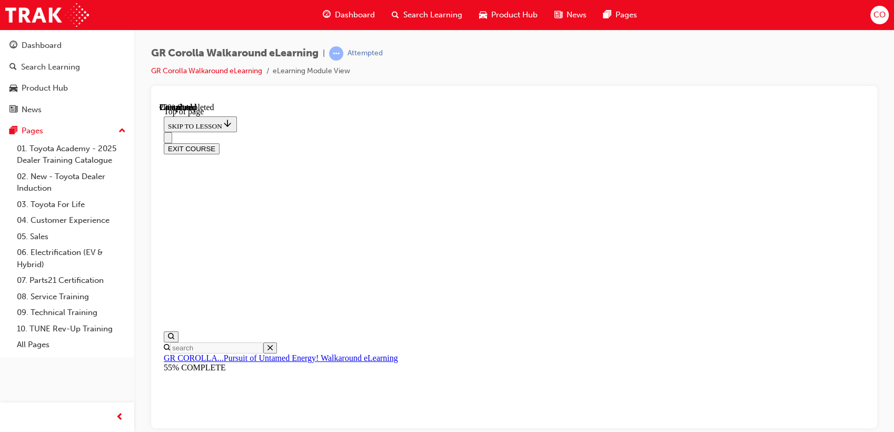
scroll to position [167, 0]
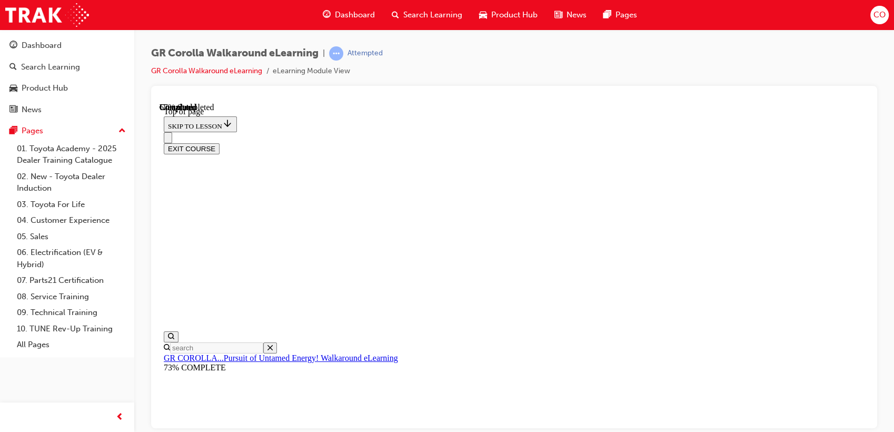
scroll to position [559, 0]
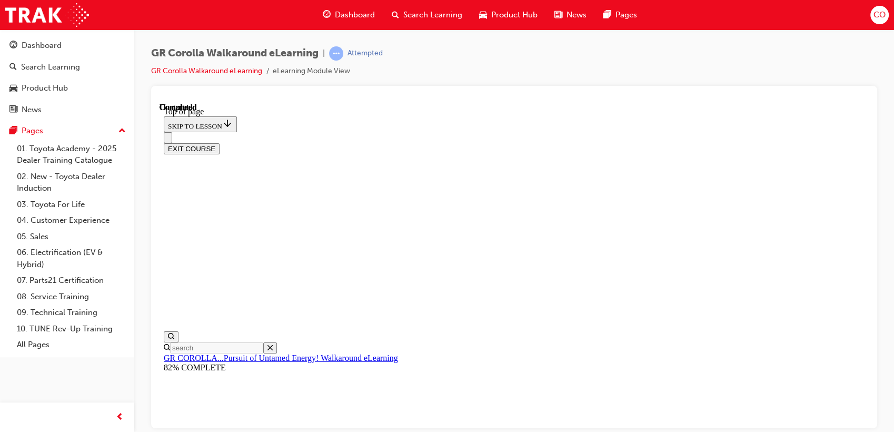
scroll to position [91, 0]
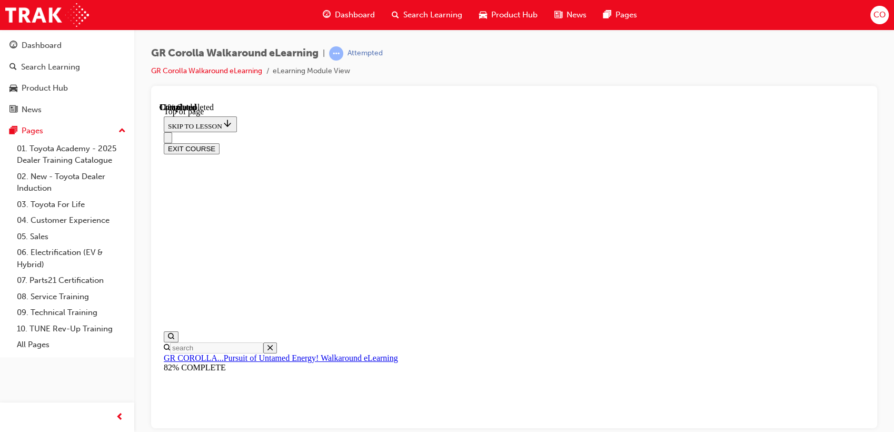
drag, startPoint x: 672, startPoint y: 195, endPoint x: 551, endPoint y: 194, distance: 120.6
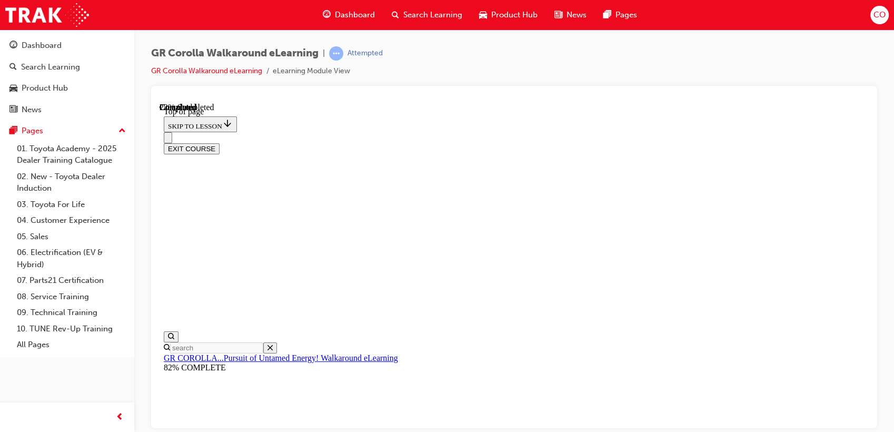
drag, startPoint x: 505, startPoint y: 126, endPoint x: 680, endPoint y: 280, distance: 232.0
drag, startPoint x: 502, startPoint y: 226, endPoint x: 545, endPoint y: 152, distance: 85.9
drag, startPoint x: 533, startPoint y: 205, endPoint x: 606, endPoint y: 206, distance: 72.7
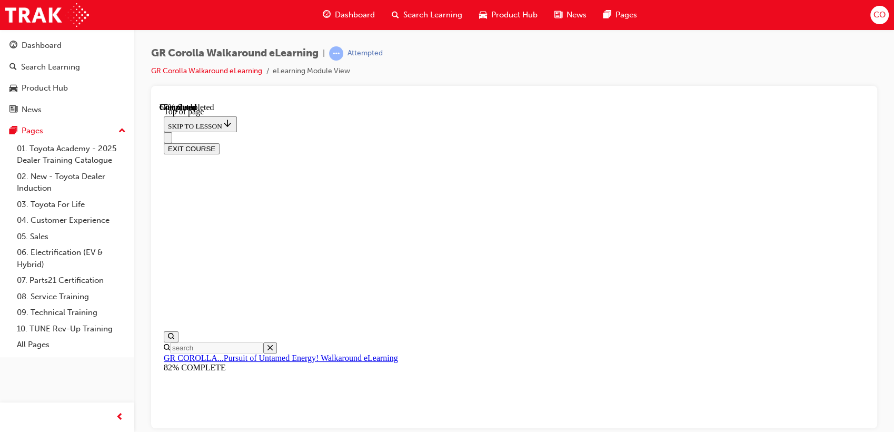
scroll to position [91, 0]
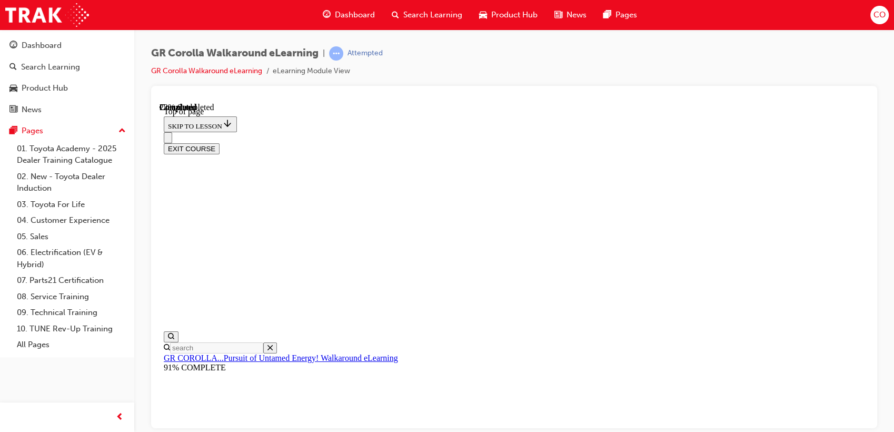
drag, startPoint x: 514, startPoint y: 262, endPoint x: 613, endPoint y: 254, distance: 99.3
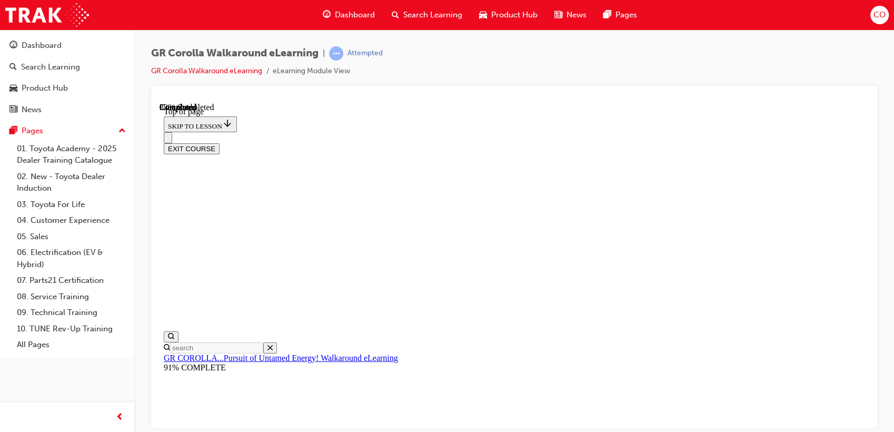
drag, startPoint x: 517, startPoint y: 270, endPoint x: 594, endPoint y: 267, distance: 76.4
drag, startPoint x: 523, startPoint y: 317, endPoint x: 602, endPoint y: 326, distance: 80.0
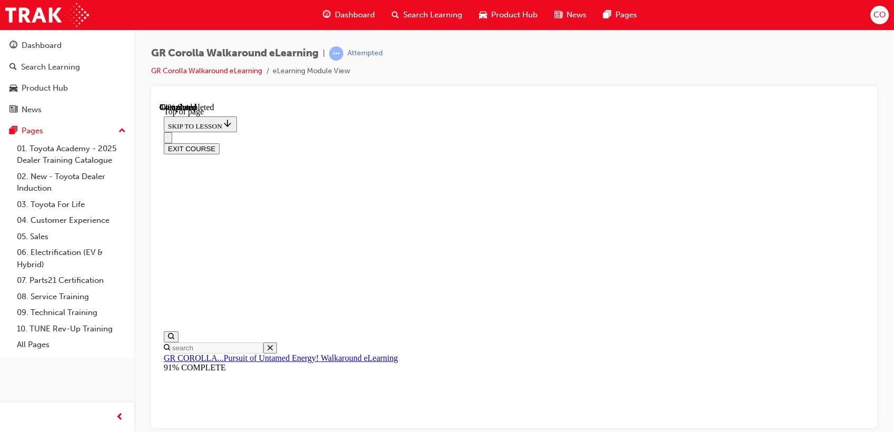
scroll to position [149, 0]
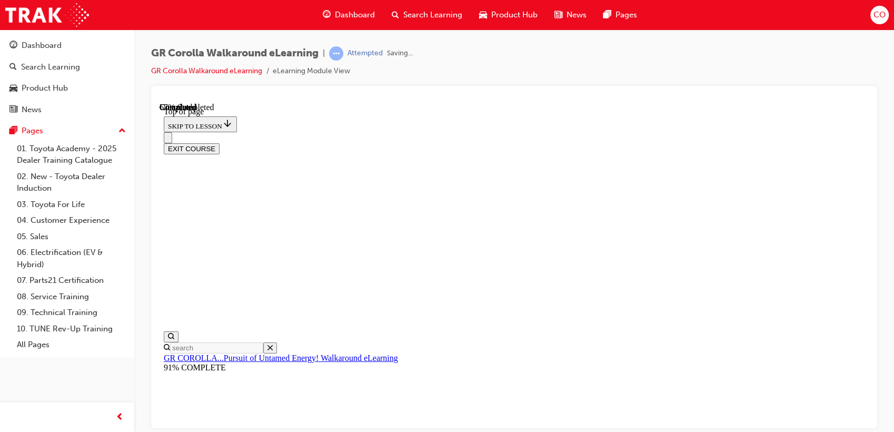
scroll to position [32, 0]
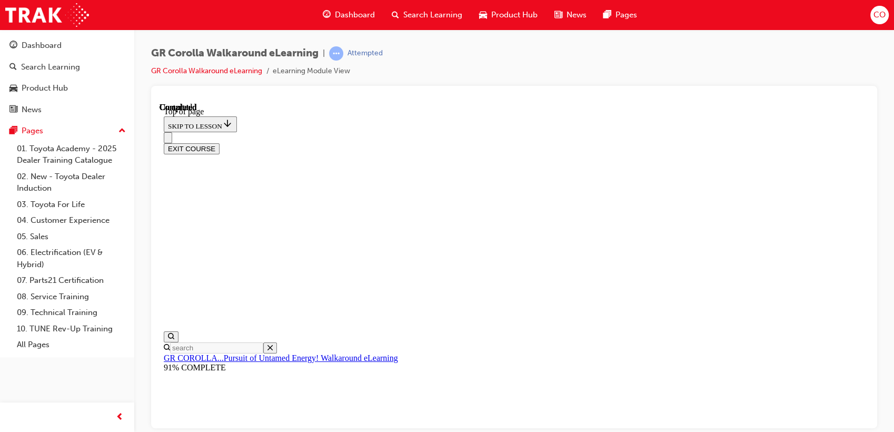
scroll to position [286, 0]
drag, startPoint x: 516, startPoint y: 196, endPoint x: 480, endPoint y: 344, distance: 152.3
drag, startPoint x: 545, startPoint y: 257, endPoint x: 617, endPoint y: 259, distance: 72.1
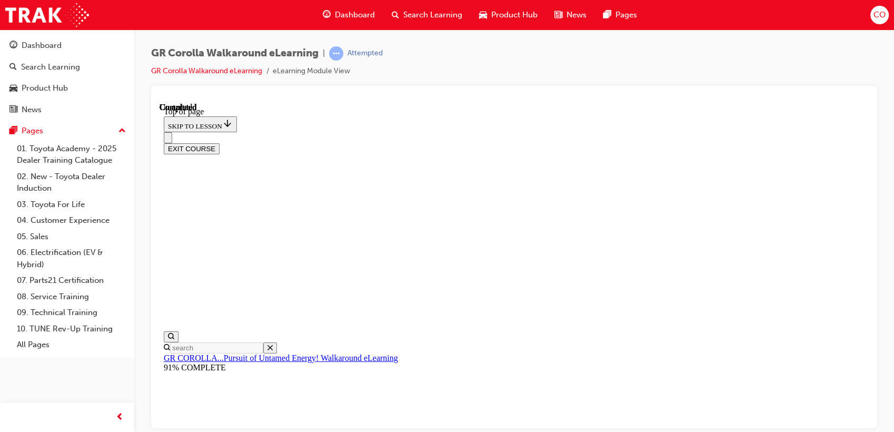
drag, startPoint x: 556, startPoint y: 139, endPoint x: 611, endPoint y: 143, distance: 54.8
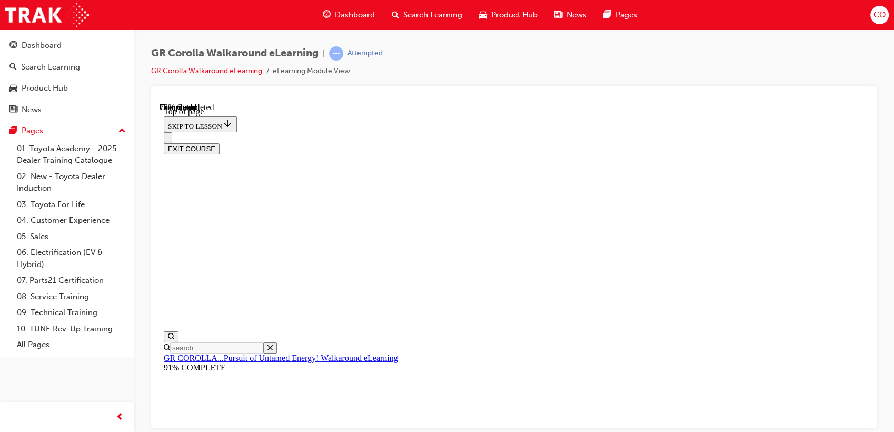
scroll to position [149, 0]
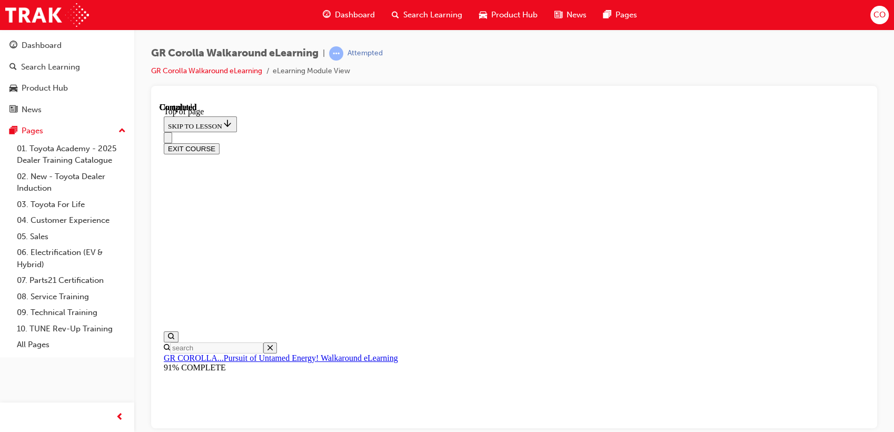
scroll to position [246, 0]
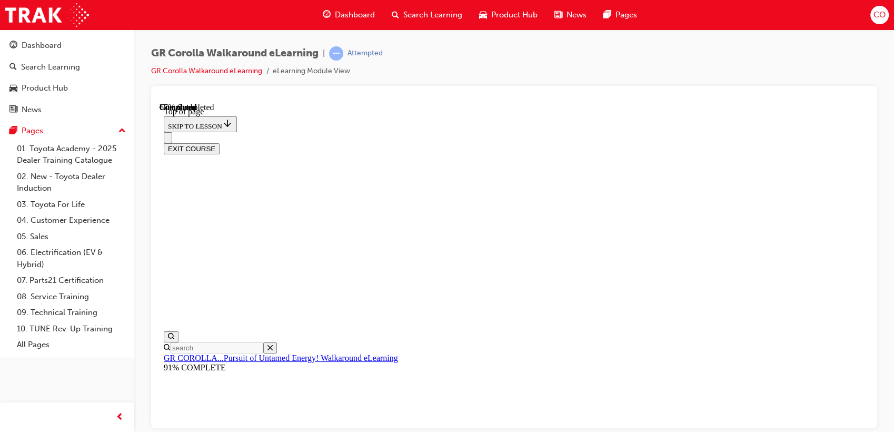
drag, startPoint x: 548, startPoint y: 146, endPoint x: 570, endPoint y: 293, distance: 148.0
drag, startPoint x: 505, startPoint y: 137, endPoint x: 674, endPoint y: 299, distance: 233.8
drag, startPoint x: 574, startPoint y: 134, endPoint x: 594, endPoint y: 134, distance: 20.0
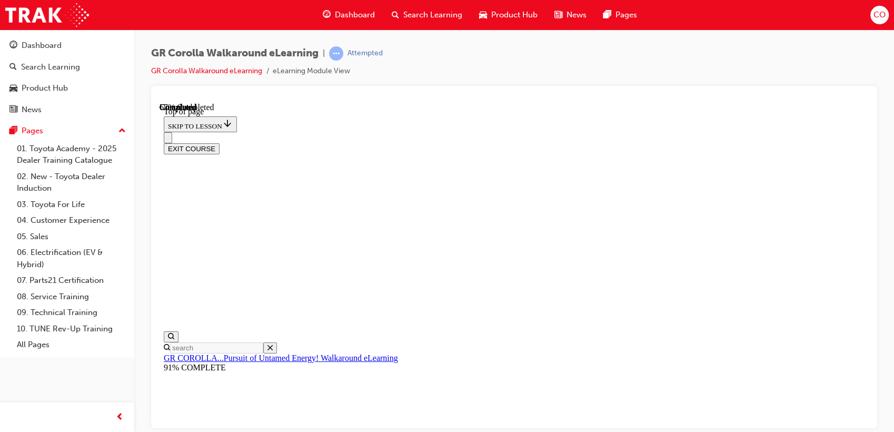
drag, startPoint x: 522, startPoint y: 210, endPoint x: 503, endPoint y: 213, distance: 18.6
drag, startPoint x: 599, startPoint y: 219, endPoint x: 637, endPoint y: 219, distance: 37.9
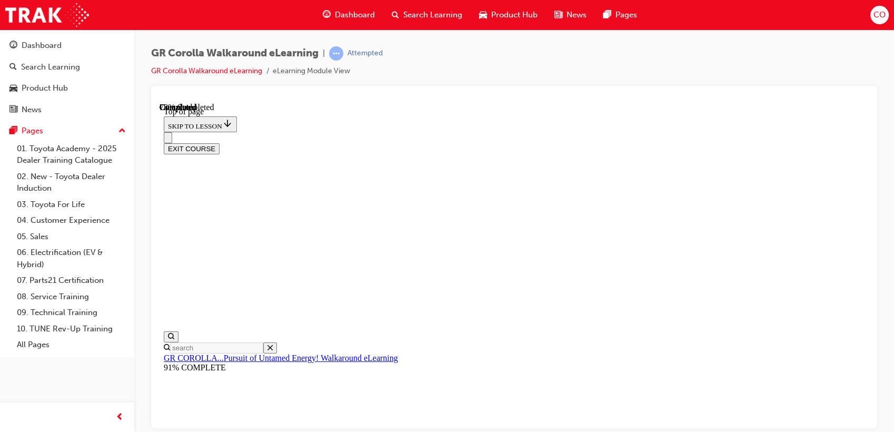
scroll to position [207, 0]
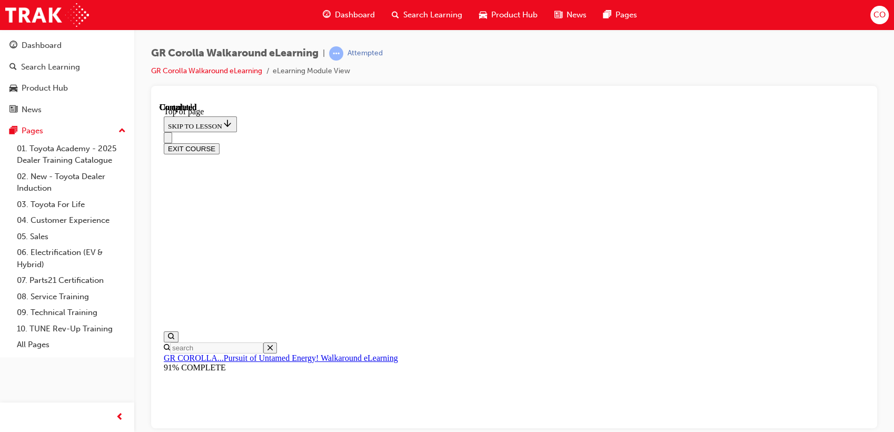
scroll to position [33, 0]
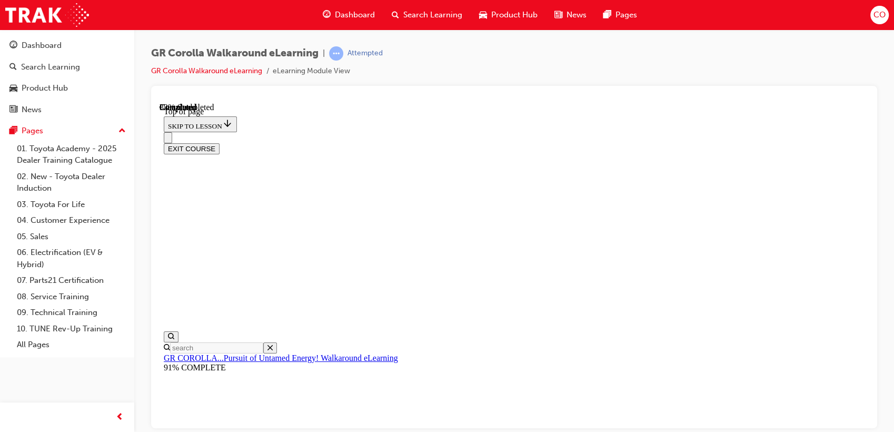
drag, startPoint x: 534, startPoint y: 275, endPoint x: 699, endPoint y: 325, distance: 172.2
drag, startPoint x: 510, startPoint y: 177, endPoint x: 675, endPoint y: 251, distance: 181.0
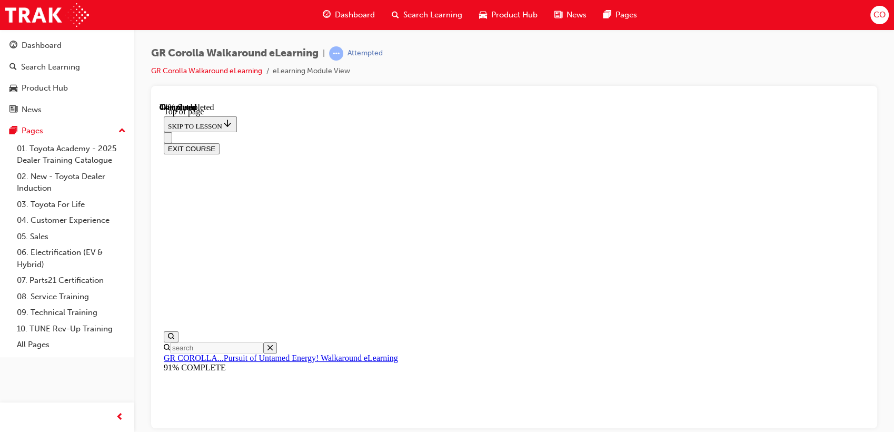
drag, startPoint x: 535, startPoint y: 182, endPoint x: 667, endPoint y: 185, distance: 132.2
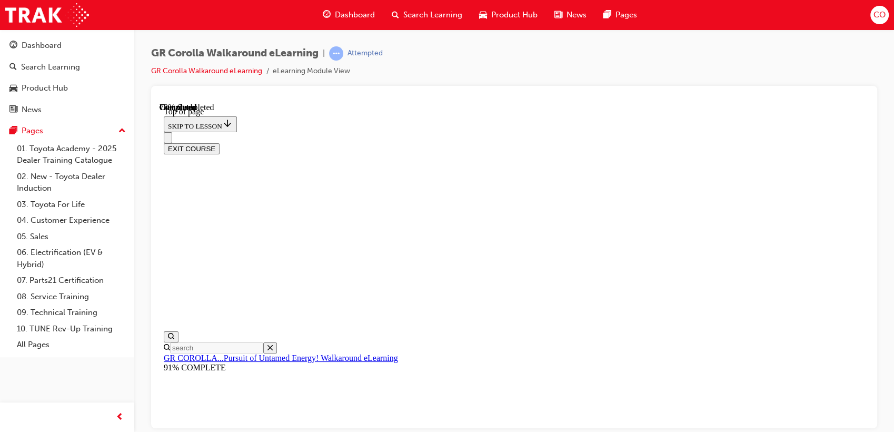
scroll to position [149, 0]
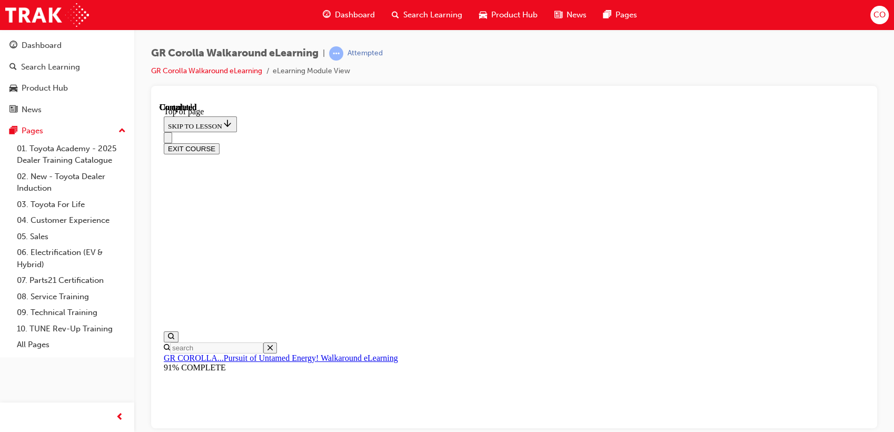
scroll to position [149, 0]
drag, startPoint x: 506, startPoint y: 332, endPoint x: 669, endPoint y: 256, distance: 179.5
drag, startPoint x: 512, startPoint y: 338, endPoint x: 667, endPoint y: 351, distance: 156.3
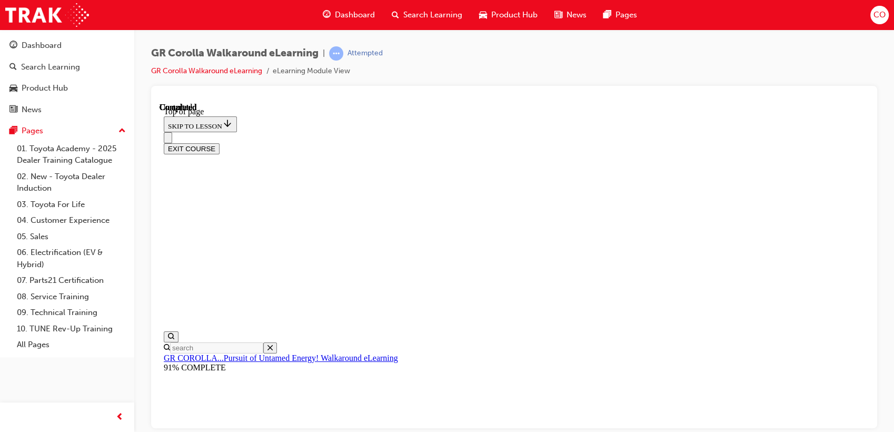
drag, startPoint x: 541, startPoint y: 294, endPoint x: 701, endPoint y: 366, distance: 175.0
drag, startPoint x: 513, startPoint y: 273, endPoint x: 521, endPoint y: 282, distance: 12.3
drag, startPoint x: 560, startPoint y: 282, endPoint x: 652, endPoint y: 282, distance: 92.6
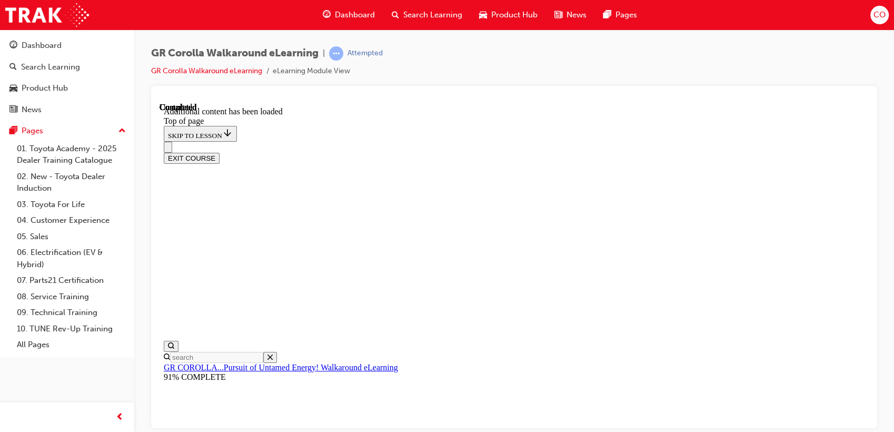
scroll to position [33, 0]
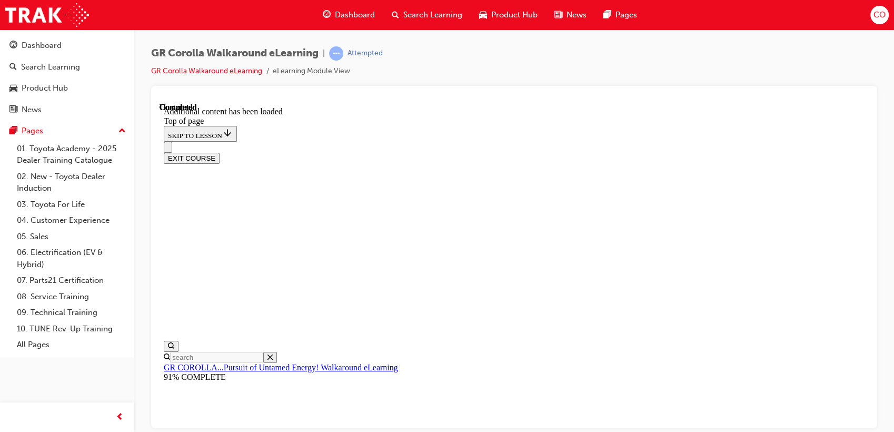
drag, startPoint x: 663, startPoint y: 121, endPoint x: 650, endPoint y: 128, distance: 15.1
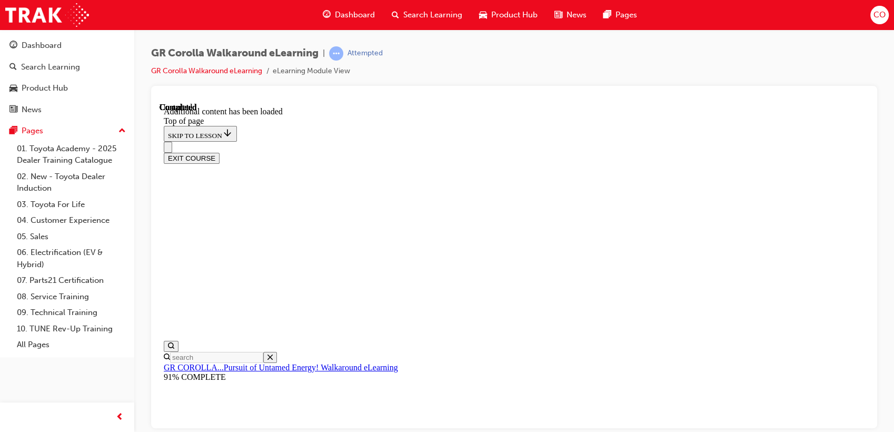
scroll to position [337, 0]
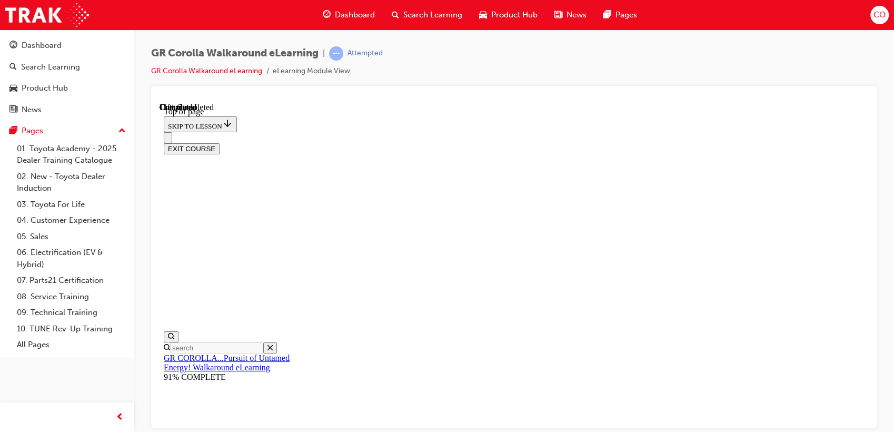
drag, startPoint x: 511, startPoint y: 350, endPoint x: 670, endPoint y: 261, distance: 181.5
drag, startPoint x: 501, startPoint y: 335, endPoint x: 664, endPoint y: 337, distance: 163.2
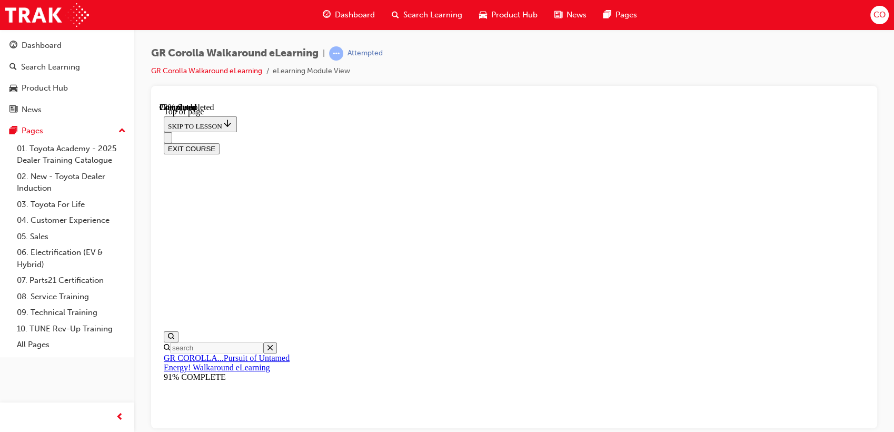
scroll to position [289, 0]
drag, startPoint x: 601, startPoint y: 264, endPoint x: 690, endPoint y: 264, distance: 89.0
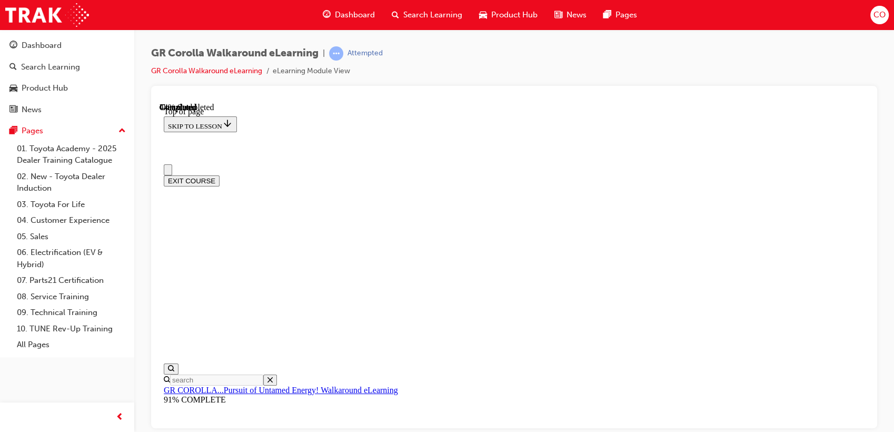
scroll to position [28, 0]
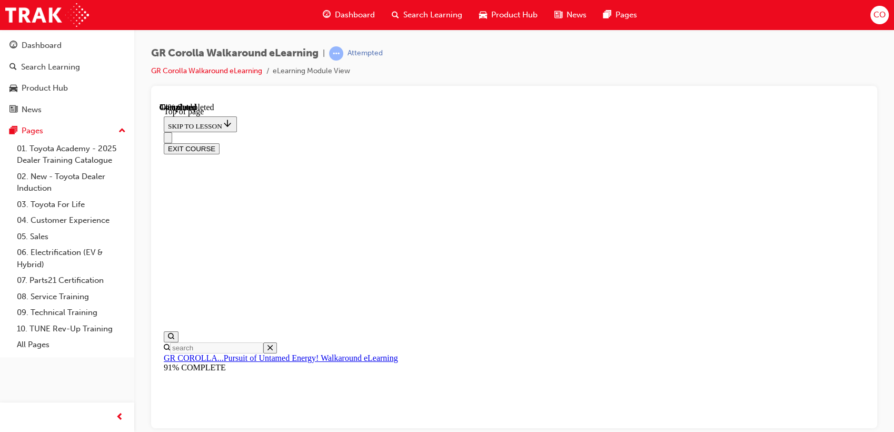
scroll to position [220, 0]
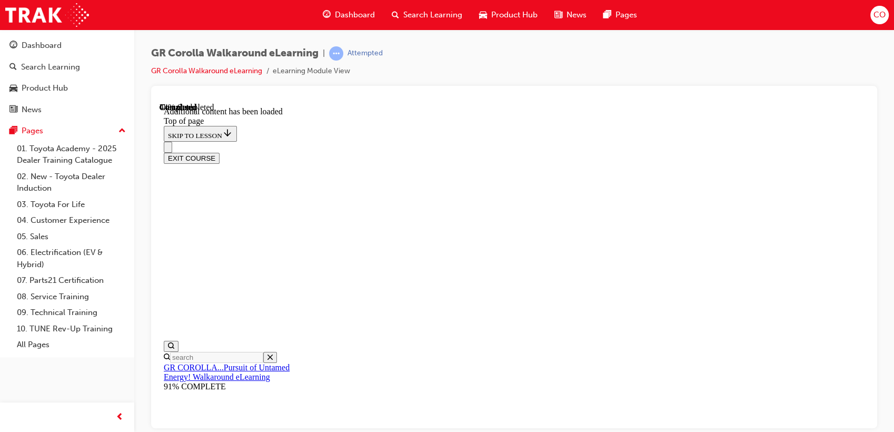
scroll to position [373, 0]
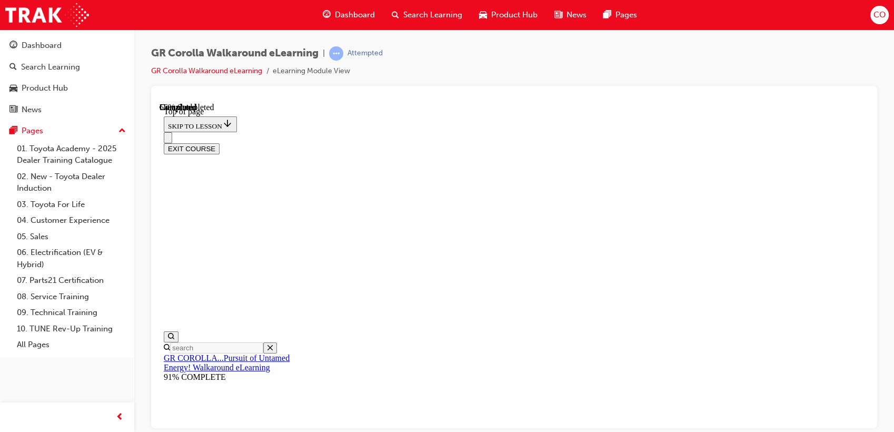
scroll to position [149, 0]
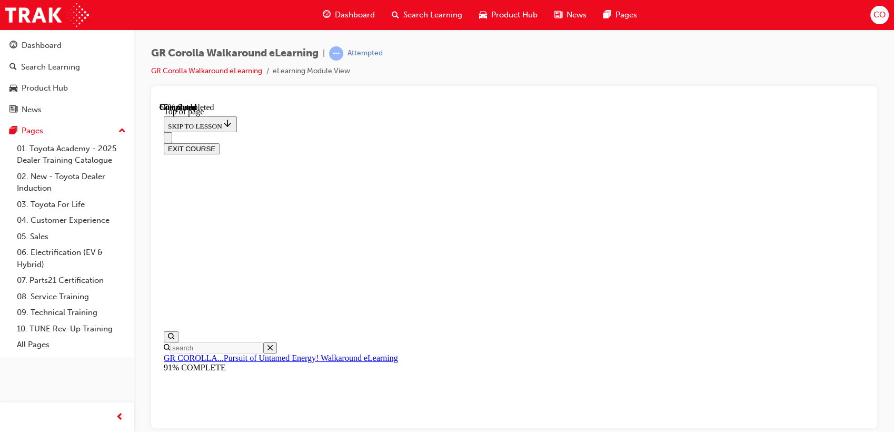
scroll to position [442, 0]
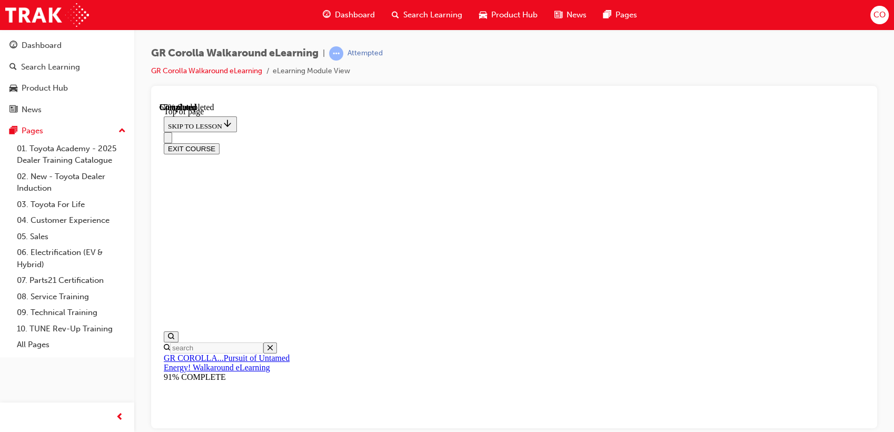
drag, startPoint x: 525, startPoint y: 252, endPoint x: 532, endPoint y: 255, distance: 8.0
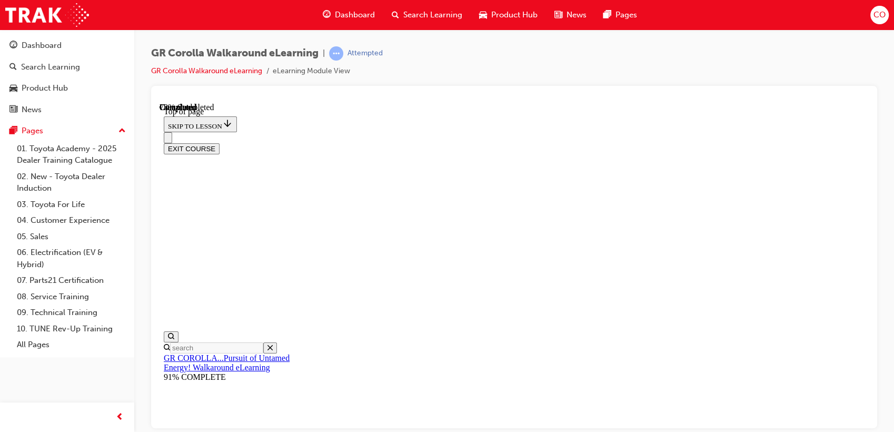
scroll to position [220, 0]
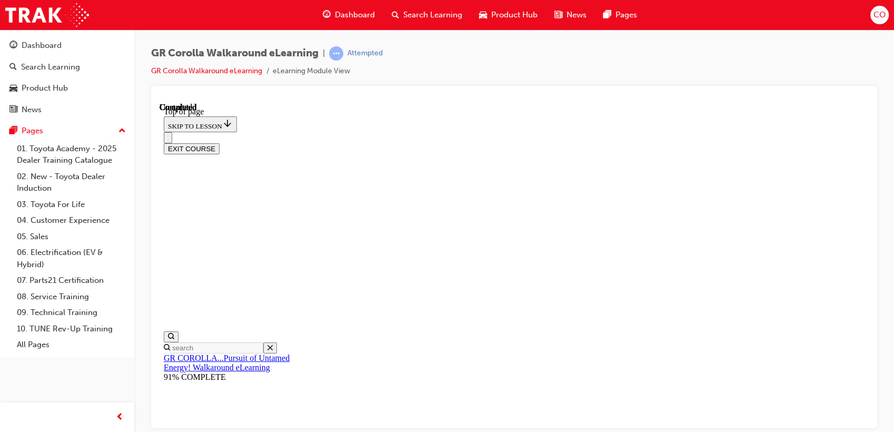
scroll to position [33, 0]
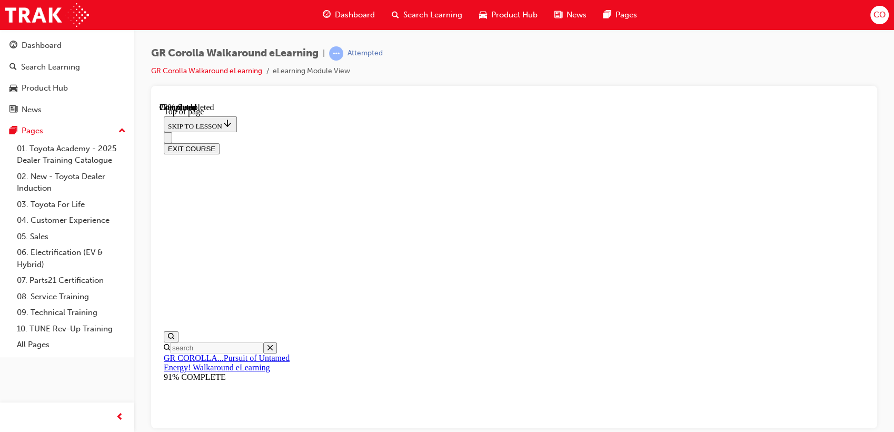
scroll to position [149, 0]
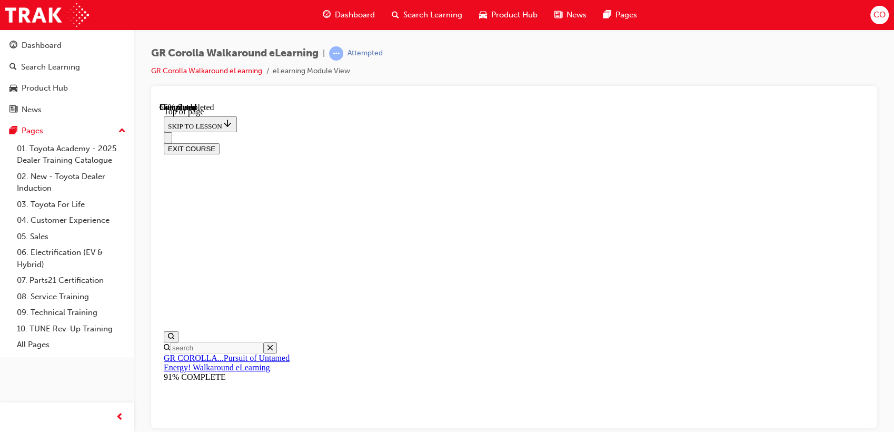
scroll to position [91, 0]
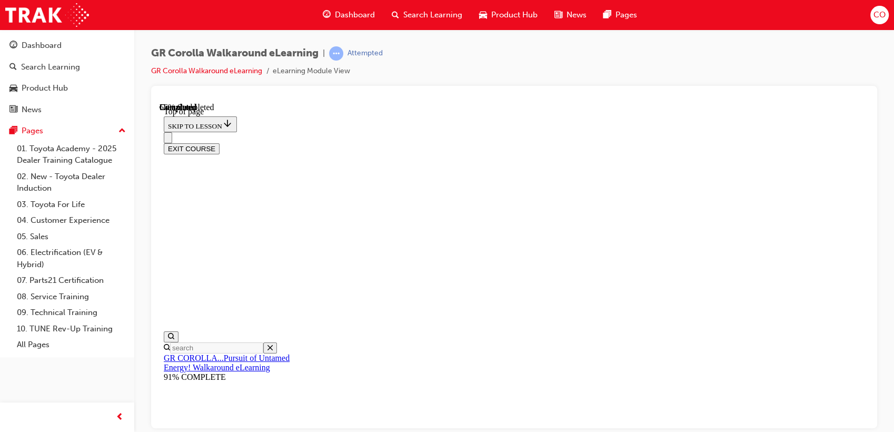
scroll to position [32, 0]
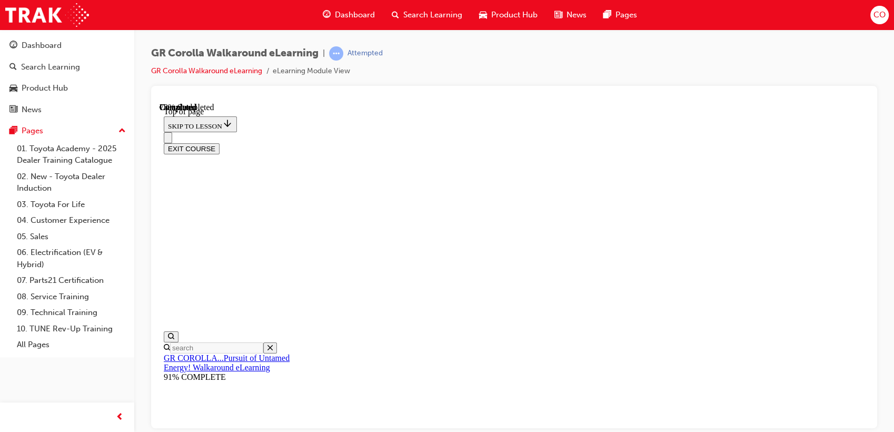
drag, startPoint x: 493, startPoint y: 200, endPoint x: 680, endPoint y: 194, distance: 187.5
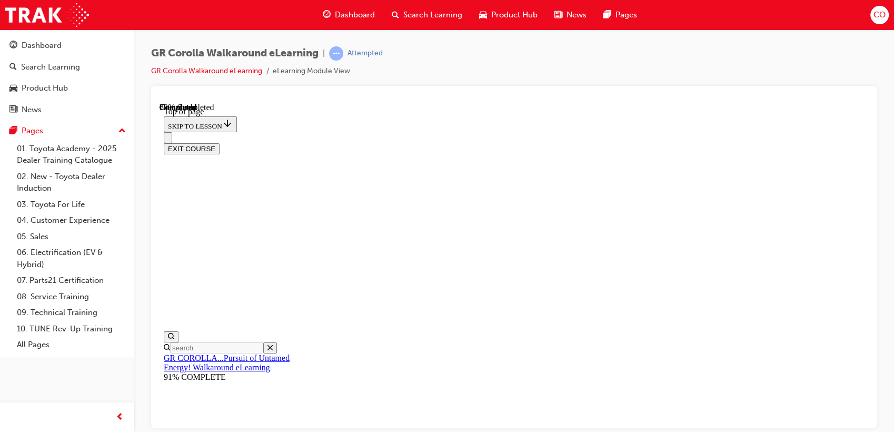
drag, startPoint x: 560, startPoint y: 293, endPoint x: 690, endPoint y: 295, distance: 130.0
drag, startPoint x: 588, startPoint y: 293, endPoint x: 570, endPoint y: 296, distance: 18.7
drag, startPoint x: 597, startPoint y: 237, endPoint x: 707, endPoint y: 233, distance: 110.1
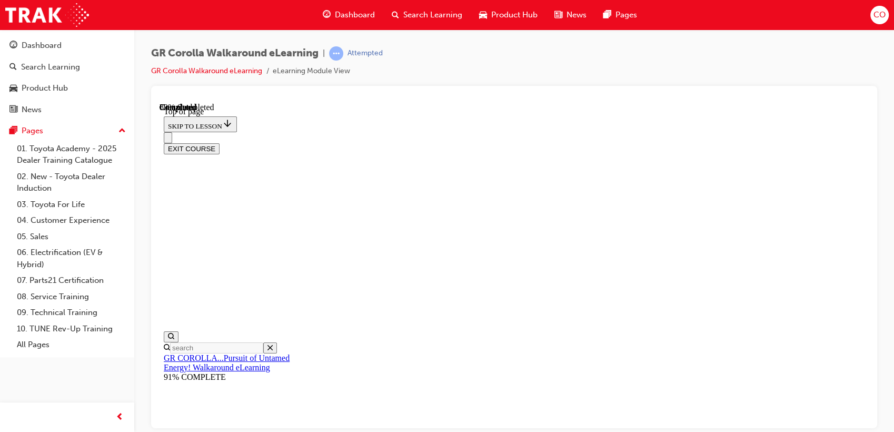
drag, startPoint x: 537, startPoint y: 220, endPoint x: 720, endPoint y: 218, distance: 183.2
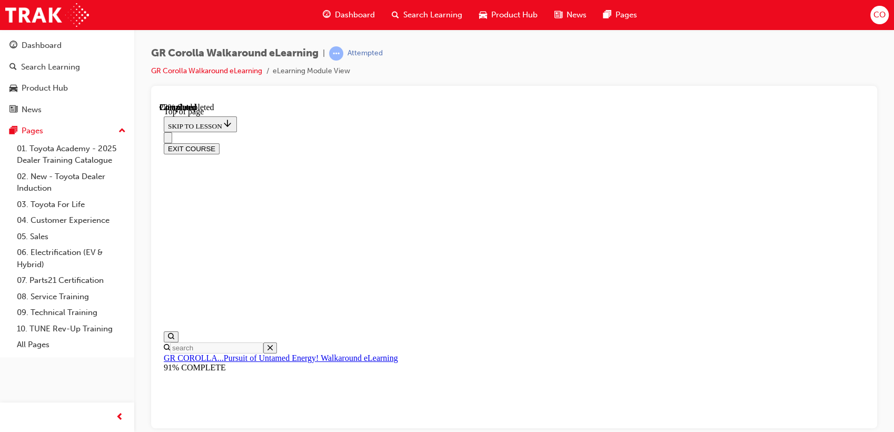
scroll to position [175, 0]
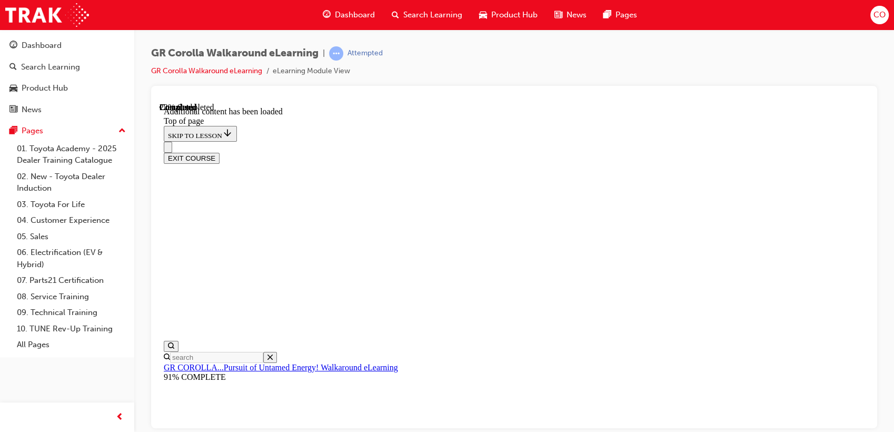
scroll to position [257, 0]
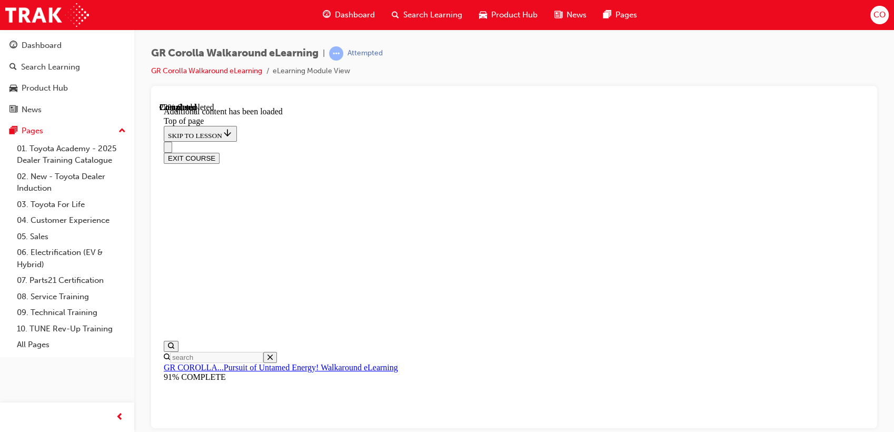
scroll to position [383, 0]
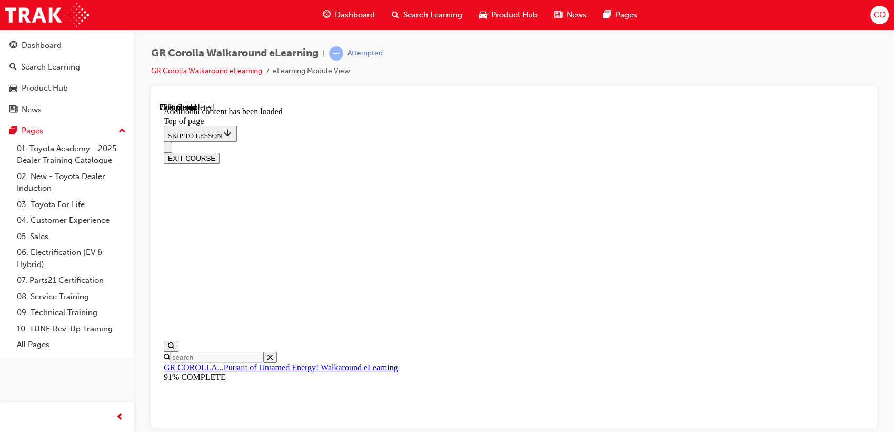
scroll to position [341, 0]
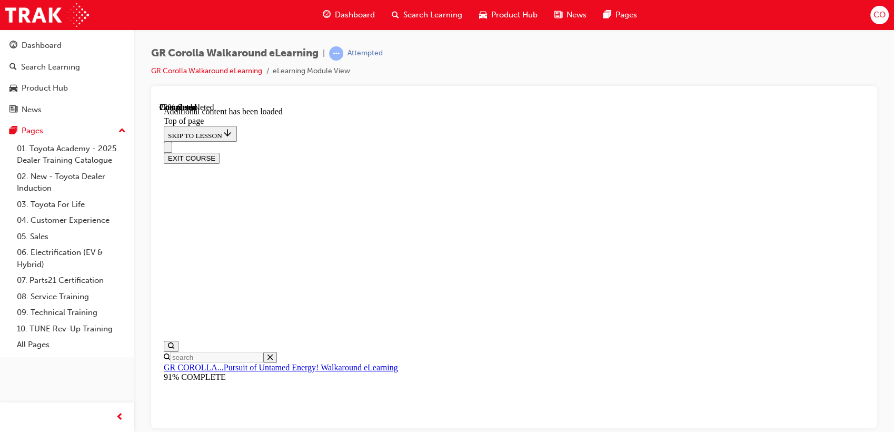
scroll to position [149, 0]
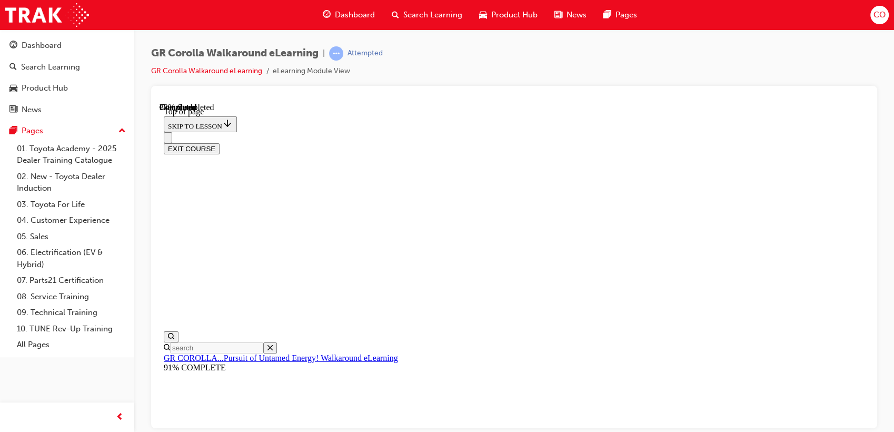
scroll to position [149, 0]
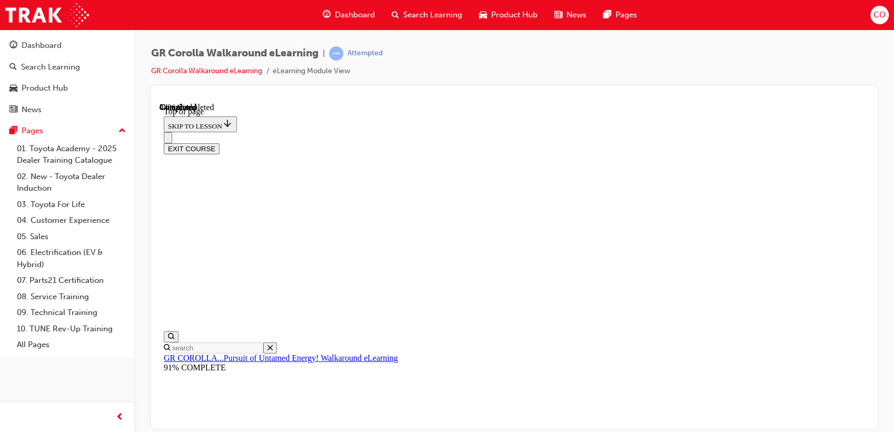
scroll to position [207, 0]
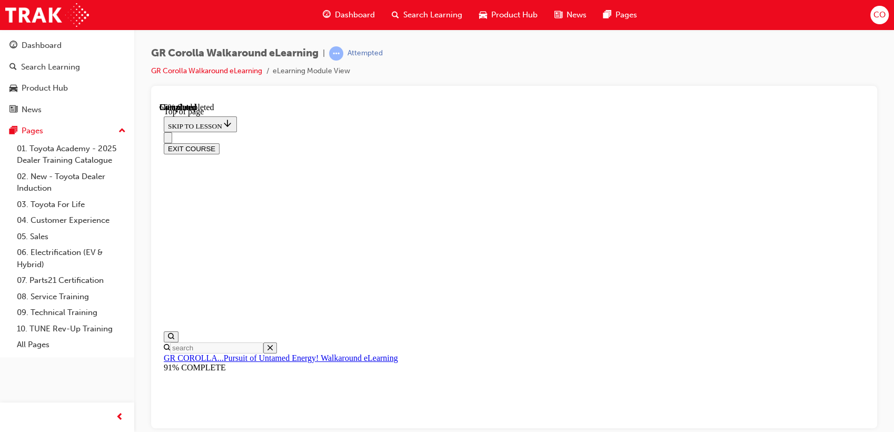
drag, startPoint x: 506, startPoint y: 360, endPoint x: 687, endPoint y: 278, distance: 199.1
drag, startPoint x: 531, startPoint y: 336, endPoint x: 706, endPoint y: 260, distance: 191.2
drag, startPoint x: 738, startPoint y: 354, endPoint x: 703, endPoint y: 352, distance: 34.8
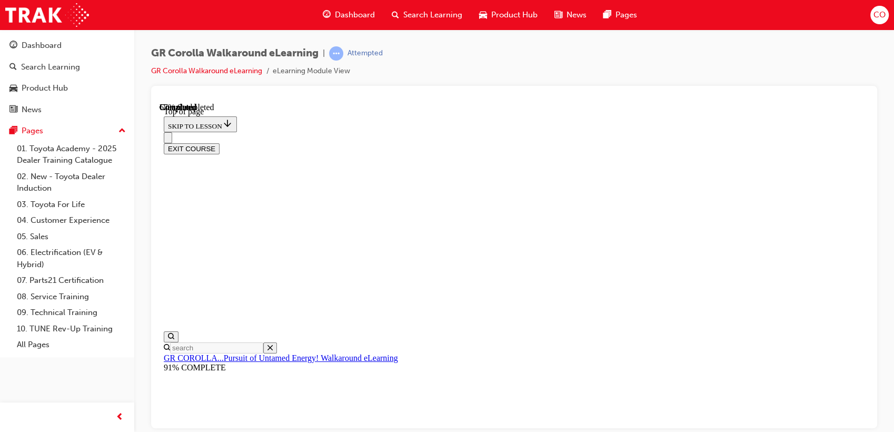
drag, startPoint x: 543, startPoint y: 288, endPoint x: 683, endPoint y: 198, distance: 166.9
drag, startPoint x: 517, startPoint y: 285, endPoint x: 696, endPoint y: 365, distance: 195.8
drag, startPoint x: 545, startPoint y: 284, endPoint x: 664, endPoint y: 284, distance: 118.4
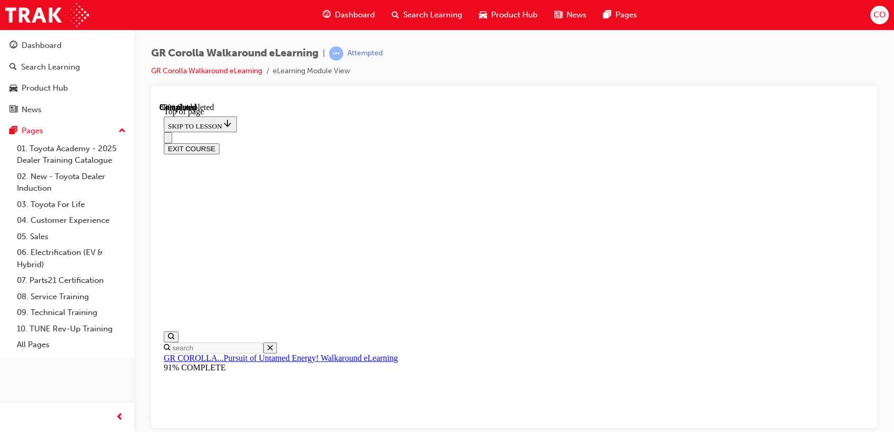
scroll to position [250, 0]
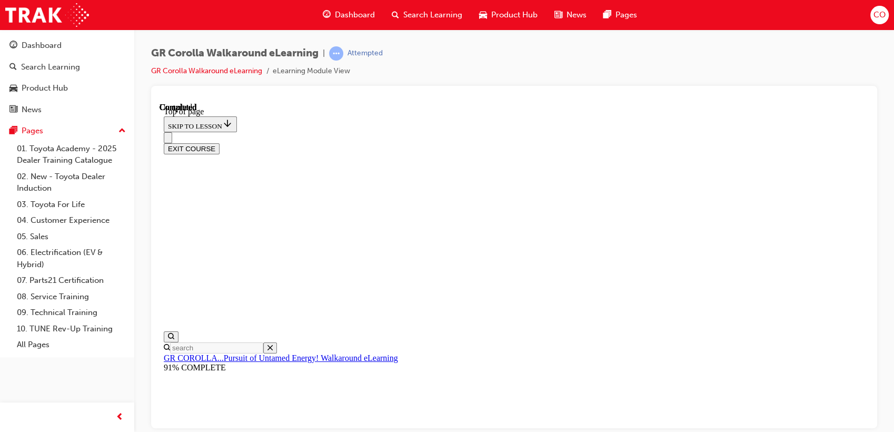
scroll to position [33, 0]
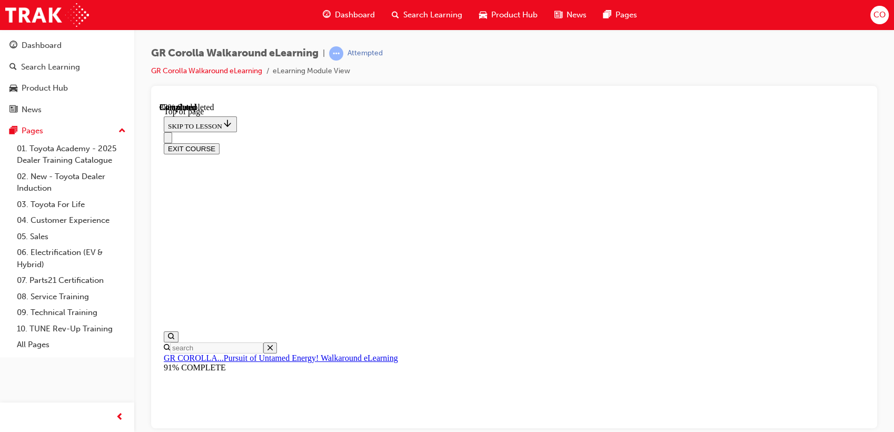
drag, startPoint x: 495, startPoint y: 364, endPoint x: 669, endPoint y: 206, distance: 235.1
drag, startPoint x: 493, startPoint y: 282, endPoint x: 667, endPoint y: 352, distance: 187.6
drag, startPoint x: 632, startPoint y: 278, endPoint x: 692, endPoint y: 277, distance: 60.5
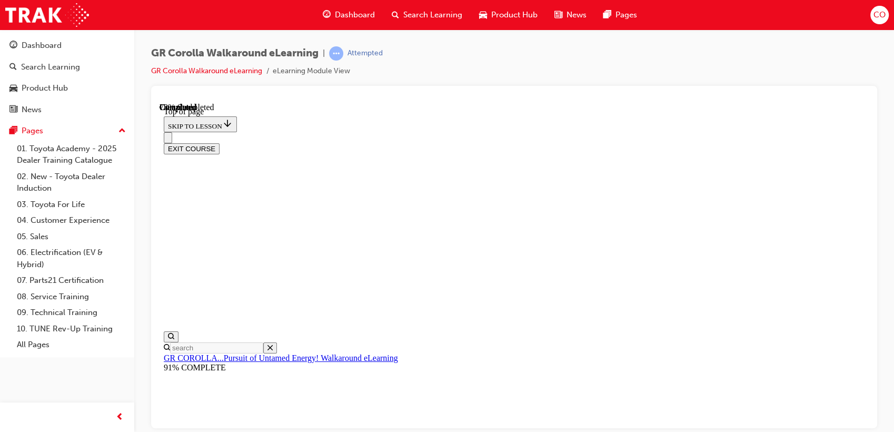
scroll to position [250, 0]
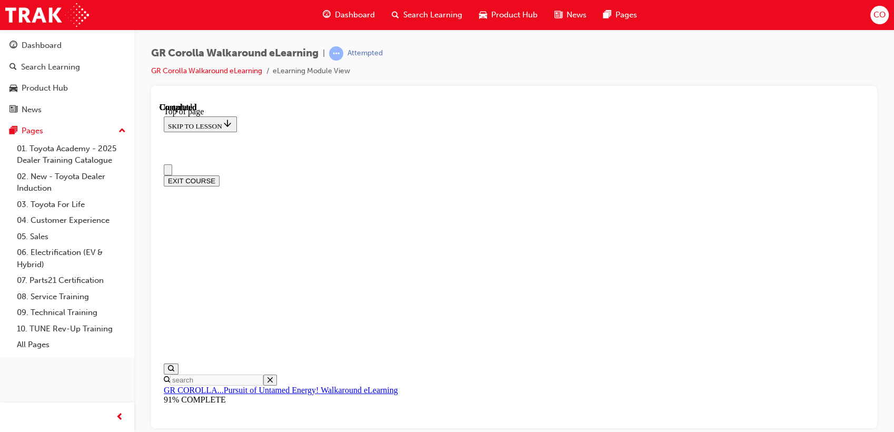
scroll to position [0, 0]
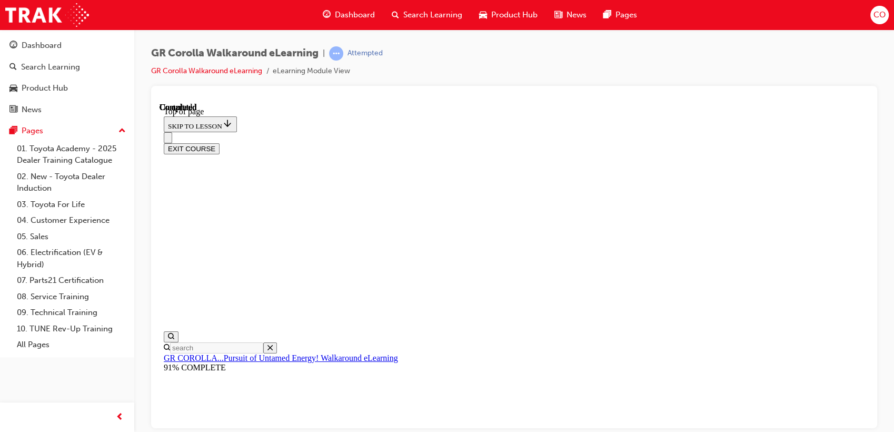
scroll to position [1705, 0]
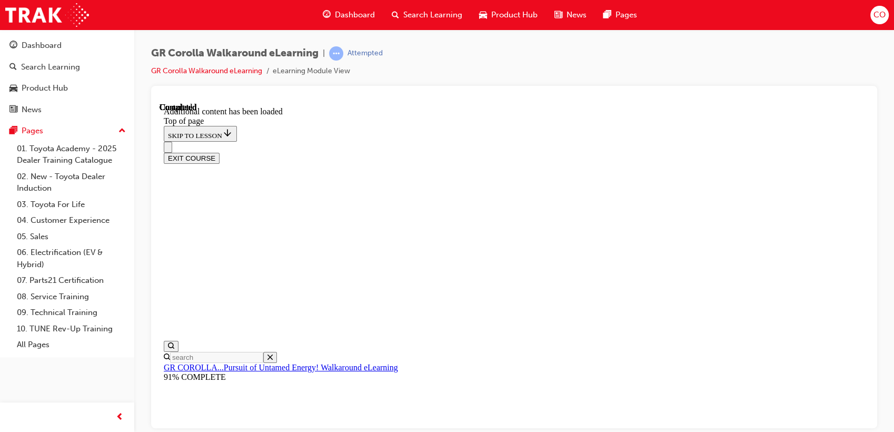
scroll to position [549, 0]
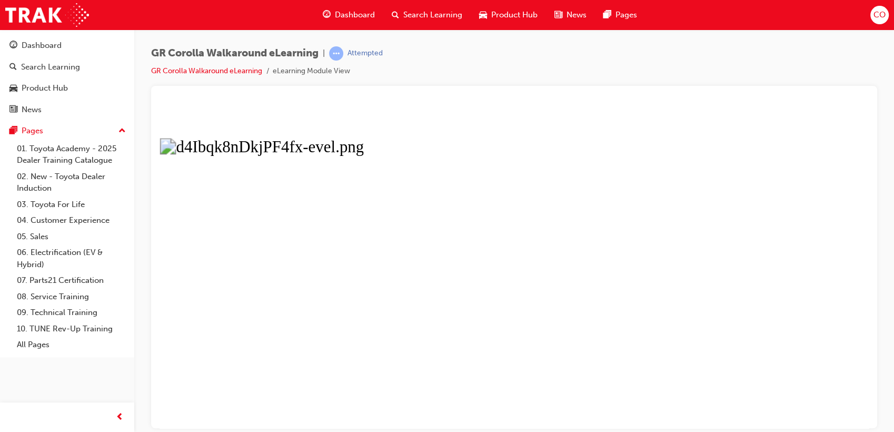
click at [591, 227] on button "Unzoom image" at bounding box center [514, 264] width 709 height 325
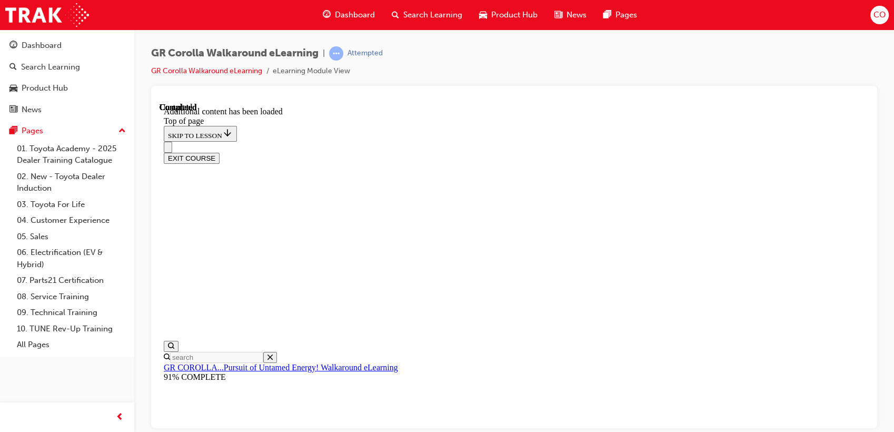
scroll to position [1612, 0]
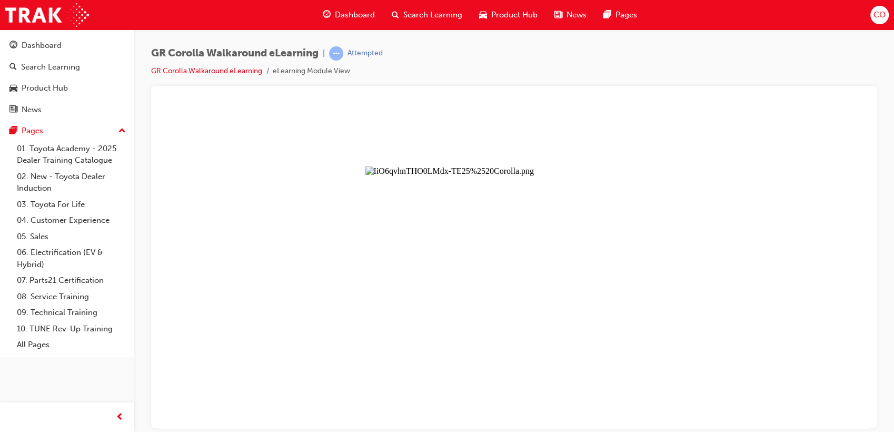
click at [543, 265] on button "Unzoom image" at bounding box center [514, 264] width 709 height 325
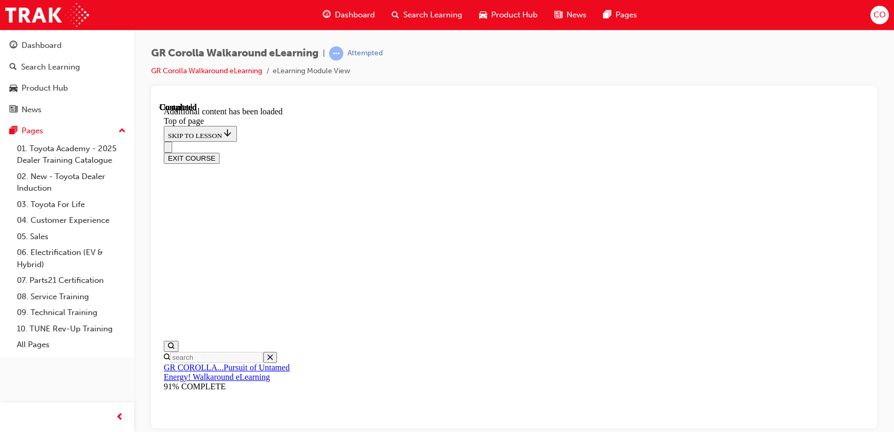
scroll to position [220, 0]
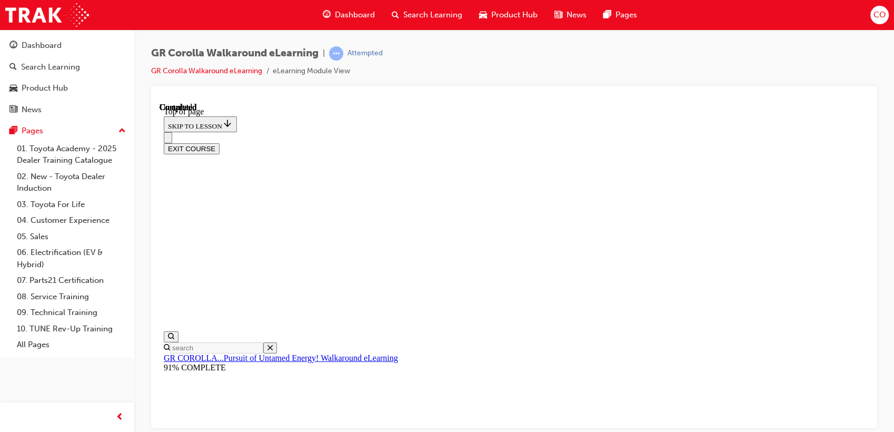
scroll to position [204, 0]
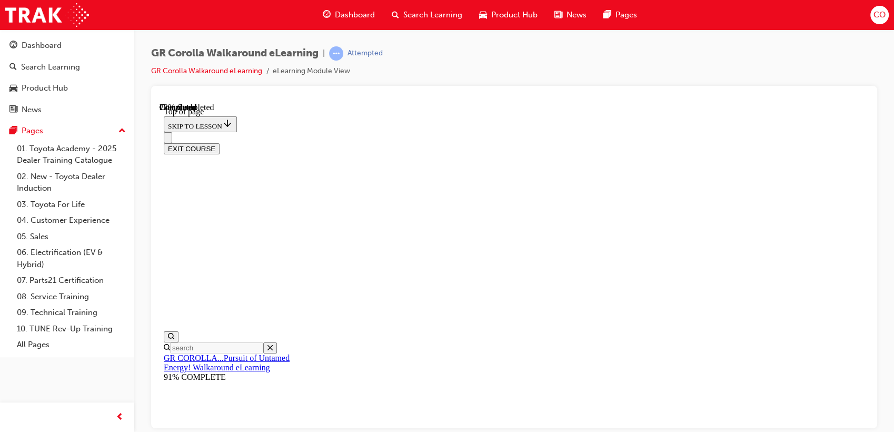
drag, startPoint x: 570, startPoint y: 295, endPoint x: 589, endPoint y: 313, distance: 26.1
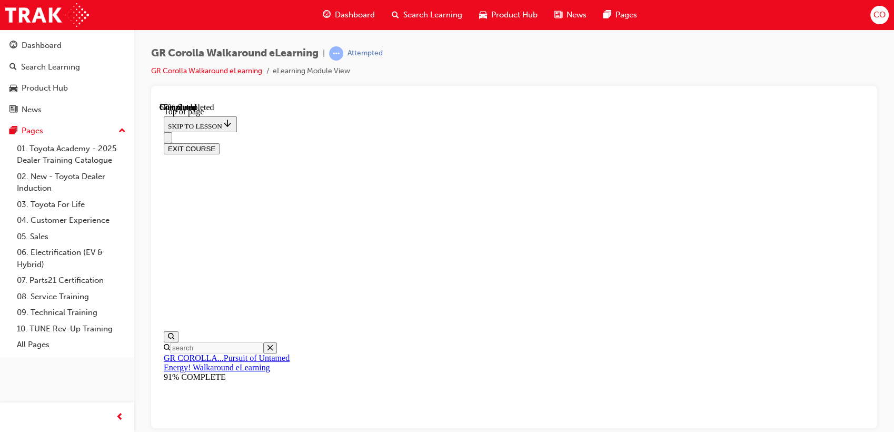
scroll to position [260, 0]
drag, startPoint x: 614, startPoint y: 341, endPoint x: 610, endPoint y: 331, distance: 11.2
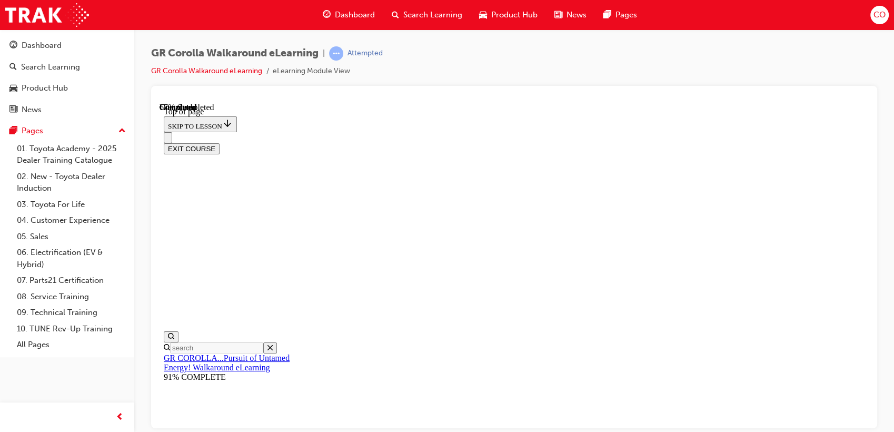
drag, startPoint x: 508, startPoint y: 261, endPoint x: 691, endPoint y: 258, distance: 182.7
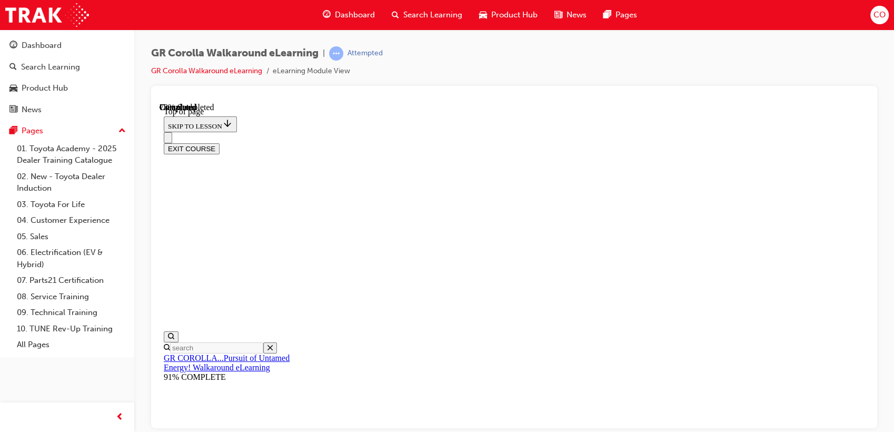
drag, startPoint x: 442, startPoint y: 200, endPoint x: 620, endPoint y: 217, distance: 178.8
drag, startPoint x: 533, startPoint y: 261, endPoint x: 690, endPoint y: 261, distance: 156.9
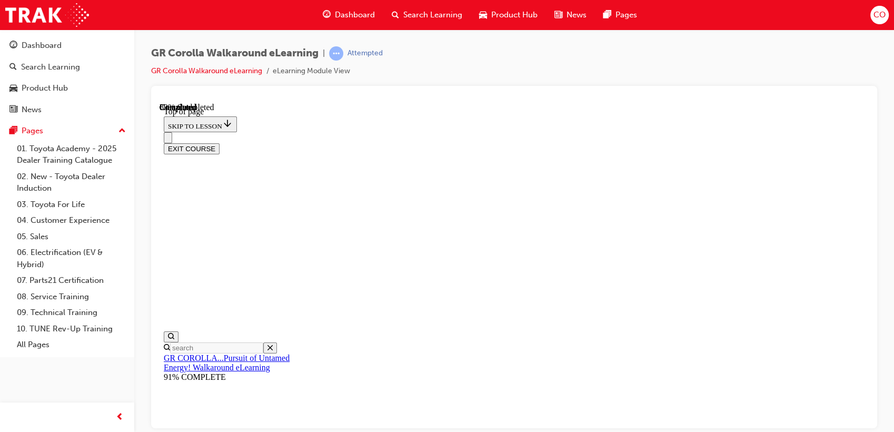
scroll to position [149, 0]
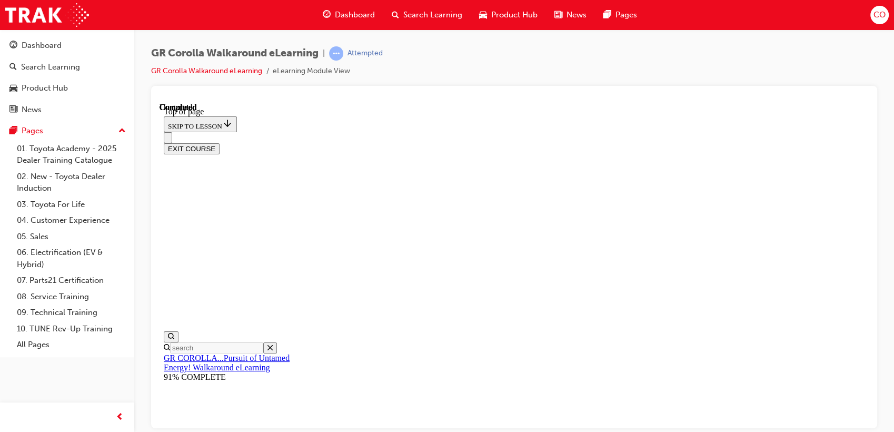
scroll to position [33, 0]
drag, startPoint x: 532, startPoint y: 327, endPoint x: 692, endPoint y: 245, distance: 180.3
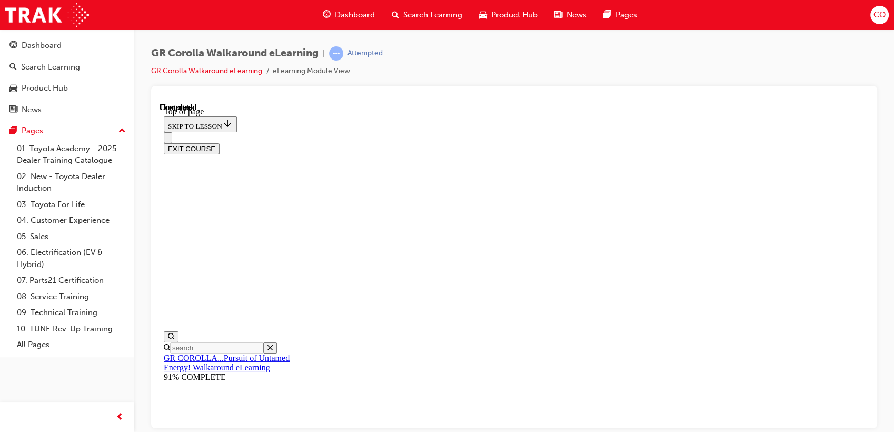
drag, startPoint x: 503, startPoint y: 339, endPoint x: 693, endPoint y: 207, distance: 231.5
drag, startPoint x: 669, startPoint y: 268, endPoint x: 700, endPoint y: 283, distance: 34.4
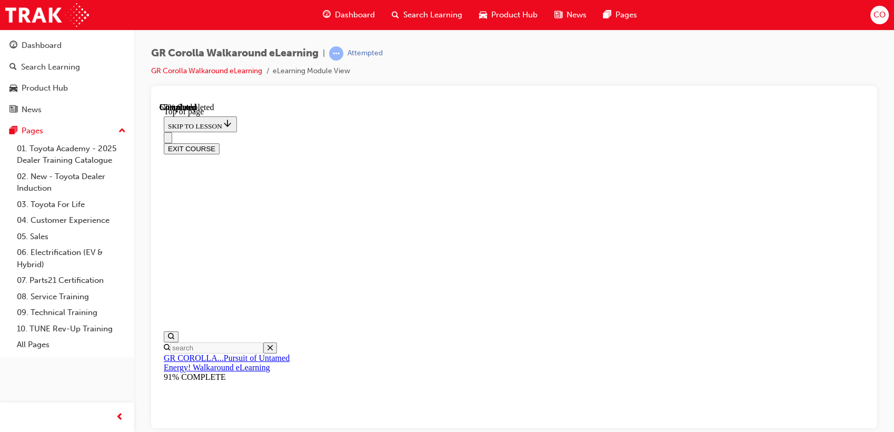
scroll to position [149, 0]
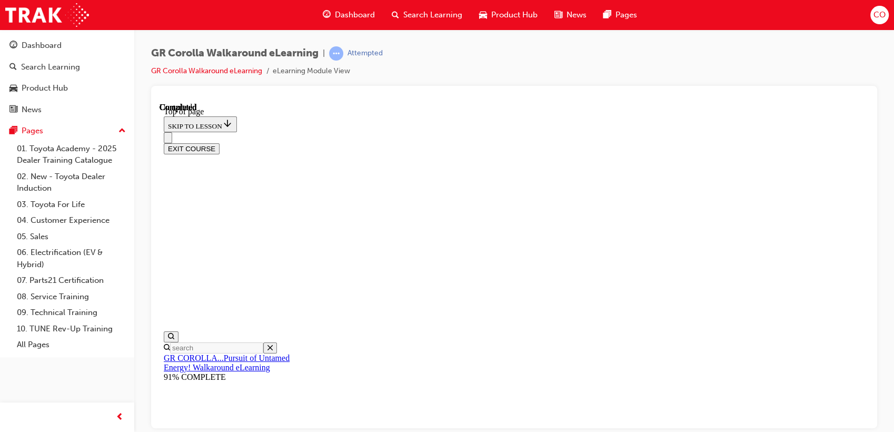
scroll to position [246, 0]
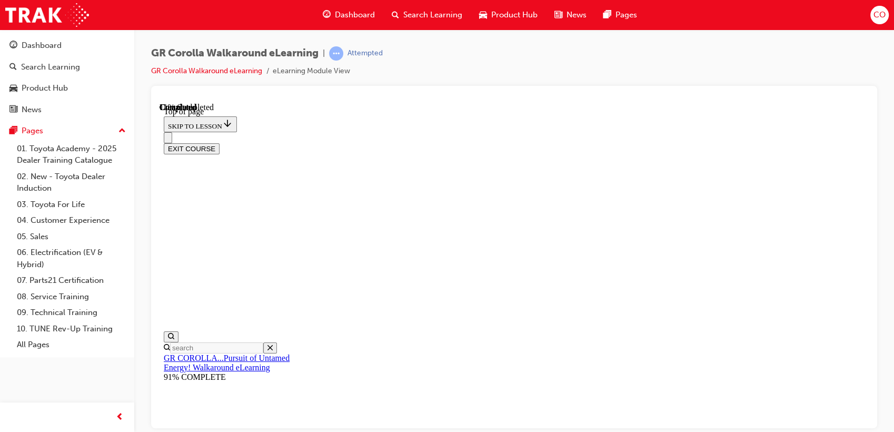
drag, startPoint x: 513, startPoint y: 178, endPoint x: 534, endPoint y: 195, distance: 26.6
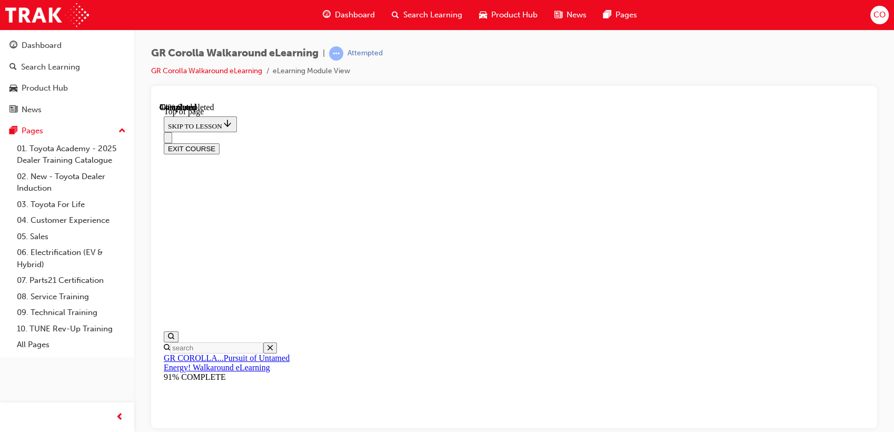
scroll to position [207, 0]
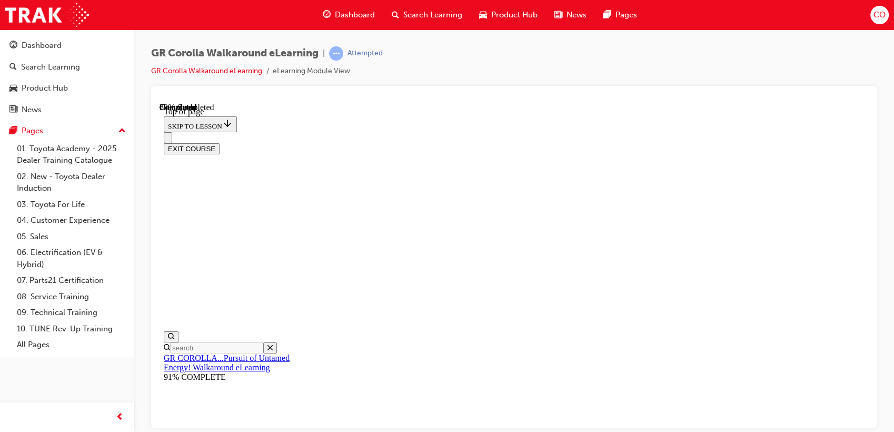
drag, startPoint x: 515, startPoint y: 213, endPoint x: 694, endPoint y: 192, distance: 180.7
drag, startPoint x: 514, startPoint y: 275, endPoint x: 685, endPoint y: 337, distance: 182.3
drag, startPoint x: 610, startPoint y: 271, endPoint x: 680, endPoint y: 266, distance: 70.1
drag, startPoint x: 610, startPoint y: 403, endPoint x: 619, endPoint y: 403, distance: 8.9
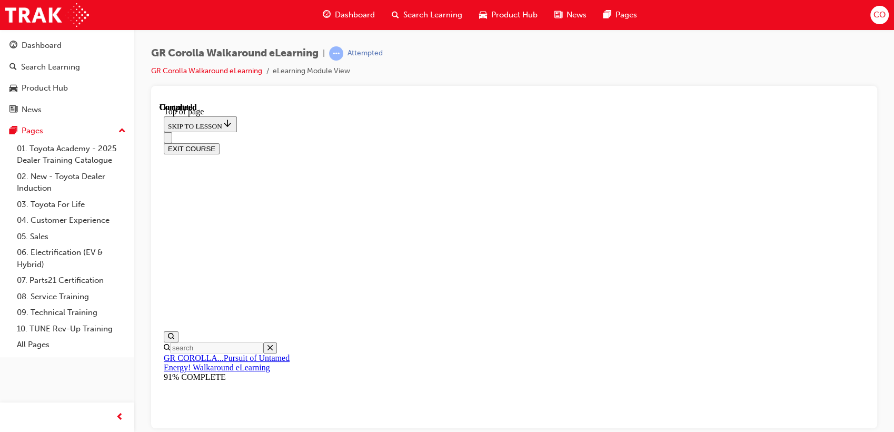
drag, startPoint x: 516, startPoint y: 278, endPoint x: 593, endPoint y: 337, distance: 96.8
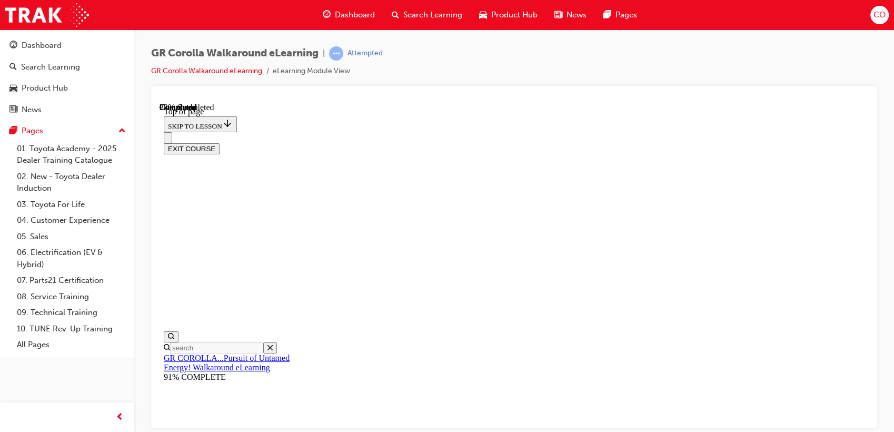
scroll to position [260, 0]
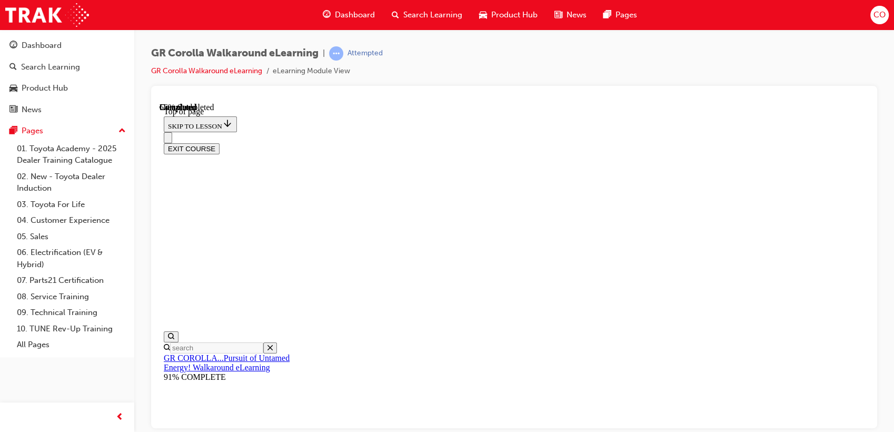
scroll to position [232, 0]
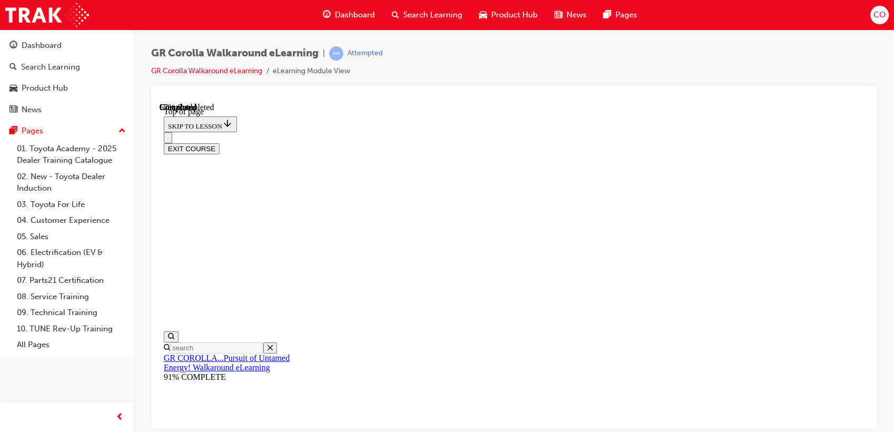
scroll to position [250, 0]
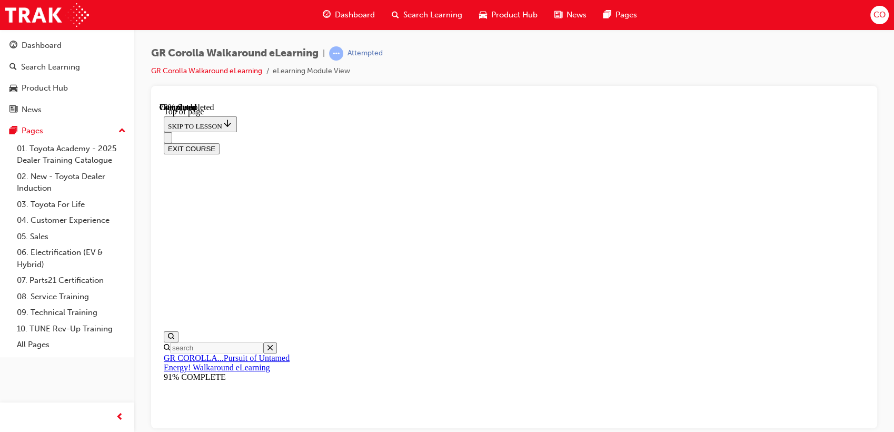
drag, startPoint x: 529, startPoint y: 320, endPoint x: 682, endPoint y: 252, distance: 167.8
drag, startPoint x: 504, startPoint y: 347, endPoint x: 686, endPoint y: 190, distance: 240.3
drag, startPoint x: 686, startPoint y: 305, endPoint x: 709, endPoint y: 286, distance: 29.1
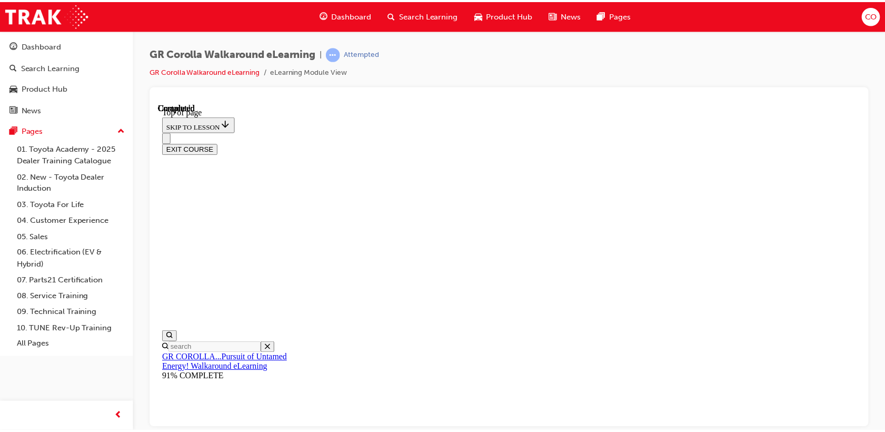
scroll to position [246, 0]
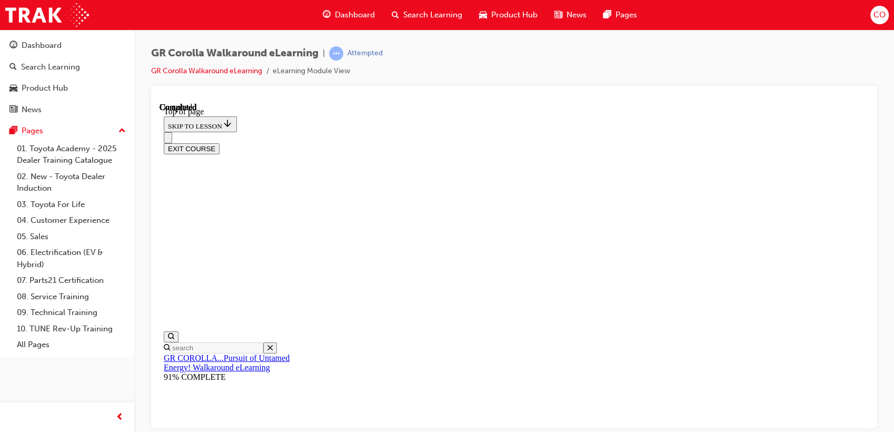
click at [220, 143] on button "EXIT COURSE" at bounding box center [192, 148] width 56 height 11
click at [420, 9] on span "Search Learning" at bounding box center [432, 15] width 59 height 12
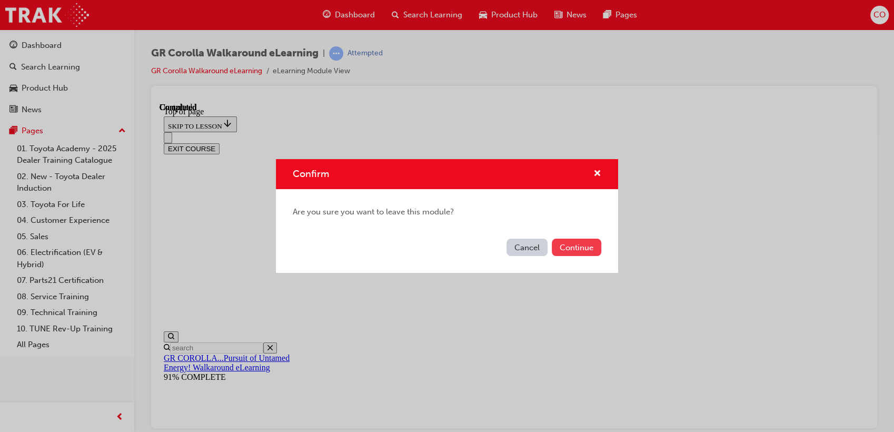
click at [564, 250] on button "Continue" at bounding box center [576, 246] width 49 height 17
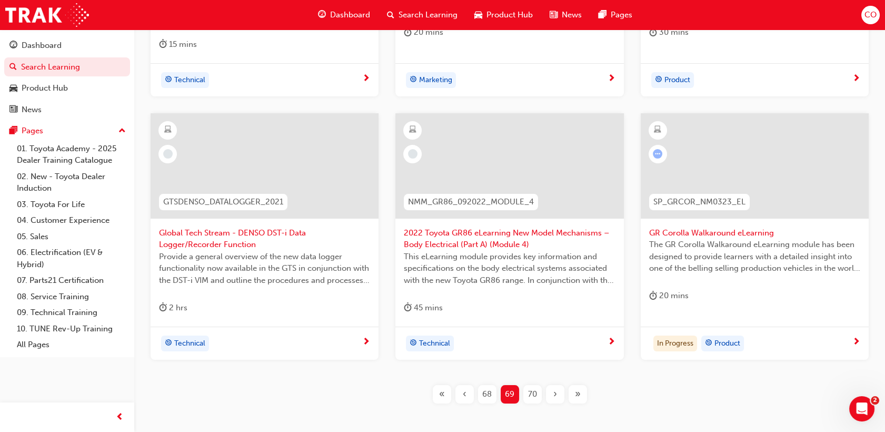
scroll to position [449, 0]
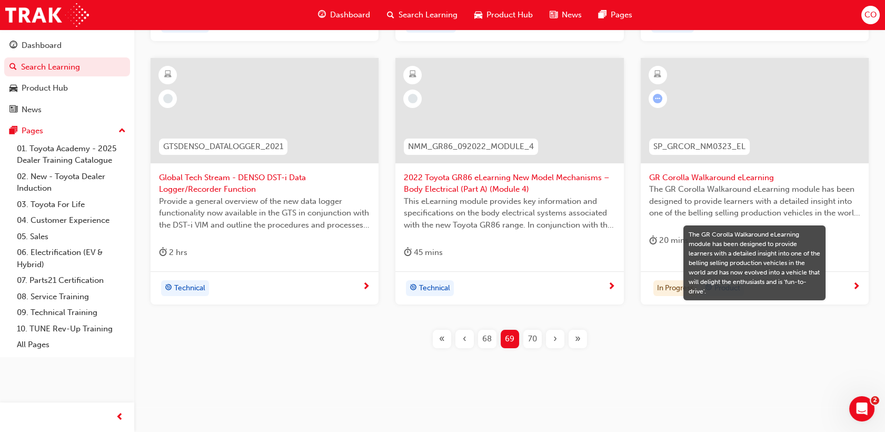
click at [532, 335] on span "70" at bounding box center [532, 339] width 9 height 12
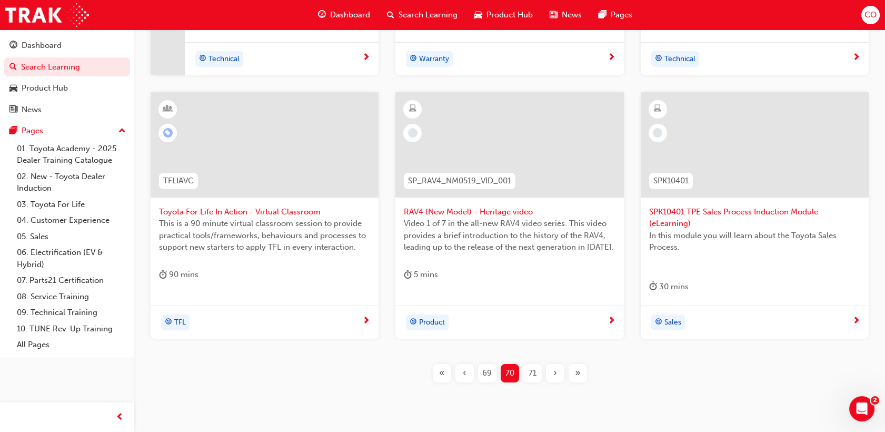
scroll to position [449, 0]
